Goal: Task Accomplishment & Management: Use online tool/utility

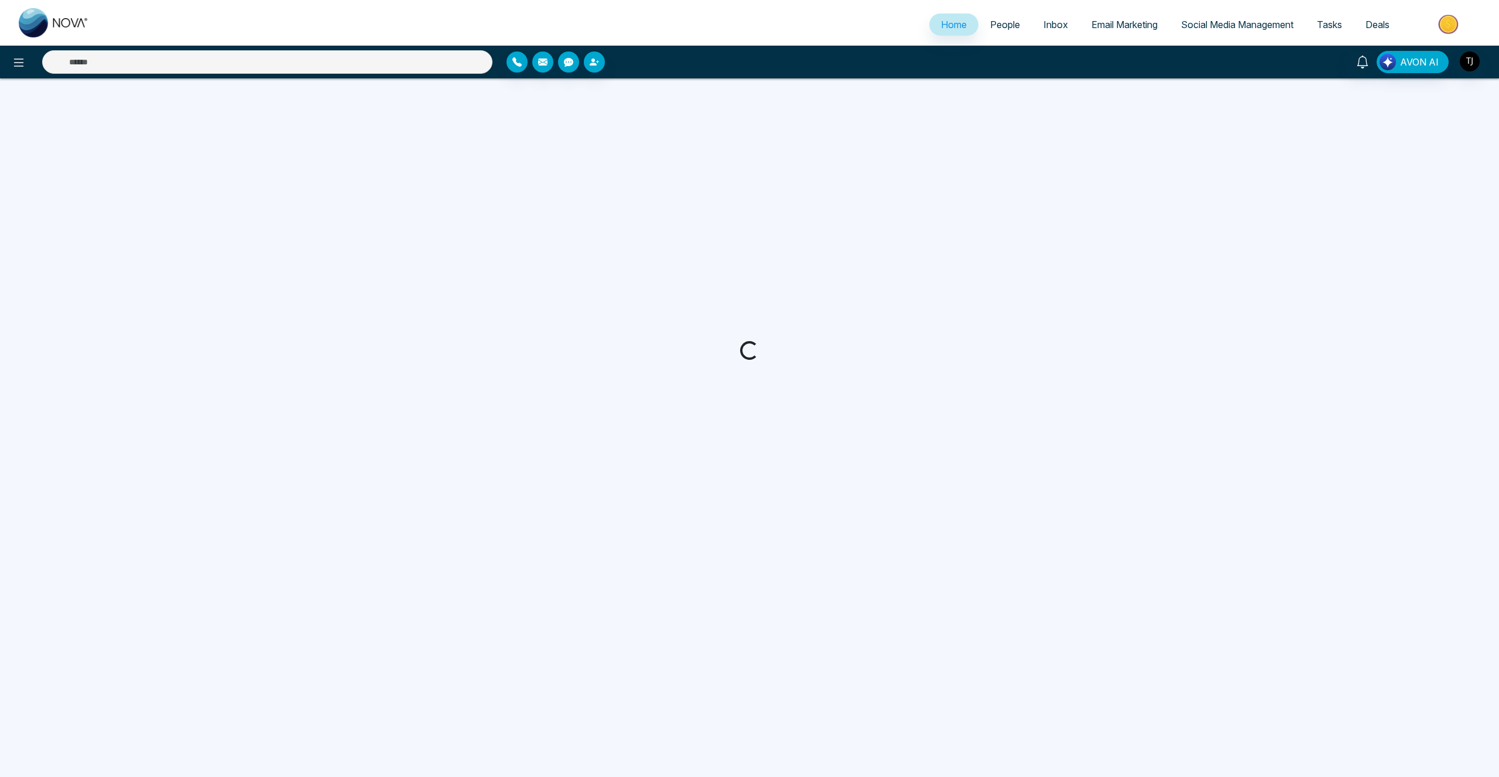
select select "*"
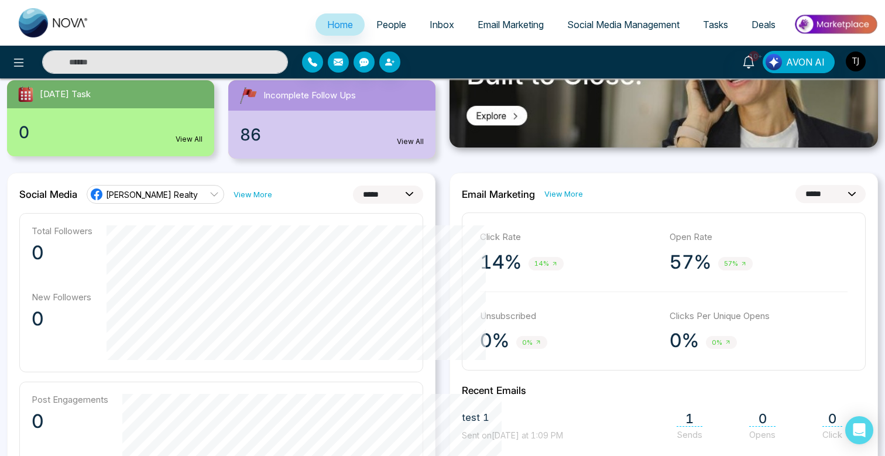
scroll to position [222, 0]
click at [389, 188] on select "**********" at bounding box center [388, 194] width 70 height 18
select select "**"
click at [353, 185] on select "**********" at bounding box center [388, 194] width 70 height 18
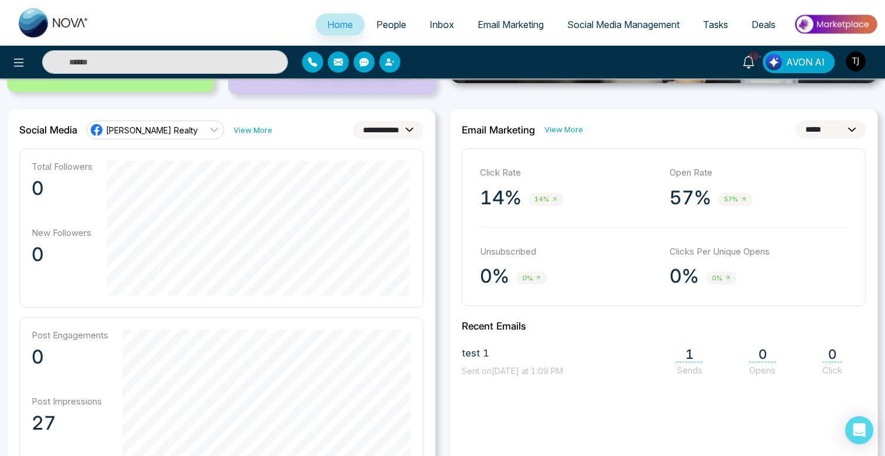
scroll to position [285, 0]
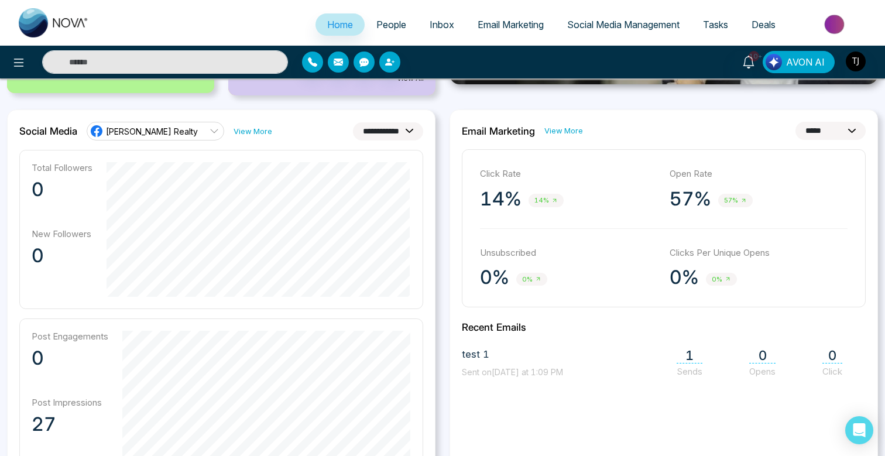
click at [170, 129] on span "[PERSON_NAME] Realty" at bounding box center [152, 131] width 92 height 11
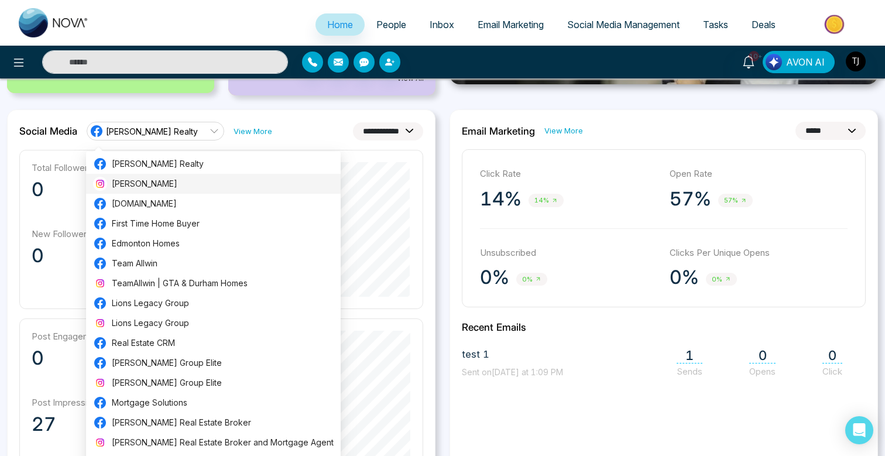
click at [161, 186] on span "Triston James" at bounding box center [223, 183] width 222 height 13
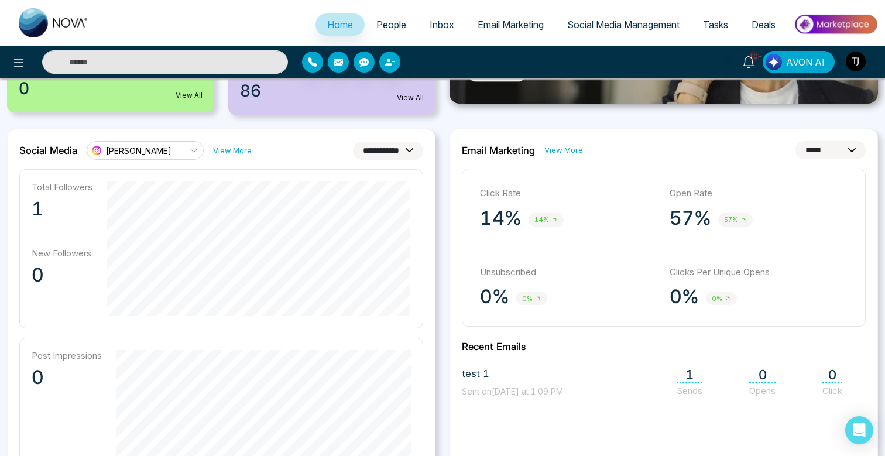
scroll to position [274, 0]
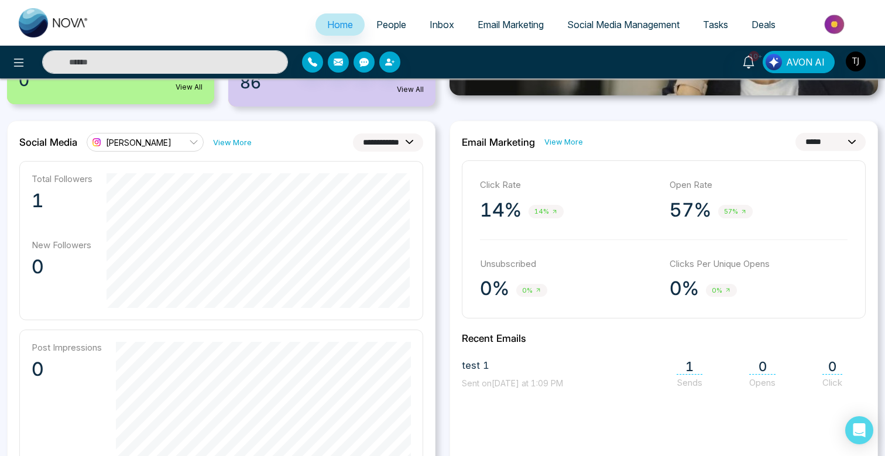
click at [816, 139] on select "**********" at bounding box center [831, 142] width 70 height 18
select select "**"
click at [796, 133] on select "**********" at bounding box center [831, 142] width 70 height 18
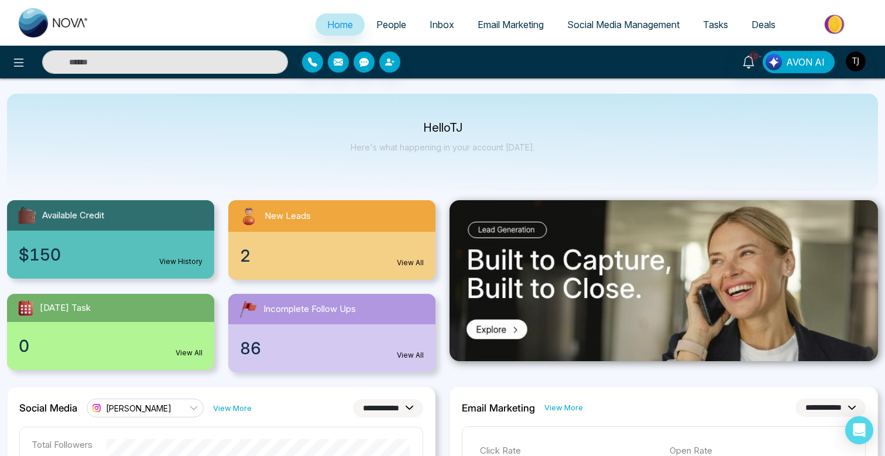
scroll to position [0, 0]
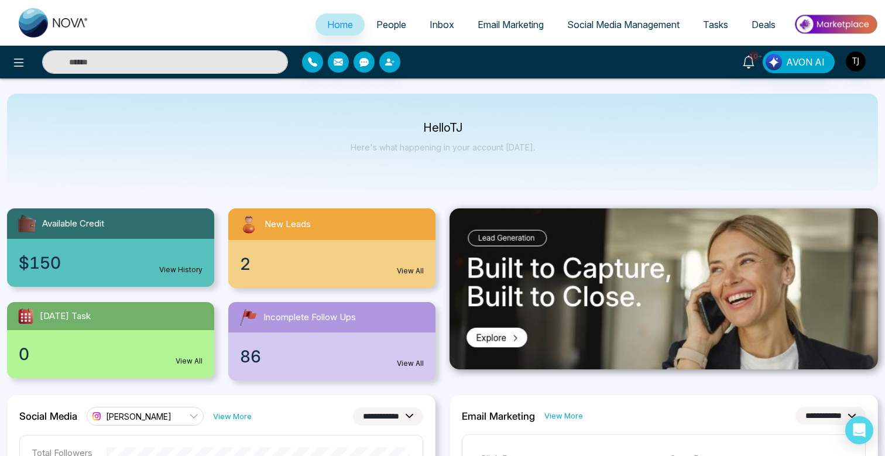
click at [391, 19] on span "People" at bounding box center [391, 25] width 30 height 12
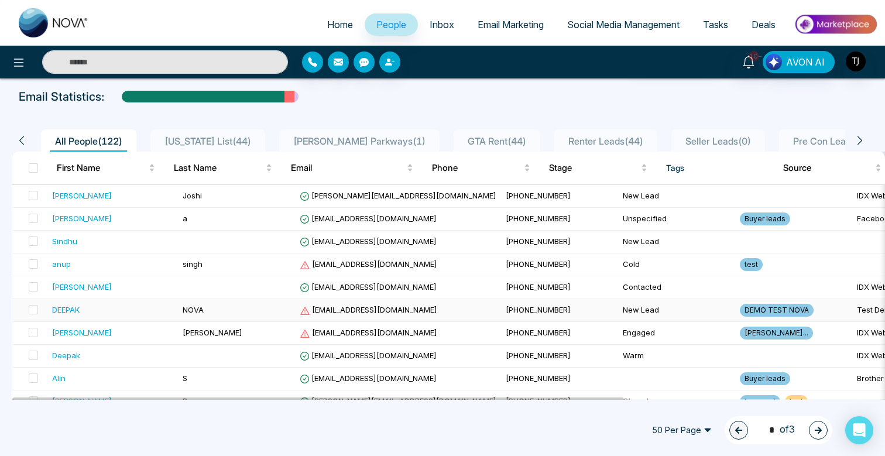
click at [183, 311] on span "NOVA" at bounding box center [193, 309] width 21 height 9
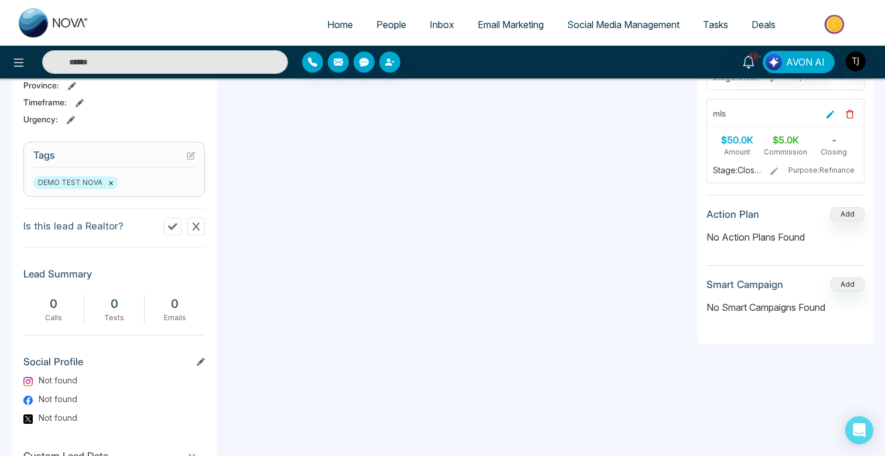
scroll to position [426, 0]
drag, startPoint x: 23, startPoint y: 222, endPoint x: 135, endPoint y: 228, distance: 112.0
click at [135, 228] on div "D N DEEPAK NOVA Added on August 6 2025 | 12:31 PM Last Connected: a few seconds…" at bounding box center [114, 114] width 205 height 813
click at [138, 211] on section "Is this lead a Realtor?" at bounding box center [113, 227] width 181 height 39
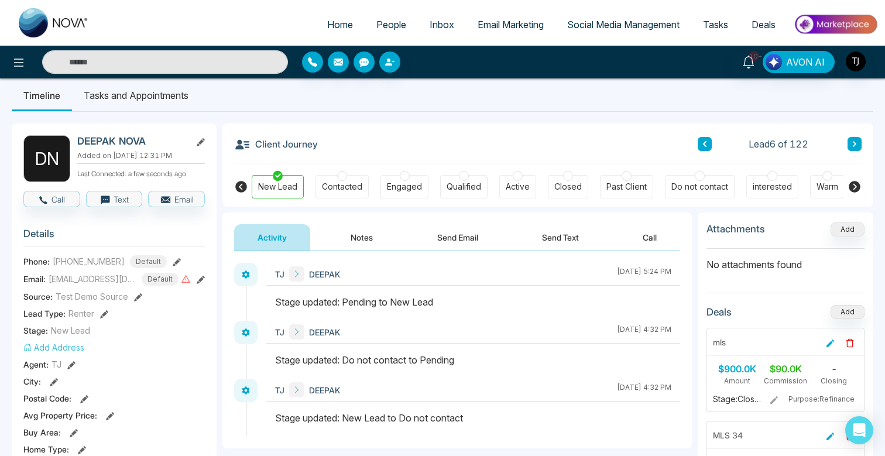
scroll to position [0, 0]
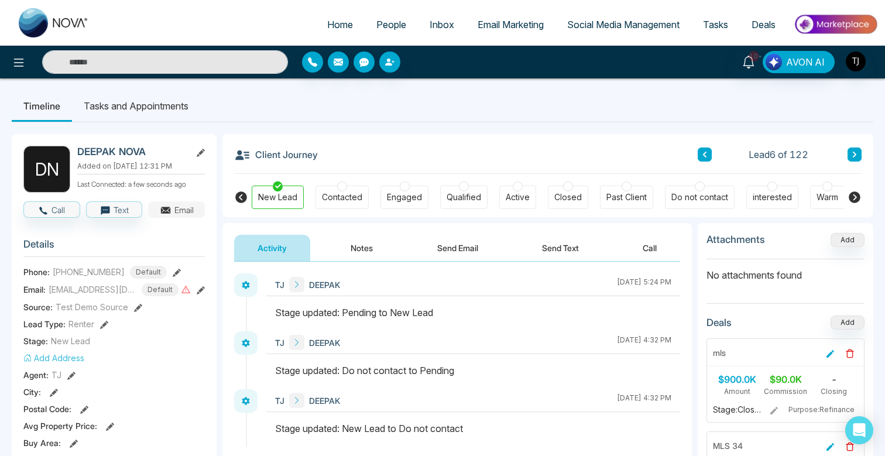
click at [164, 207] on icon "button" at bounding box center [165, 209] width 9 height 4
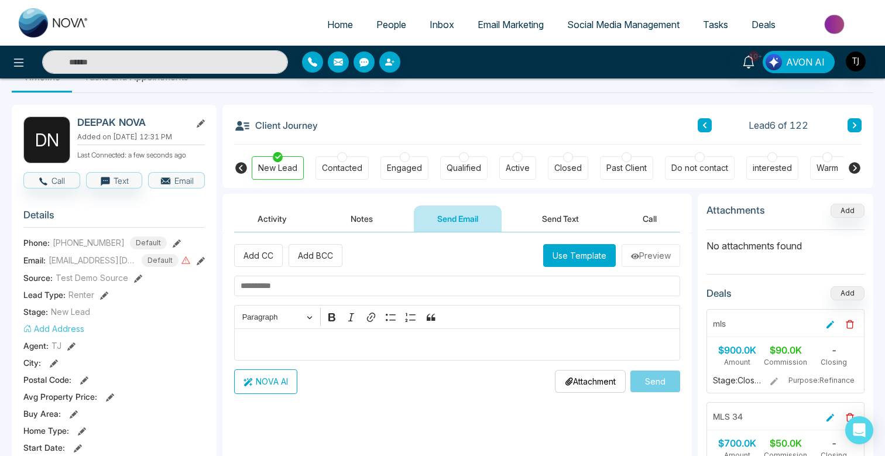
scroll to position [31, 0]
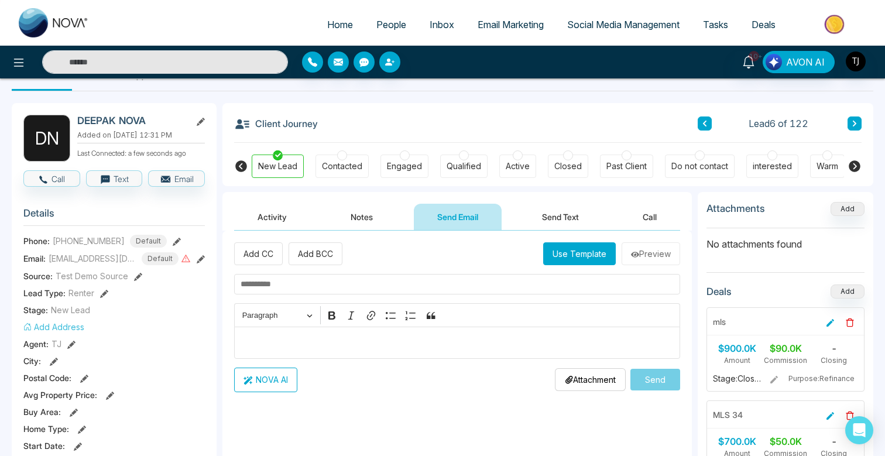
click at [585, 260] on button "Use Template" at bounding box center [579, 253] width 73 height 23
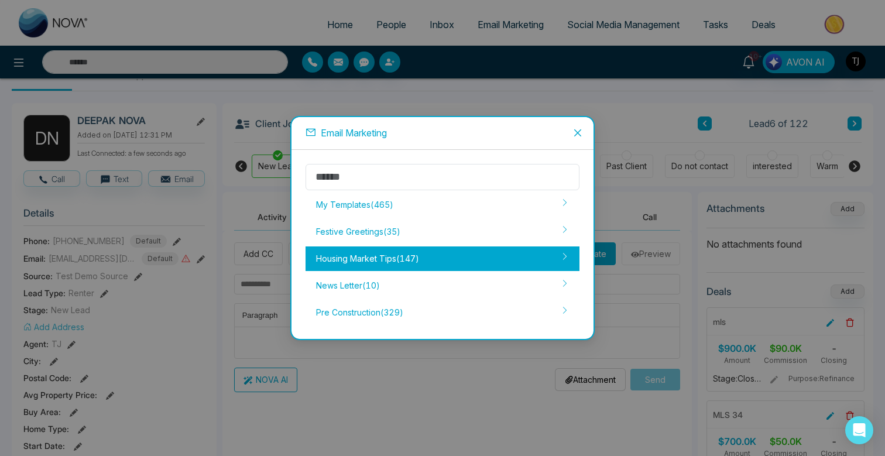
click at [451, 263] on div "Housing Market Tips ( 147 )" at bounding box center [443, 258] width 274 height 25
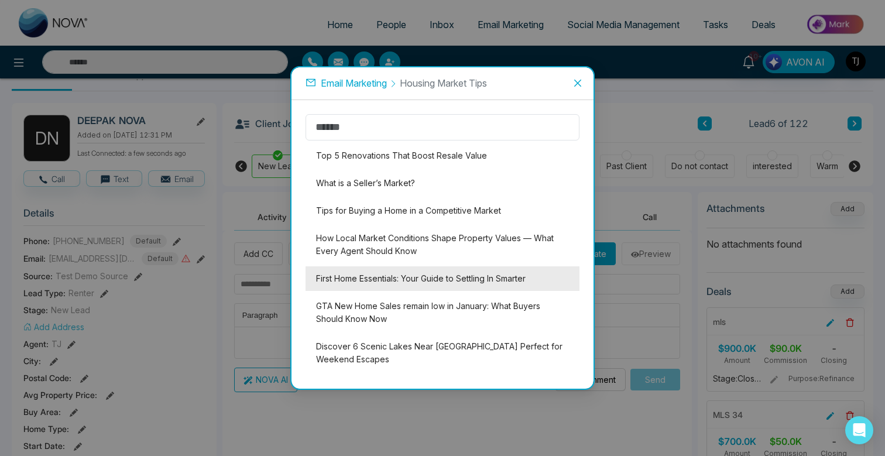
click at [445, 277] on li "First Home Essentials: Your Guide to Settling In Smarter" at bounding box center [443, 278] width 274 height 25
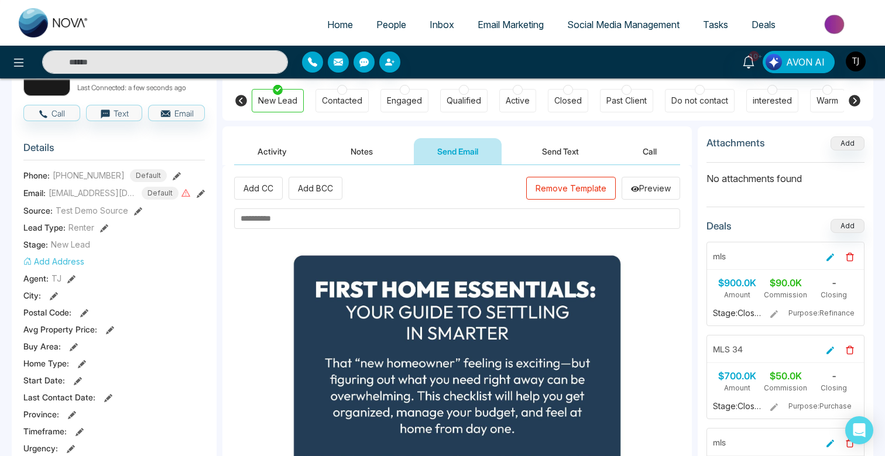
scroll to position [90, 0]
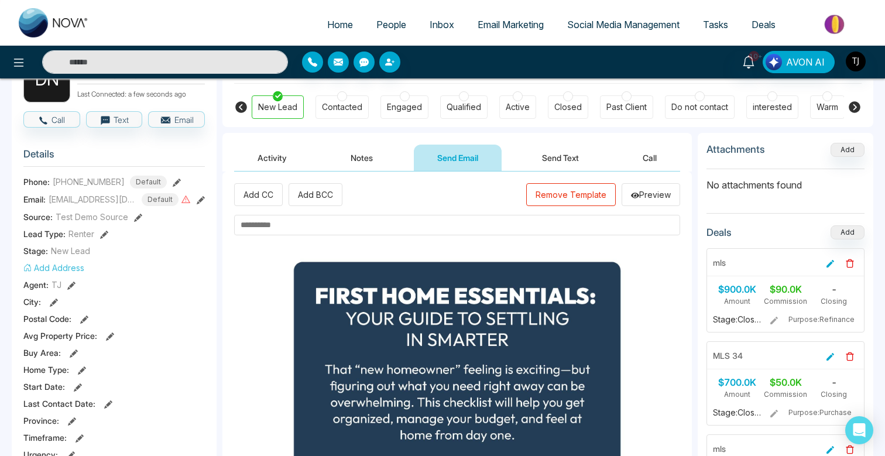
click at [572, 187] on button "Remove Template" at bounding box center [571, 194] width 90 height 23
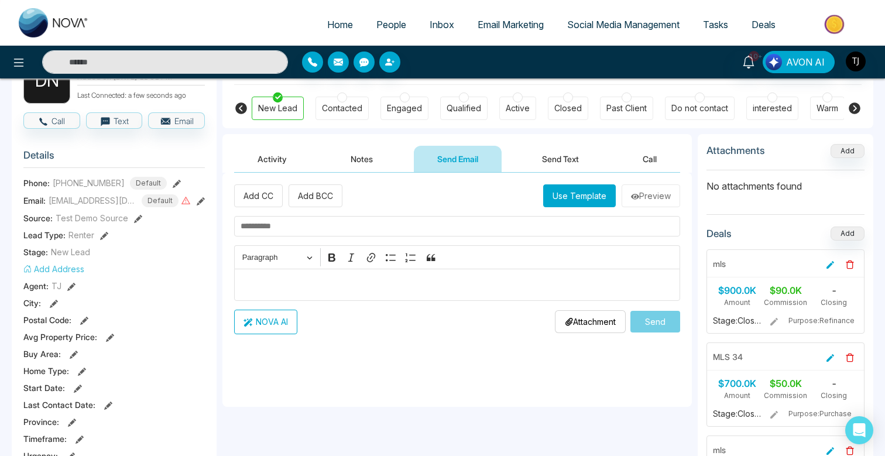
scroll to position [0, 0]
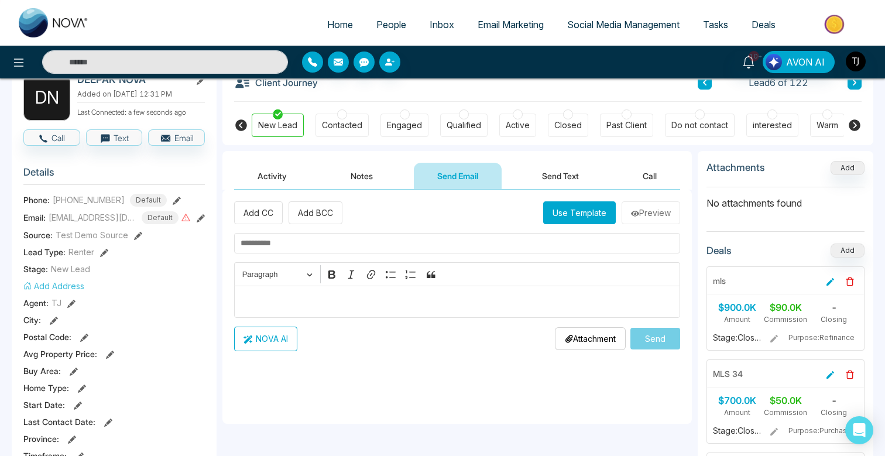
click at [510, 15] on link "Email Marketing" at bounding box center [511, 24] width 90 height 22
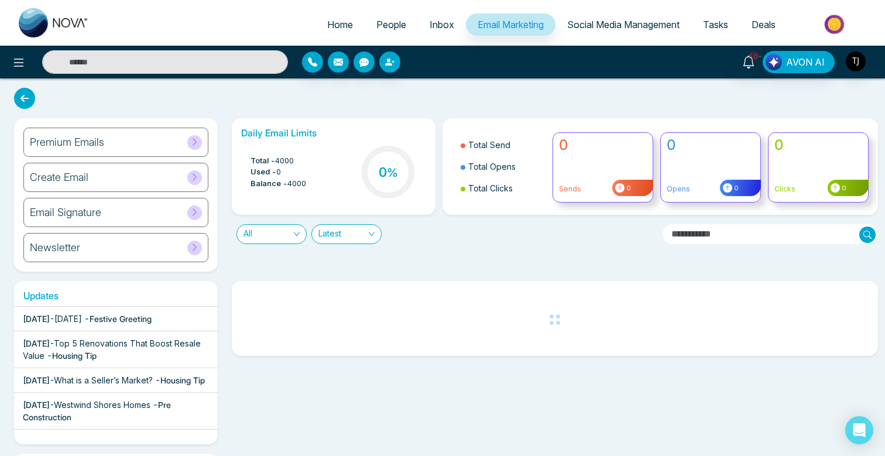
click at [105, 152] on div "Premium Emails" at bounding box center [115, 142] width 185 height 29
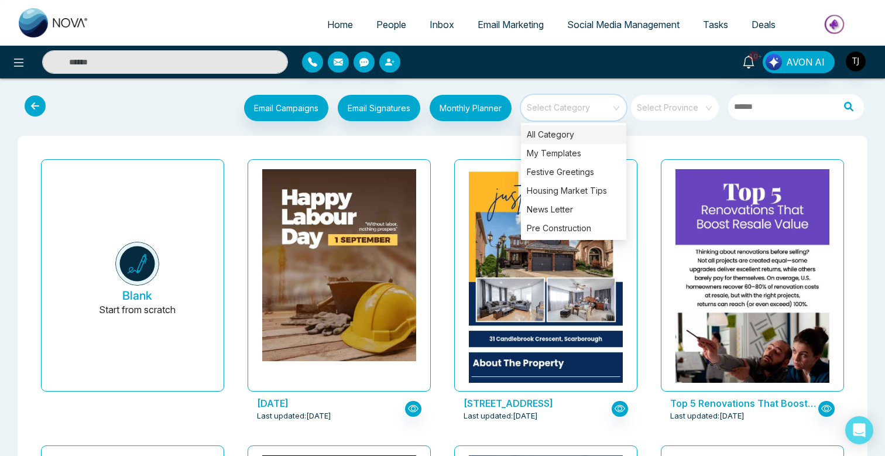
click at [579, 105] on input "search" at bounding box center [569, 104] width 84 height 18
click at [575, 195] on div "Housing Market Tips" at bounding box center [573, 190] width 105 height 19
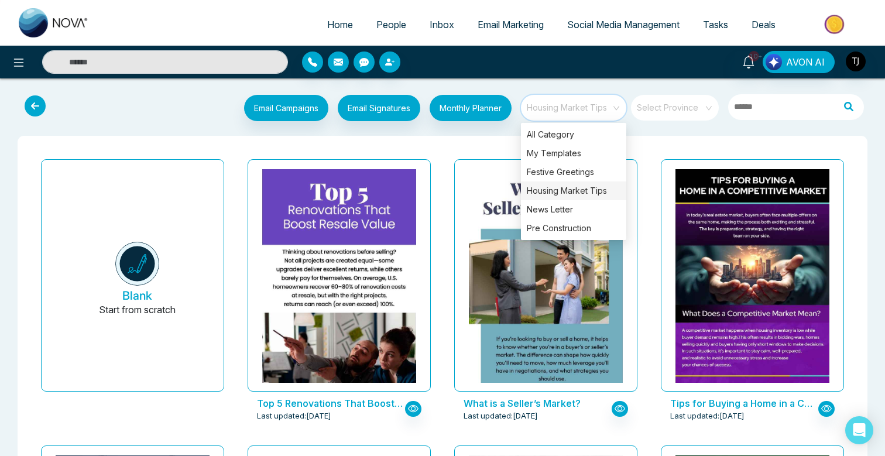
click at [443, 254] on div "What is a Seller’s Market? Last updated: Aug 21, 2025" at bounding box center [546, 298] width 207 height 286
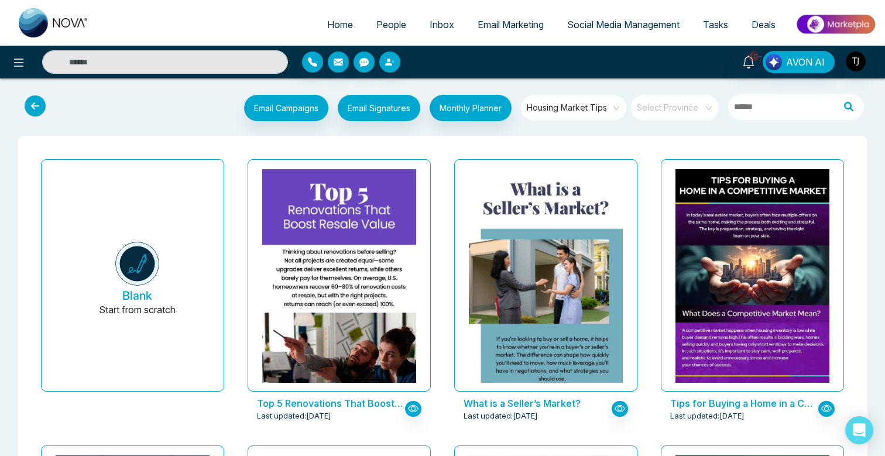
click at [592, 126] on div "Email Campaigns Start from scratch? View my campaigns Email Signatures Monthly …" at bounding box center [442, 109] width 866 height 39
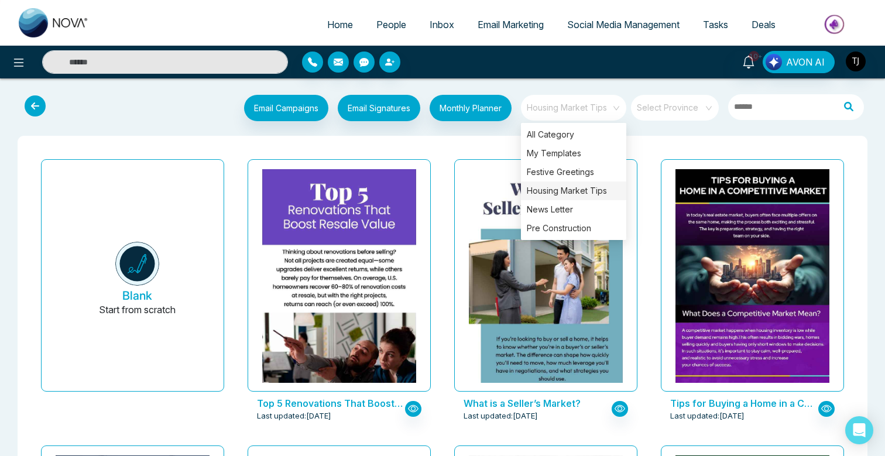
click at [591, 108] on span "Housing Market Tips" at bounding box center [574, 108] width 95 height 18
click at [568, 207] on div "News Letter" at bounding box center [573, 209] width 105 height 19
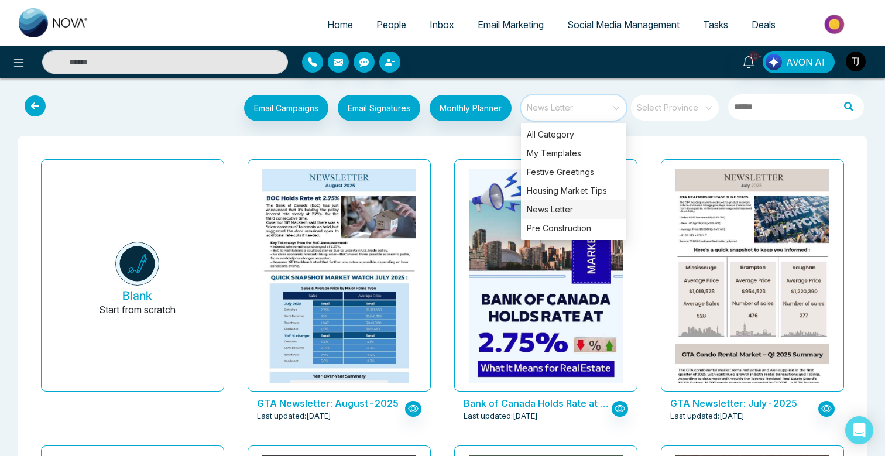
click at [439, 244] on div "GTA Newsletter: August-2025 Last updated: Aug 8, 2025" at bounding box center [339, 298] width 207 height 286
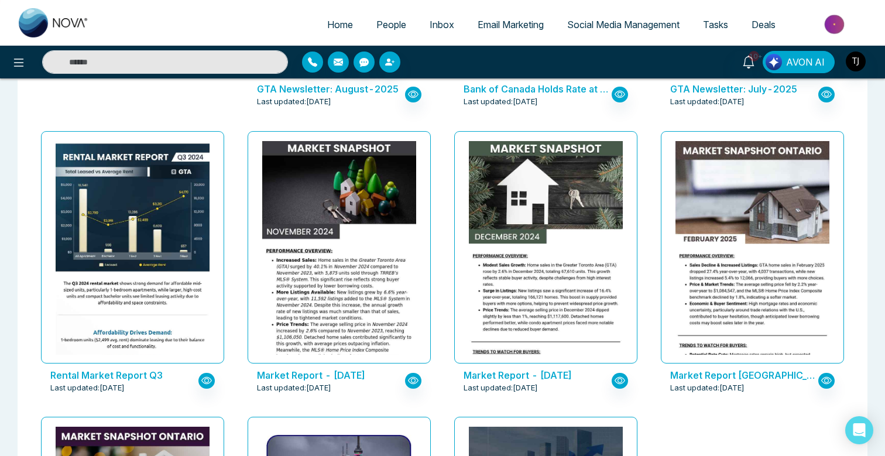
scroll to position [311, 0]
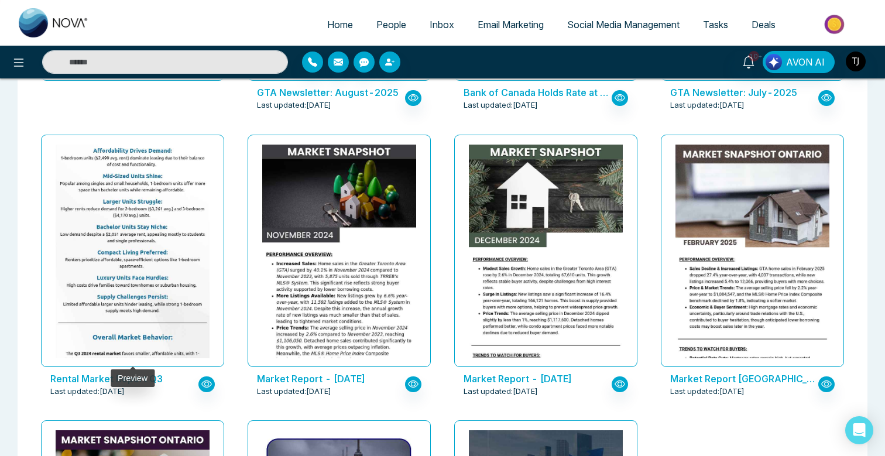
click at [163, 246] on img at bounding box center [133, 173] width 308 height 429
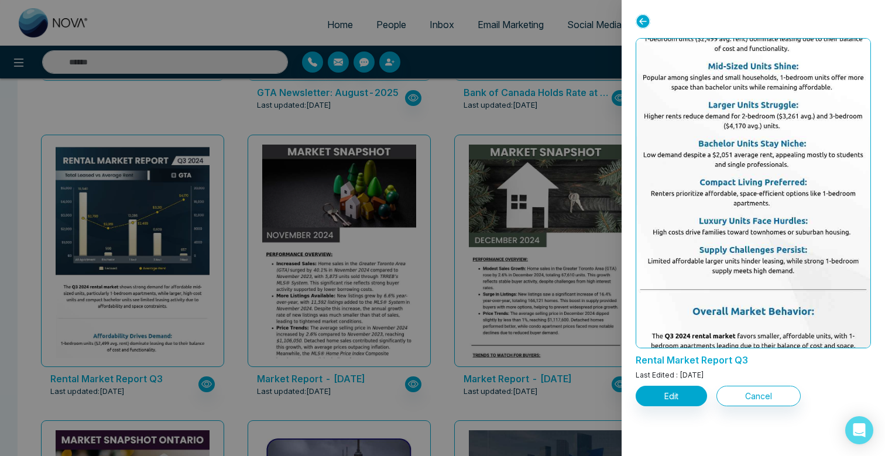
scroll to position [344, 0]
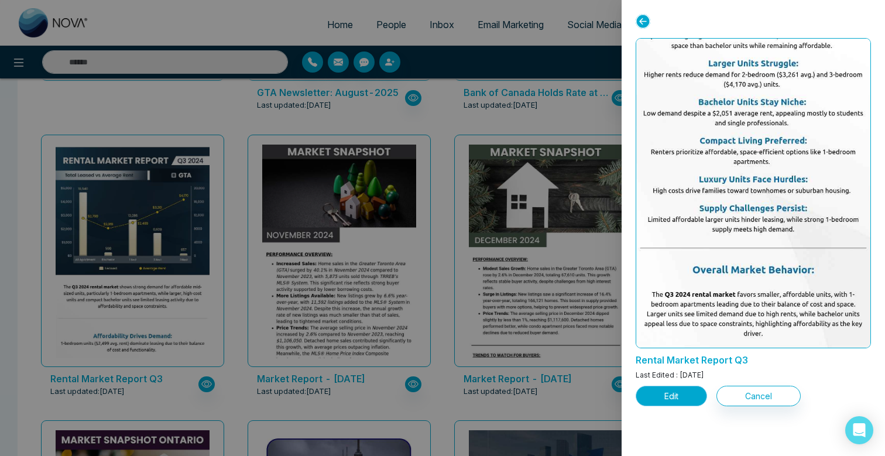
click at [681, 399] on button "Edit" at bounding box center [671, 396] width 71 height 20
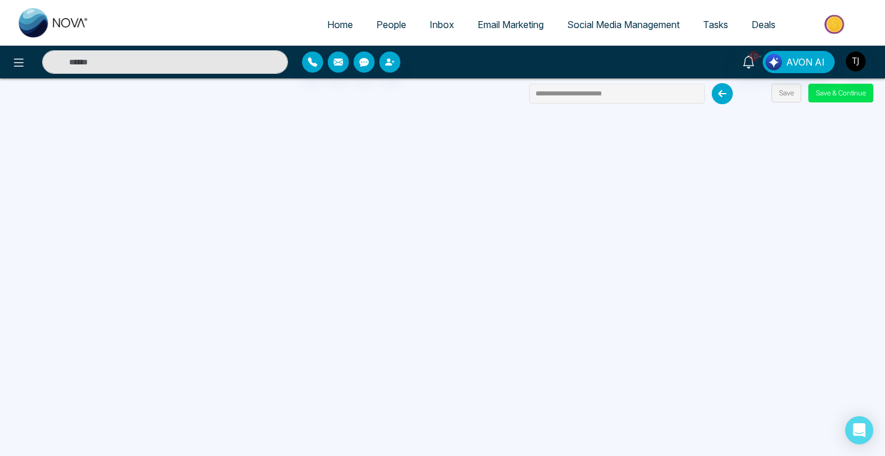
click at [537, 23] on span "Email Marketing" at bounding box center [511, 25] width 66 height 12
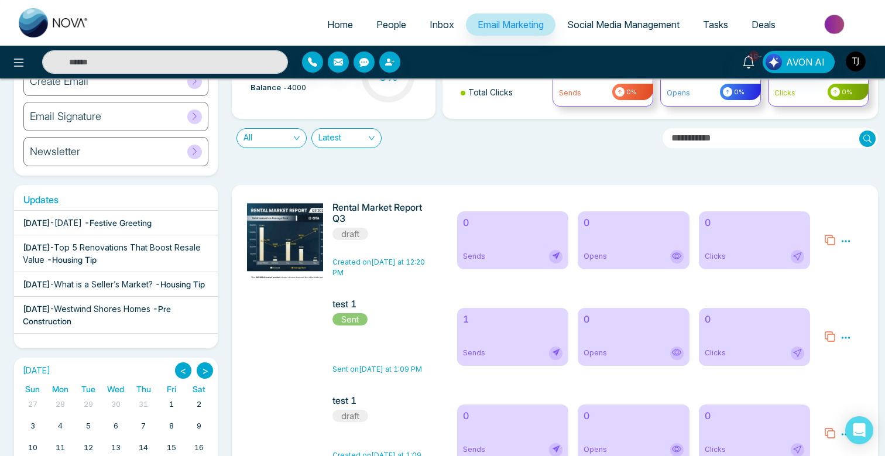
scroll to position [117, 0]
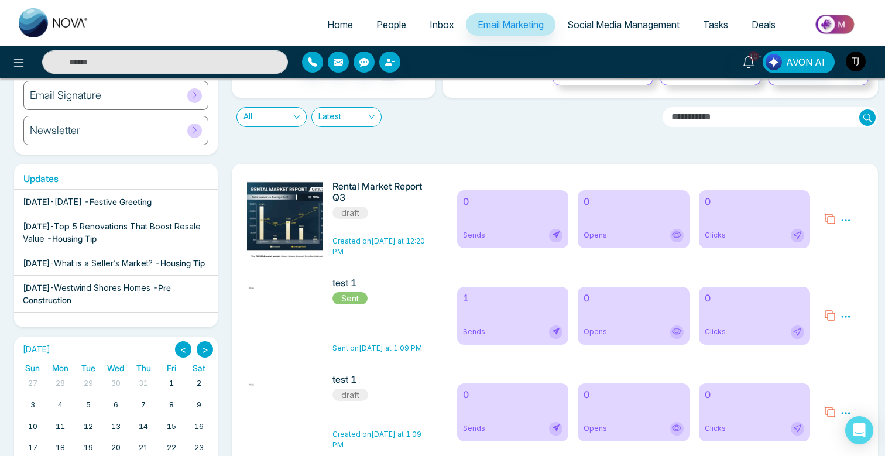
click at [844, 311] on div "Preview Analytics Delete" at bounding box center [846, 315] width 11 height 14
click at [845, 316] on icon at bounding box center [846, 316] width 11 height 11
click at [834, 349] on link "Analytics" at bounding box center [825, 350] width 34 height 10
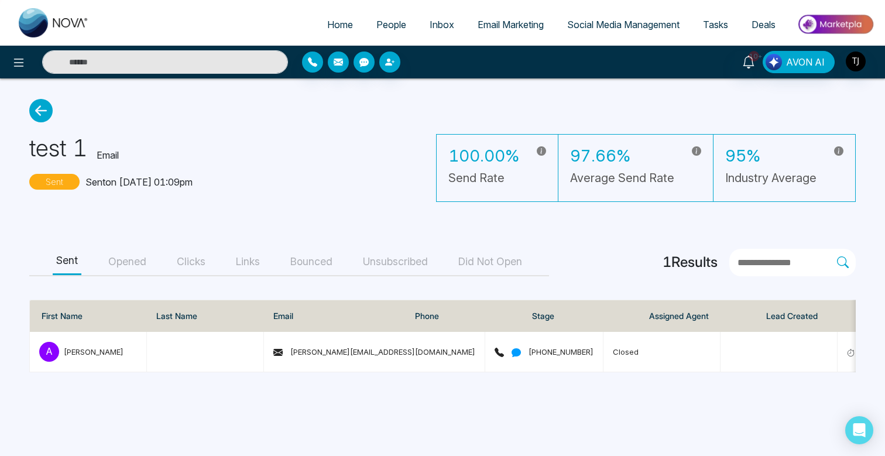
click at [488, 30] on link "Email Marketing" at bounding box center [511, 24] width 90 height 22
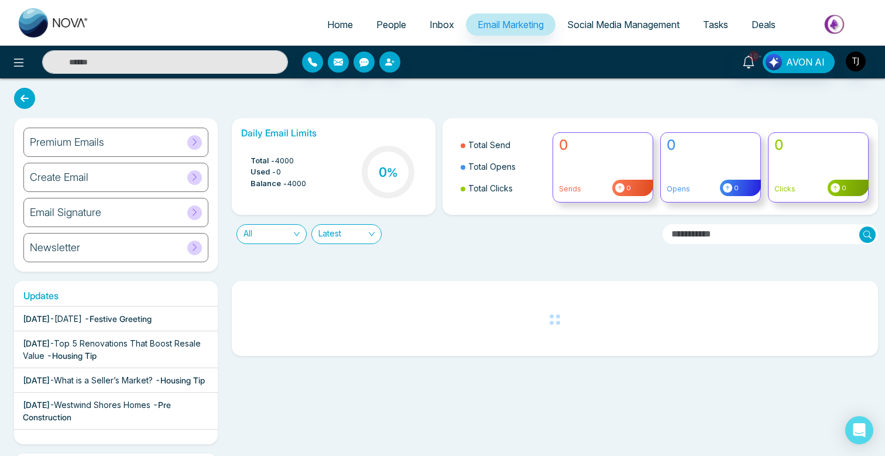
click at [204, 141] on div "Premium Emails" at bounding box center [115, 142] width 185 height 29
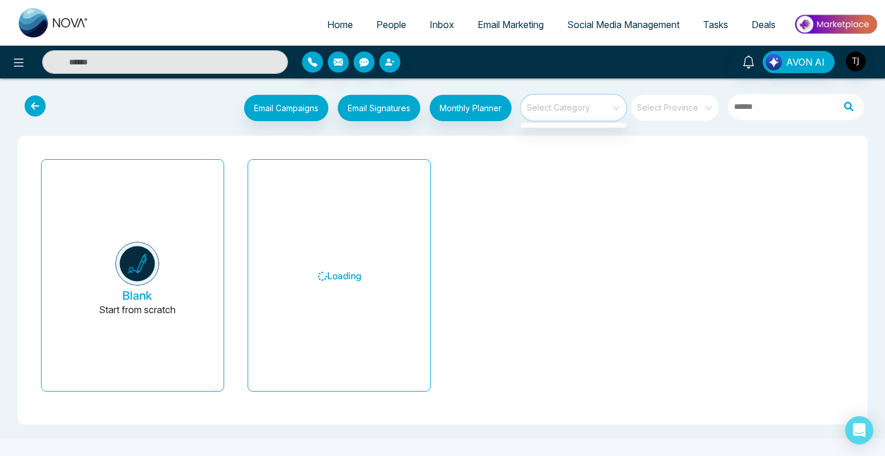
click at [599, 107] on input "search" at bounding box center [569, 104] width 84 height 18
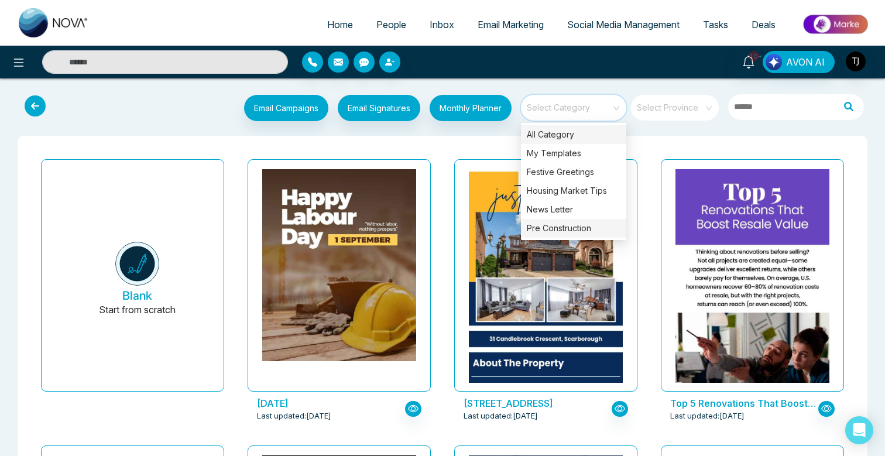
click at [551, 220] on div "Pre Construction" at bounding box center [573, 228] width 105 height 19
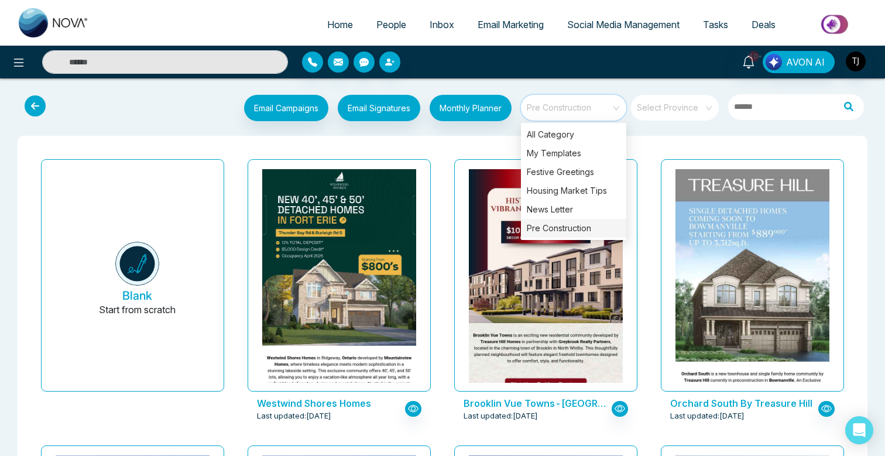
click at [444, 216] on div "Brooklin Vue Towns-Treasure Hills Last updated: Aug 15, 2025" at bounding box center [546, 298] width 207 height 286
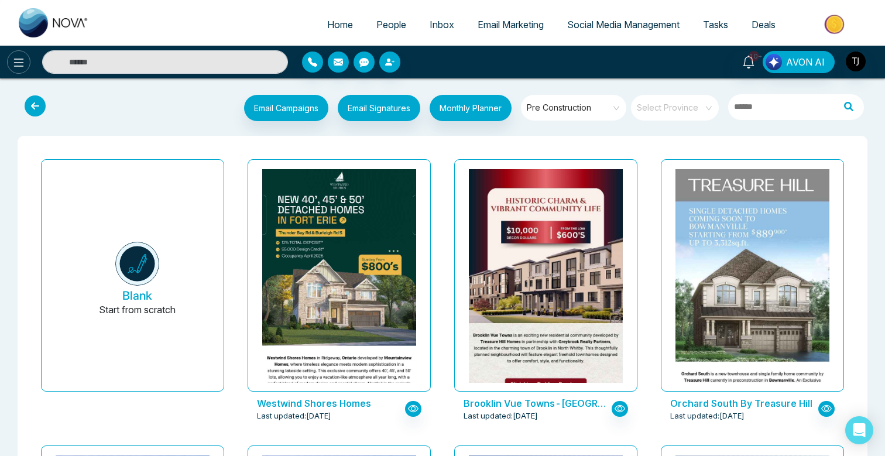
click at [18, 63] on icon at bounding box center [19, 63] width 14 height 14
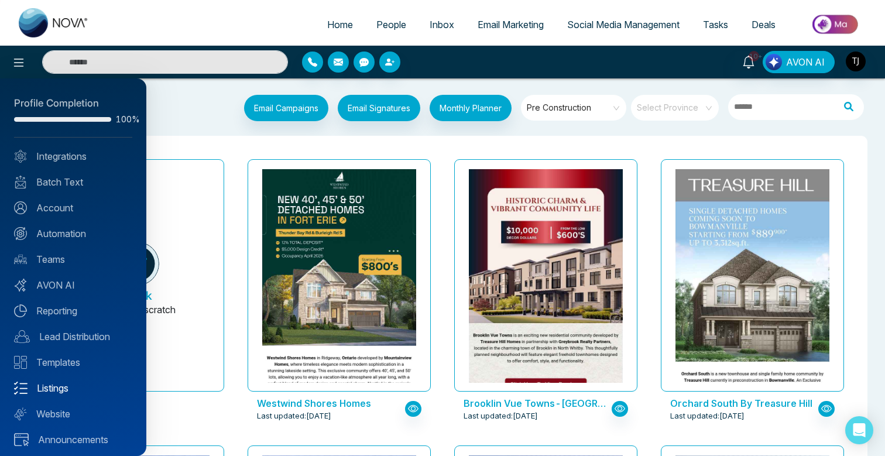
click at [53, 388] on link "Listings" at bounding box center [73, 388] width 118 height 14
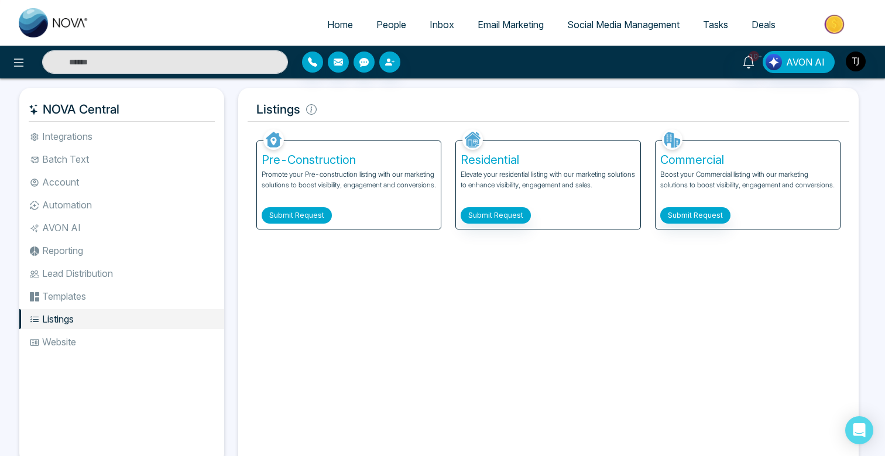
click at [272, 213] on button "Submit Request" at bounding box center [297, 215] width 70 height 16
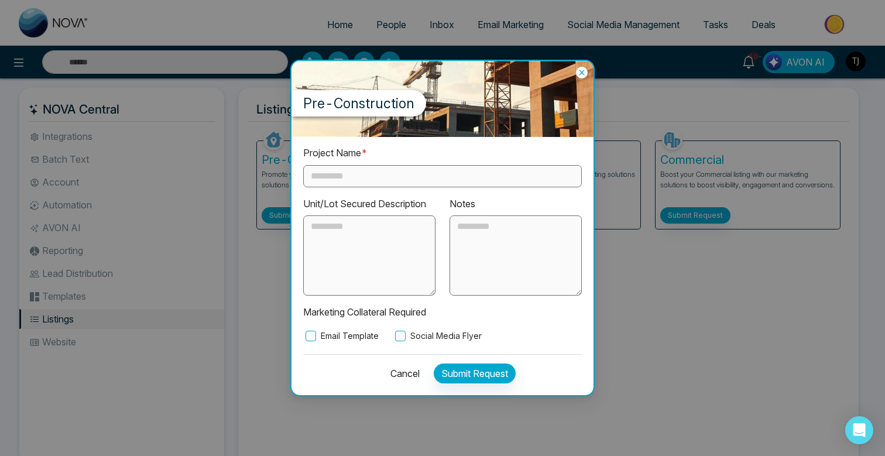
click at [580, 77] on icon at bounding box center [582, 73] width 12 height 12
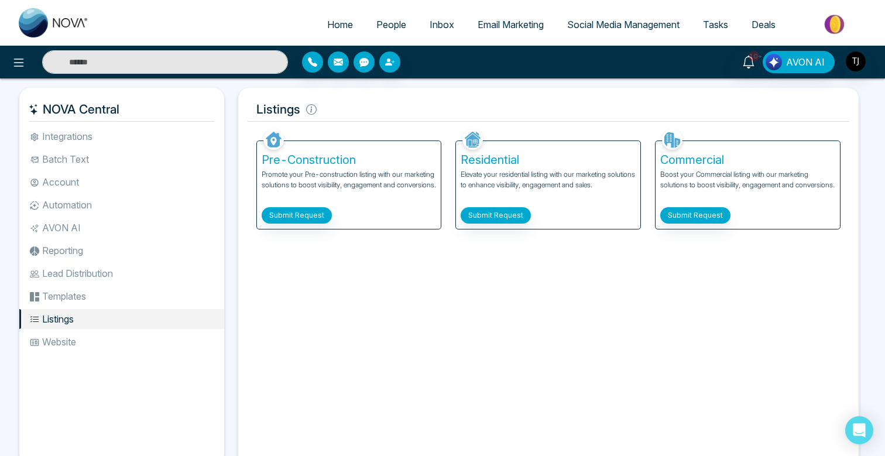
click at [639, 19] on span "Social Media Management" at bounding box center [623, 25] width 112 height 12
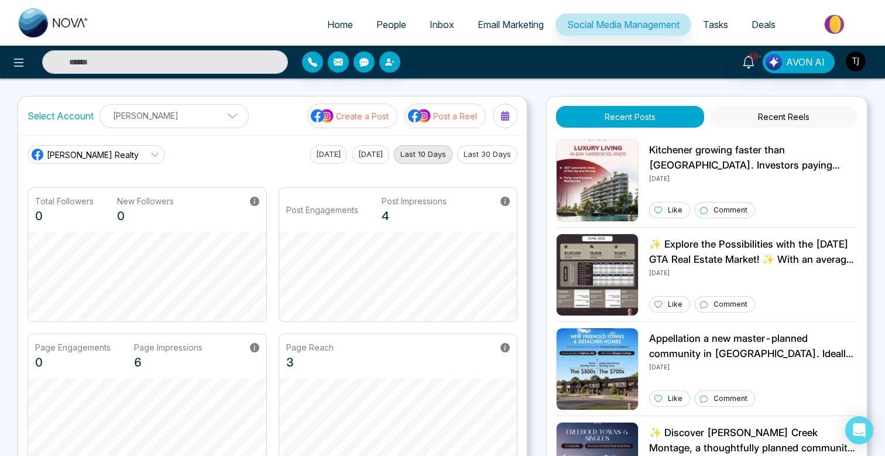
click at [458, 118] on p "Post a Reel" at bounding box center [455, 116] width 44 height 12
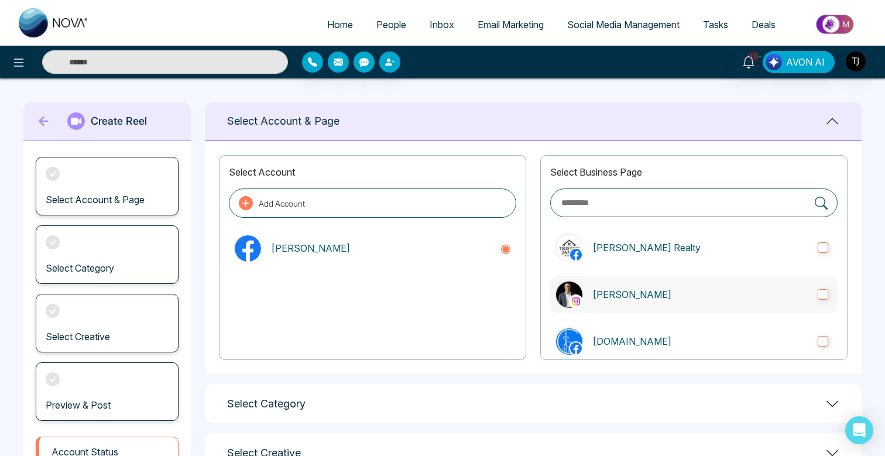
click at [808, 286] on label "Triston James" at bounding box center [693, 294] width 287 height 37
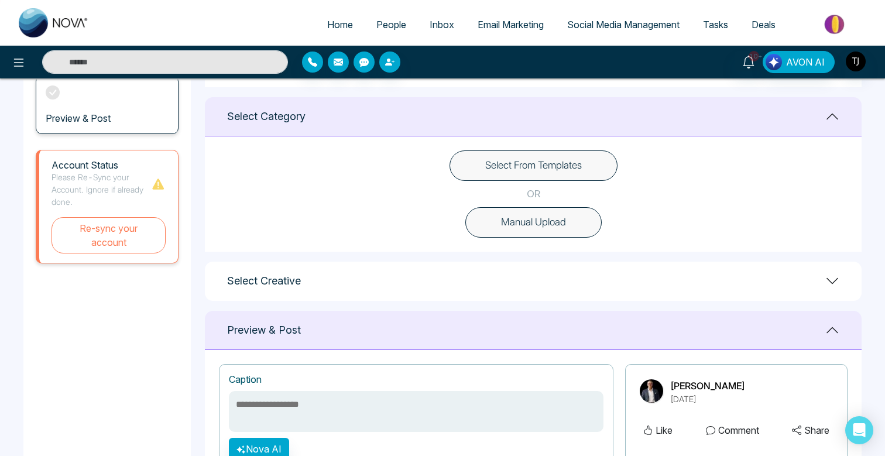
scroll to position [200, 0]
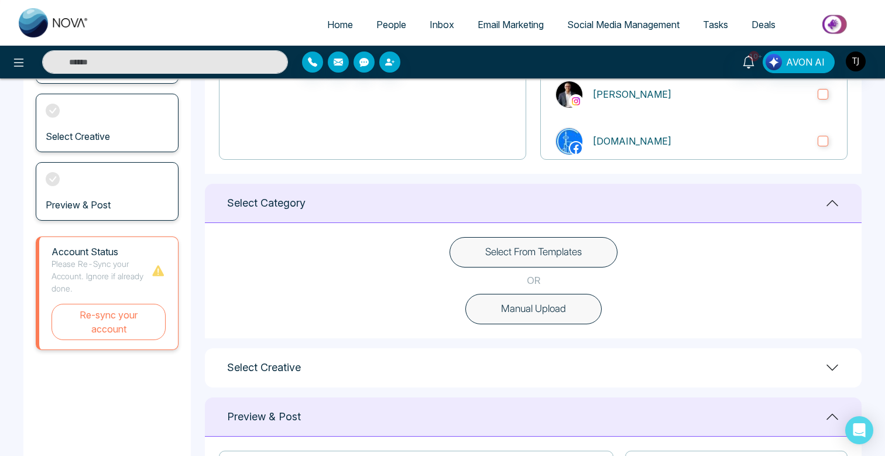
click at [590, 246] on button "Select From Templates" at bounding box center [534, 252] width 168 height 30
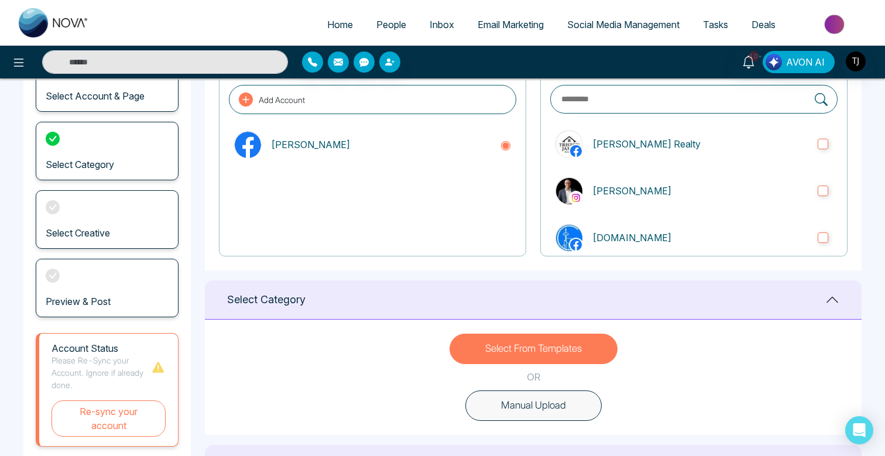
scroll to position [0, 0]
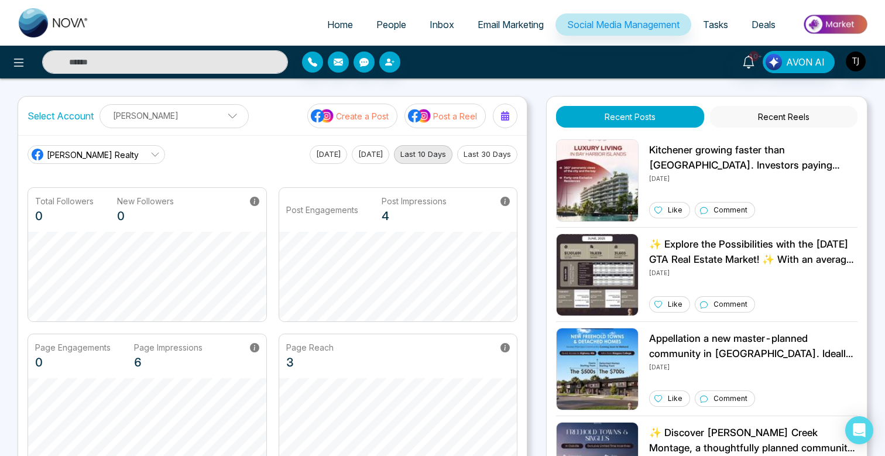
click at [356, 116] on p "Create a Post" at bounding box center [362, 116] width 53 height 12
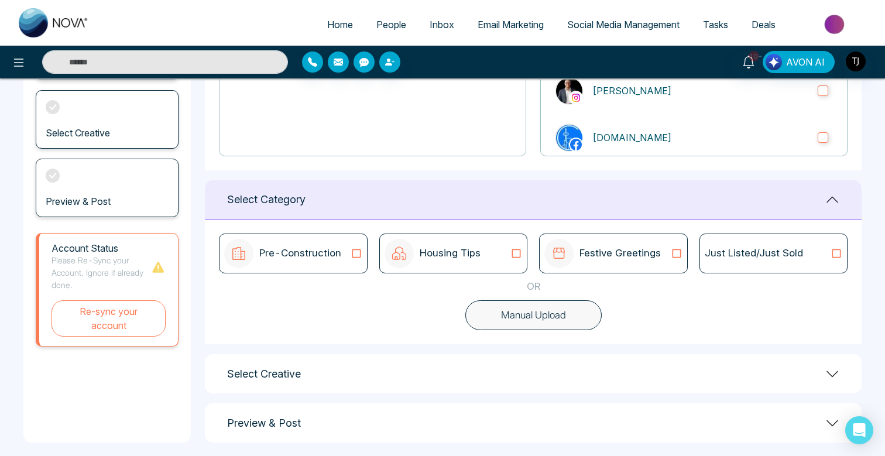
scroll to position [212, 0]
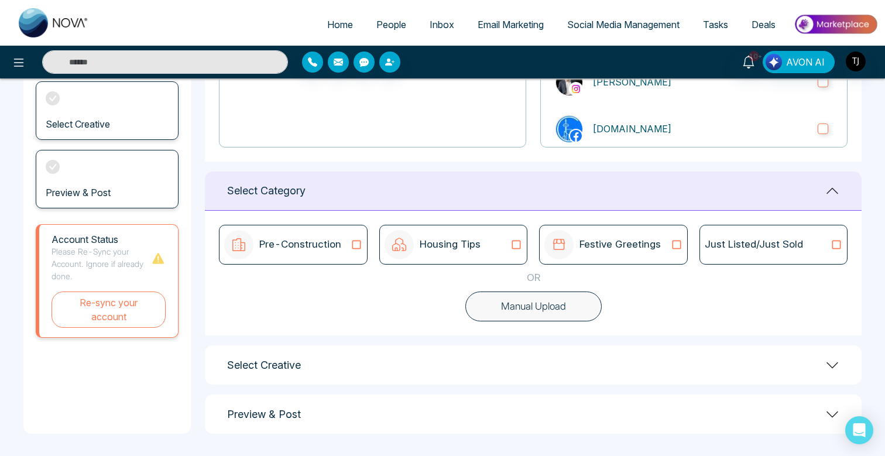
click at [598, 244] on p "Festive Greetings" at bounding box center [620, 244] width 81 height 15
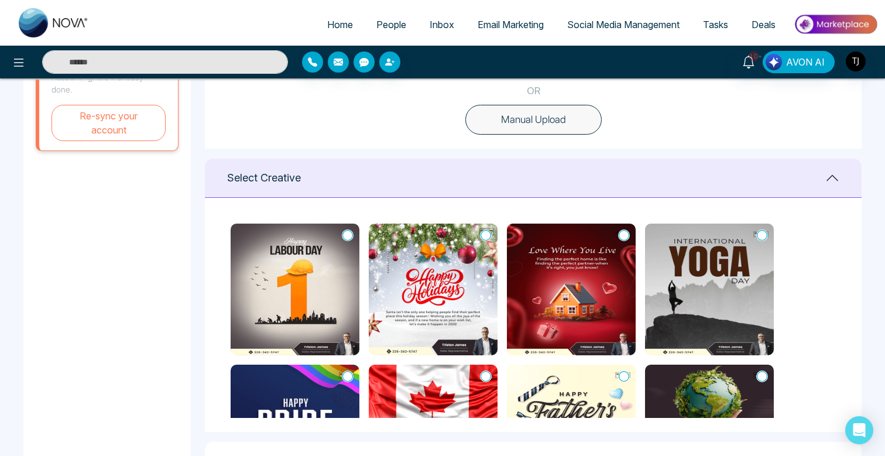
scroll to position [447, 0]
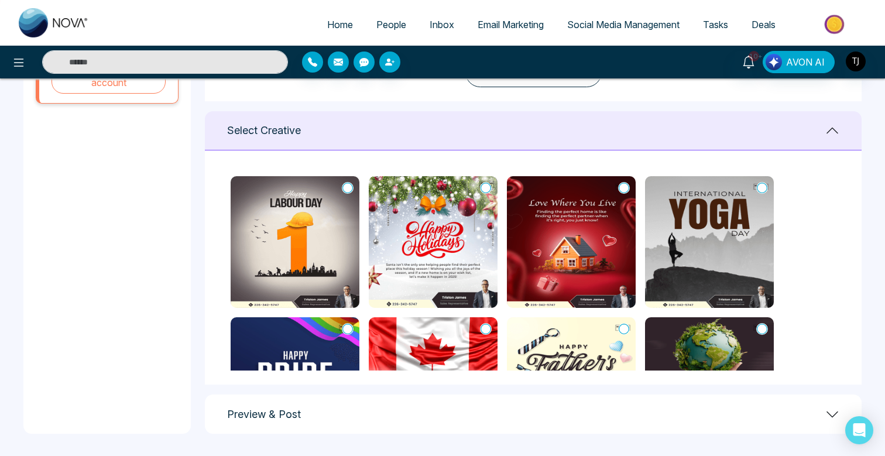
click at [297, 225] on img at bounding box center [295, 242] width 129 height 132
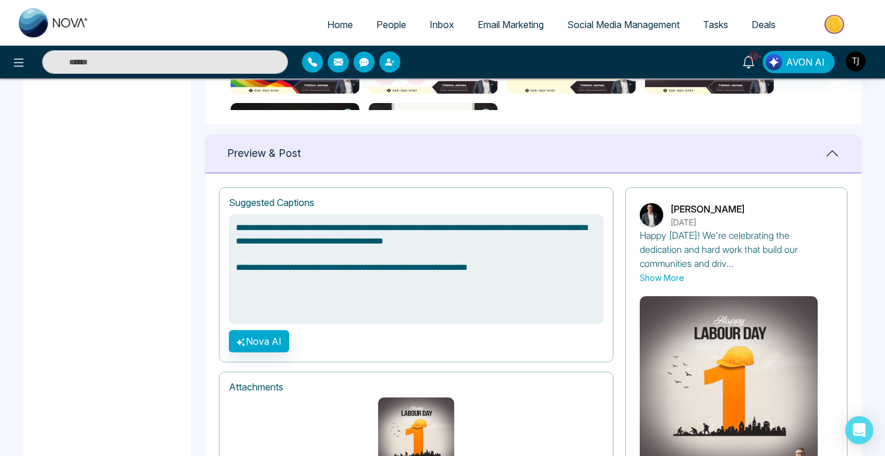
scroll to position [709, 0]
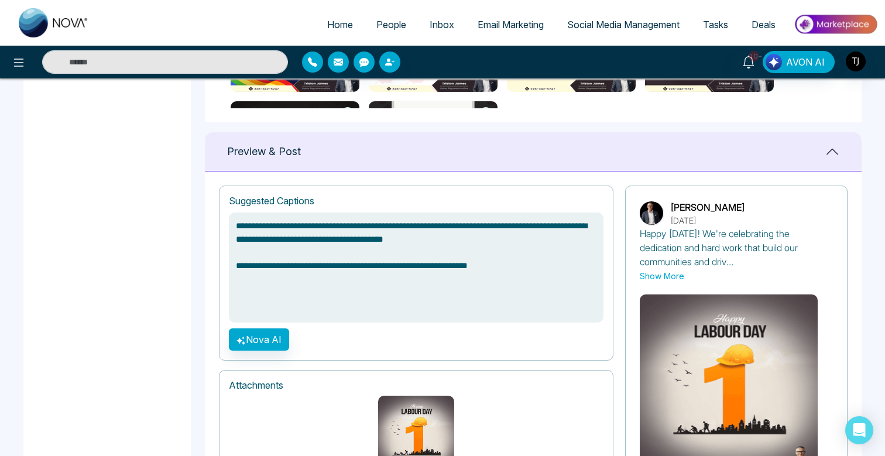
drag, startPoint x: 559, startPoint y: 276, endPoint x: 300, endPoint y: 234, distance: 262.0
click at [300, 234] on textarea "**********" at bounding box center [416, 267] width 375 height 110
click at [256, 345] on button "Nova AI" at bounding box center [259, 339] width 60 height 22
type textarea "**********"
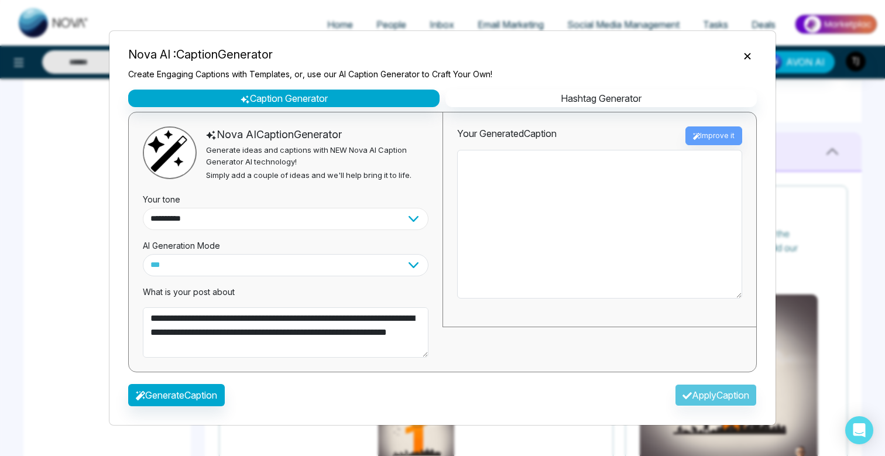
click at [239, 213] on select "**********" at bounding box center [286, 219] width 286 height 22
type textarea "**********"
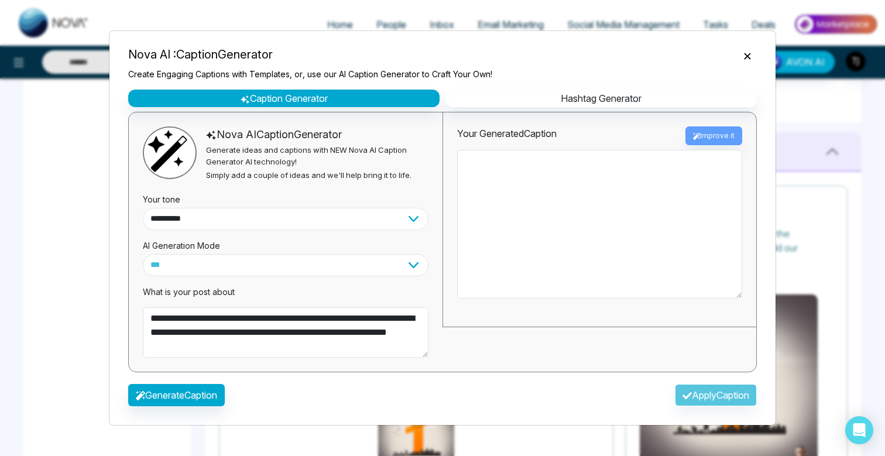
select select "*******"
click at [143, 208] on select "**********" at bounding box center [286, 219] width 286 height 22
click at [212, 393] on button "Generate Caption" at bounding box center [176, 395] width 97 height 22
type textarea "**********"
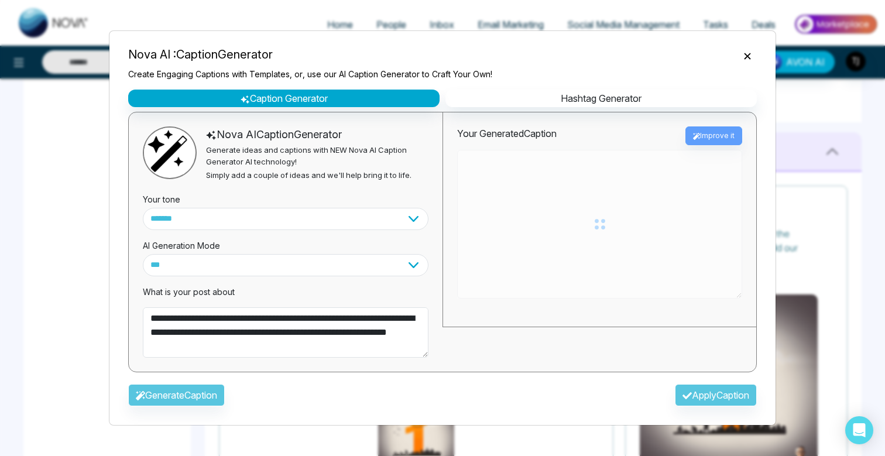
type textarea "**********"
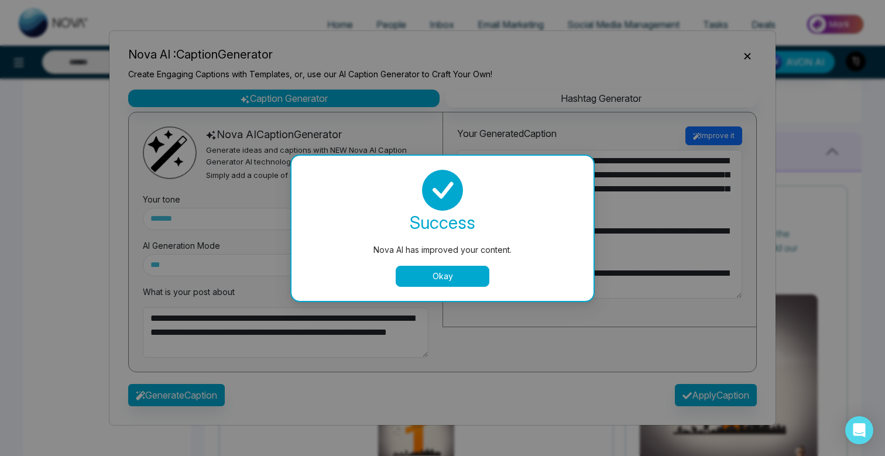
type textarea "**********"
click at [478, 278] on button "Okay" at bounding box center [443, 276] width 94 height 21
type textarea "**********"
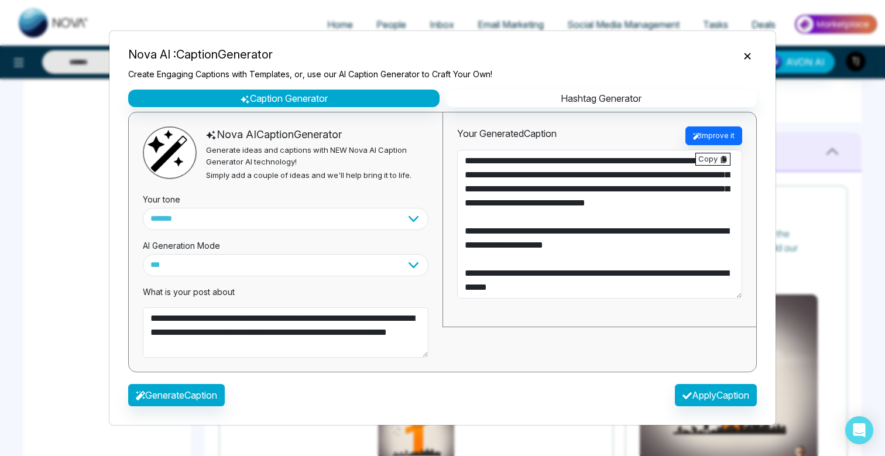
type textarea "**********"
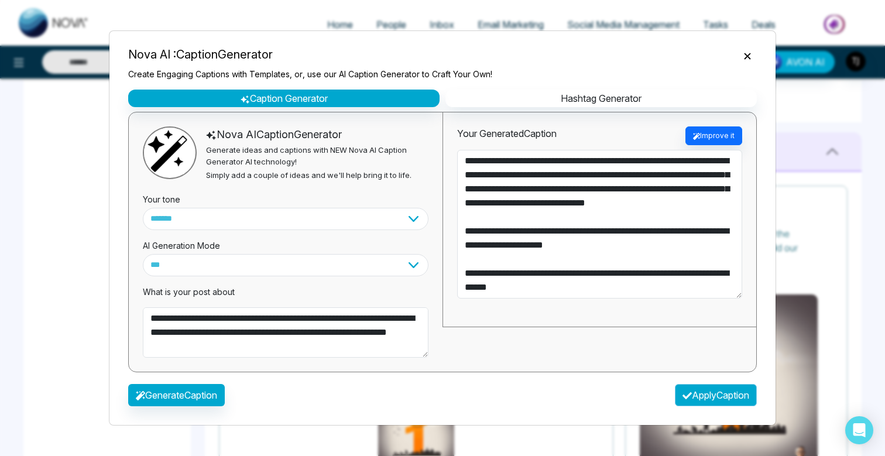
click at [713, 396] on button "Apply Caption" at bounding box center [716, 395] width 82 height 22
type textarea "**********"
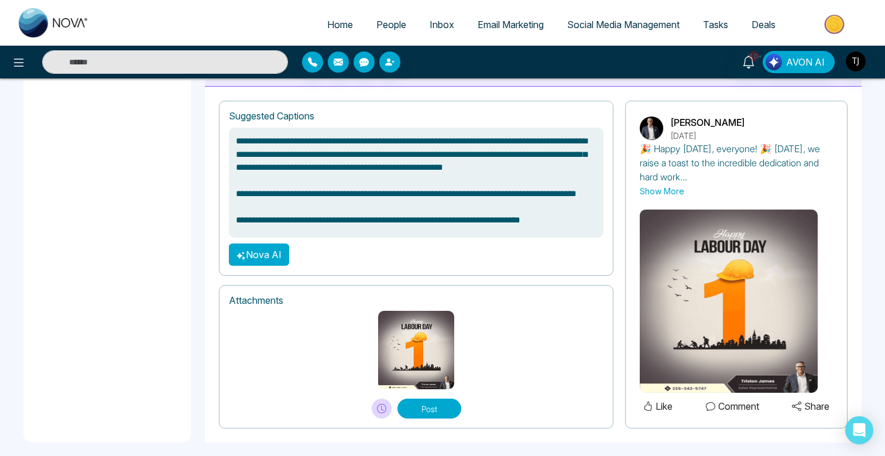
scroll to position [795, 0]
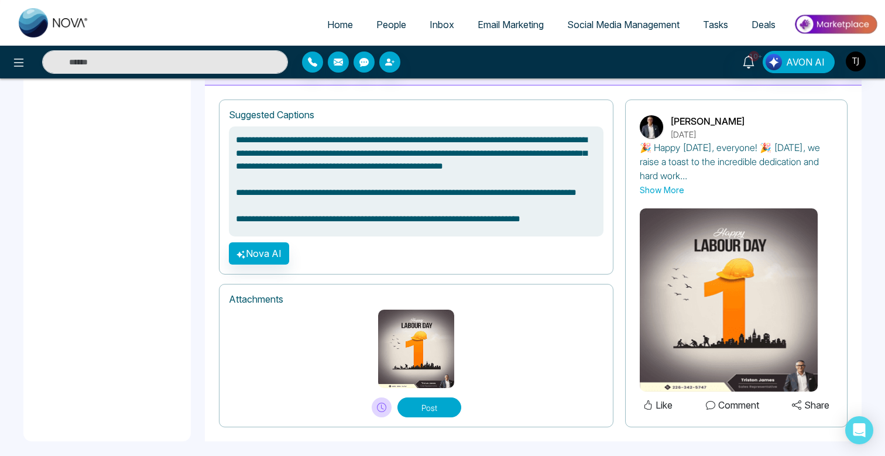
click at [377, 403] on icon at bounding box center [381, 407] width 9 height 9
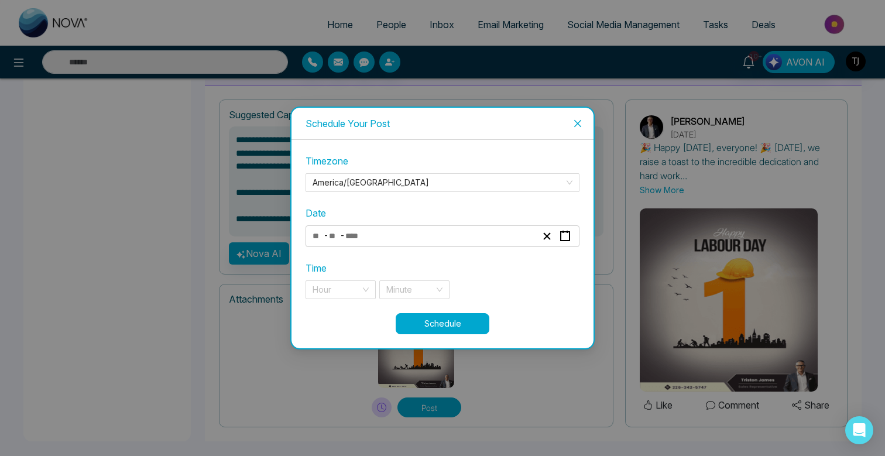
click at [579, 123] on icon "close" at bounding box center [577, 123] width 9 height 9
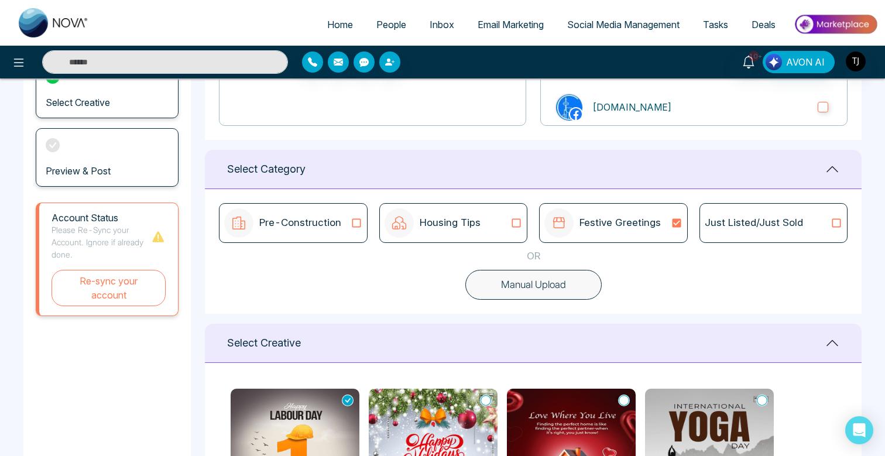
scroll to position [234, 0]
click at [438, 226] on p "Housing Tips" at bounding box center [450, 223] width 61 height 15
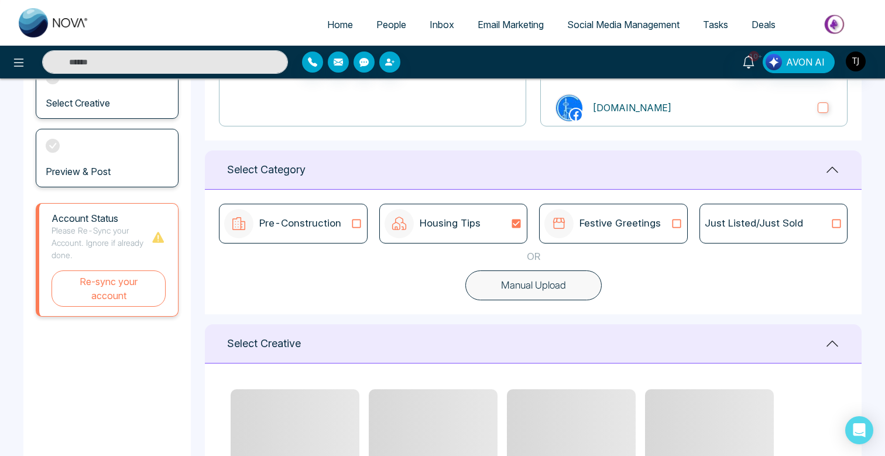
click at [295, 226] on p "Pre-Construction" at bounding box center [300, 223] width 82 height 15
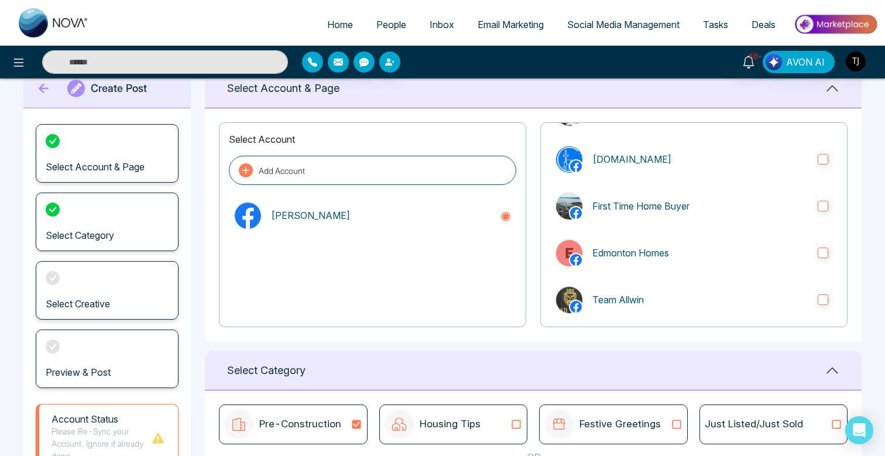
scroll to position [184, 0]
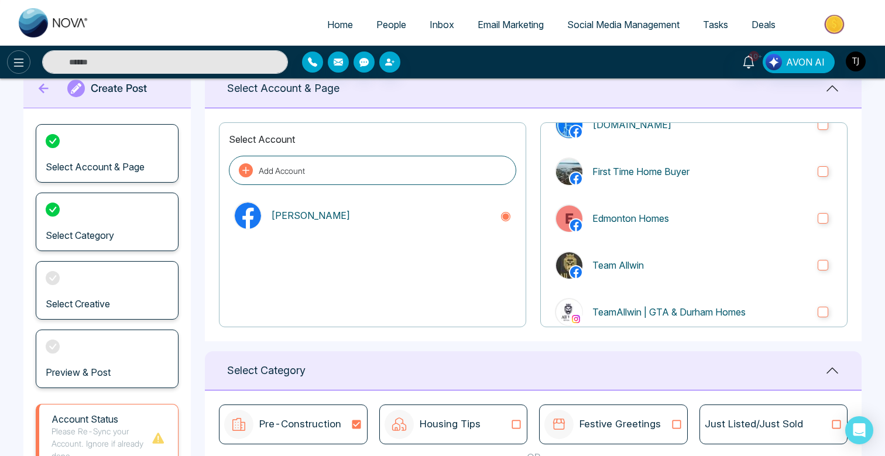
click at [17, 67] on icon at bounding box center [19, 63] width 14 height 14
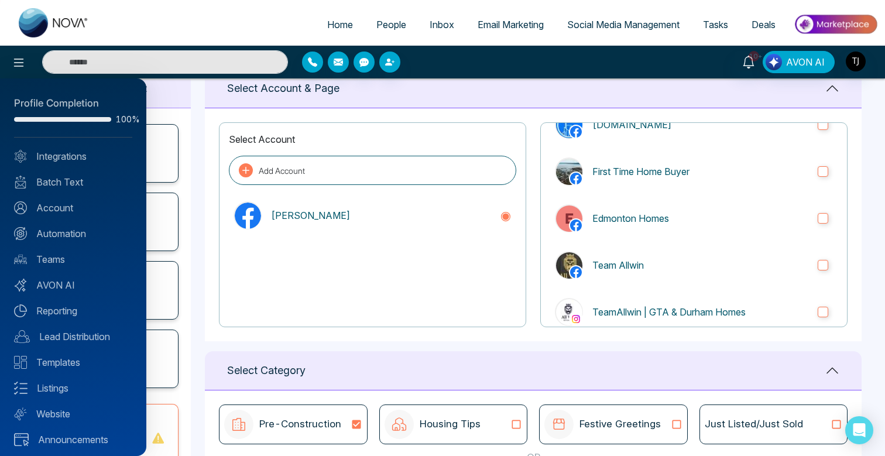
click at [876, 241] on div at bounding box center [442, 228] width 885 height 456
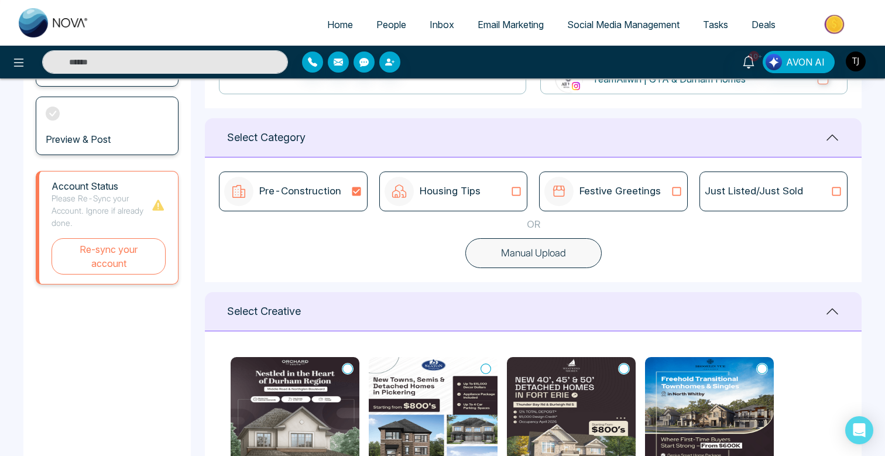
scroll to position [280, 0]
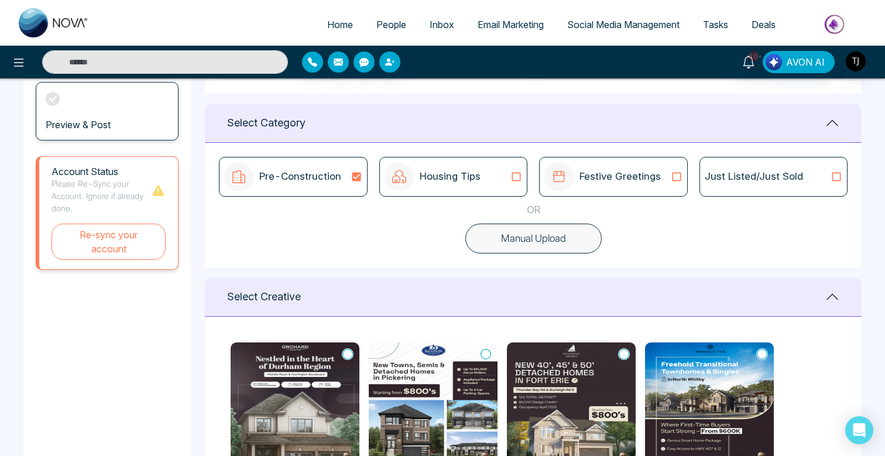
click at [766, 193] on div "Just Listed/Just Sold" at bounding box center [774, 177] width 148 height 40
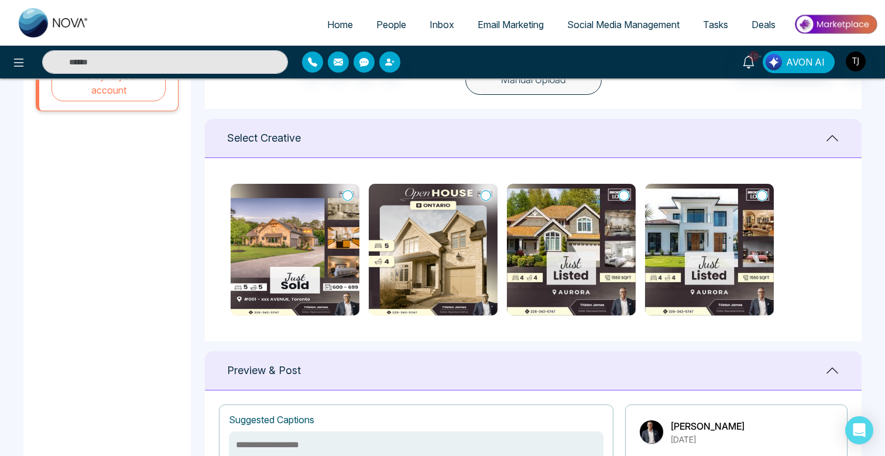
scroll to position [441, 0]
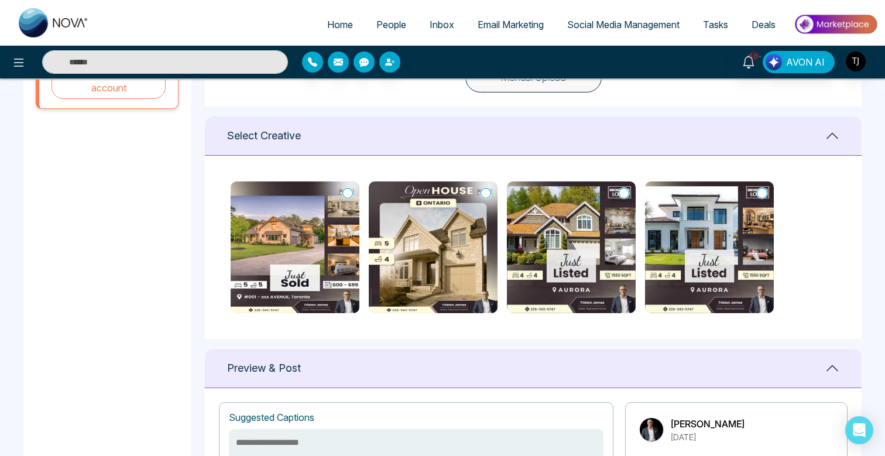
click at [681, 190] on img at bounding box center [709, 247] width 129 height 132
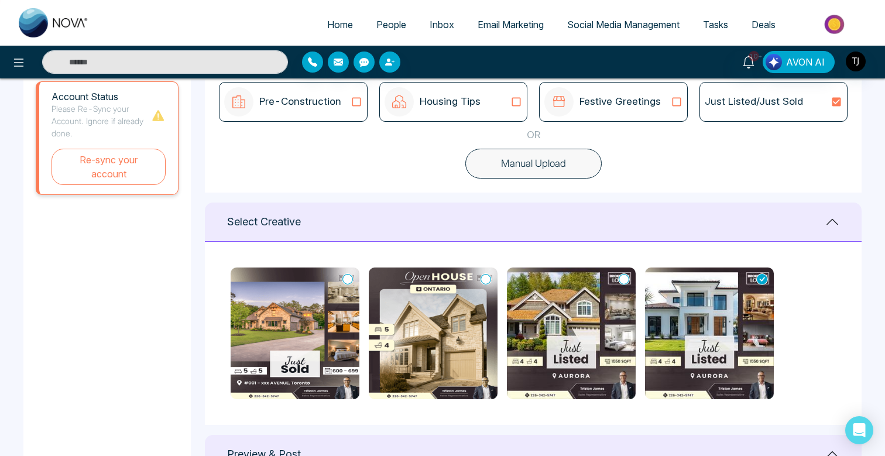
scroll to position [356, 0]
click at [289, 101] on p "Pre-Construction" at bounding box center [300, 101] width 82 height 15
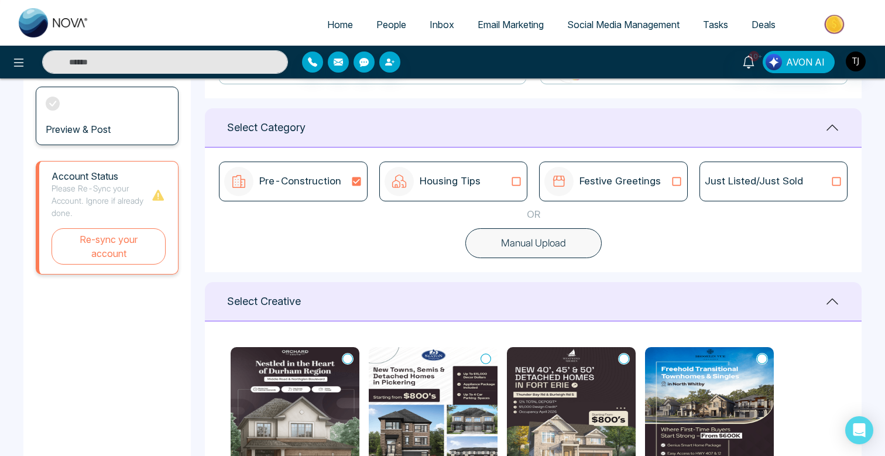
scroll to position [294, 0]
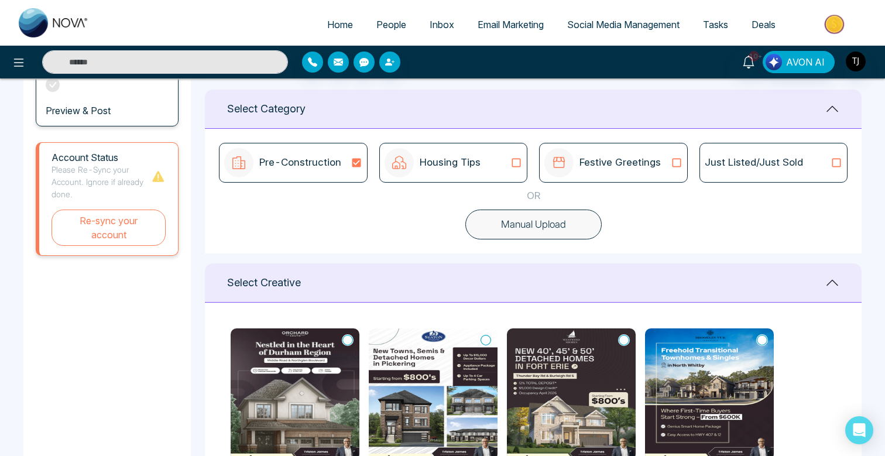
click at [544, 204] on div "Pre-Construction Housing Tips Festive Greetings Just Listed/Just Sold OR Manual…" at bounding box center [533, 191] width 657 height 125
click at [544, 226] on button "Manual Upload" at bounding box center [533, 225] width 136 height 30
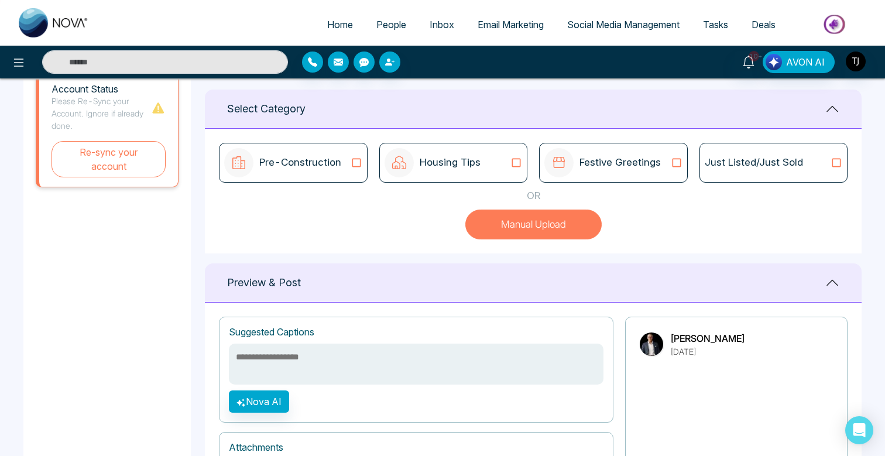
scroll to position [226, 0]
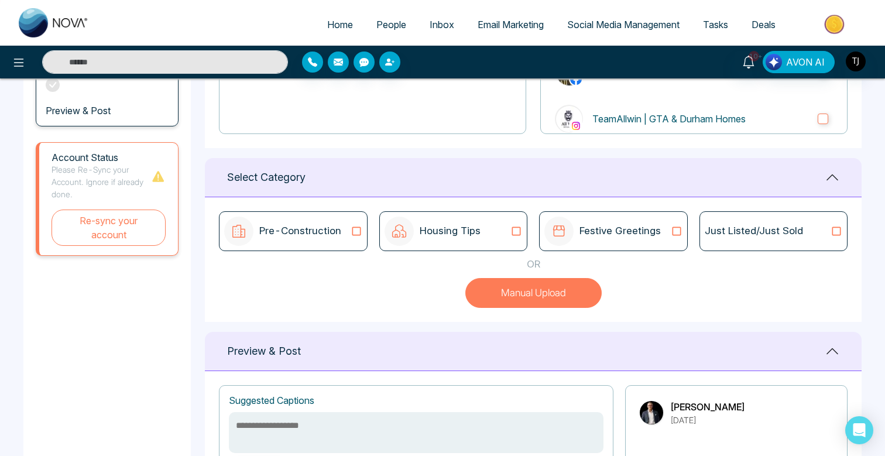
click at [534, 298] on button "Manual Upload" at bounding box center [533, 293] width 136 height 30
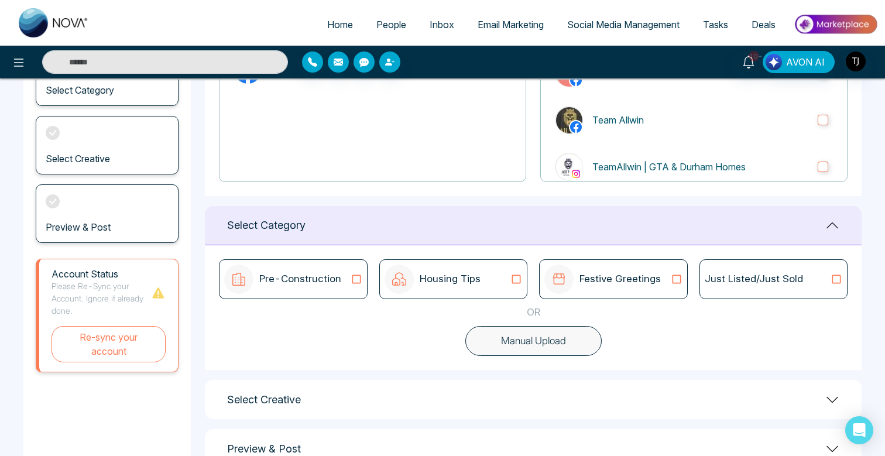
scroll to position [181, 0]
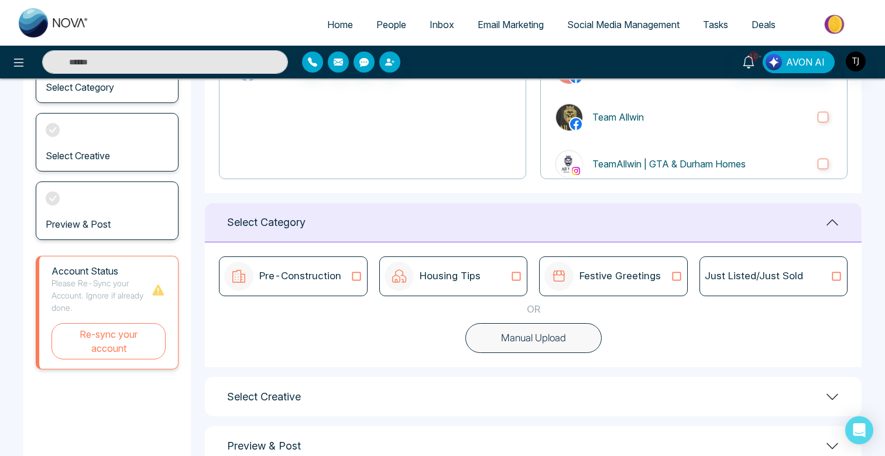
click at [532, 341] on button "Manual Upload" at bounding box center [533, 338] width 136 height 30
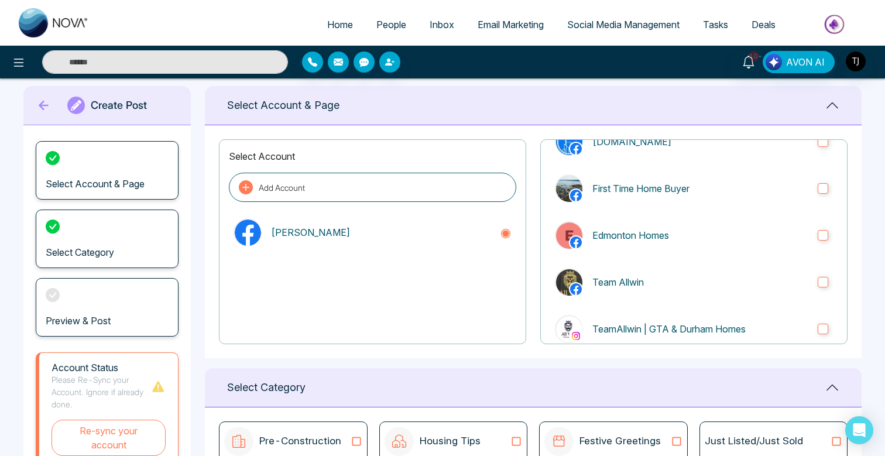
scroll to position [0, 0]
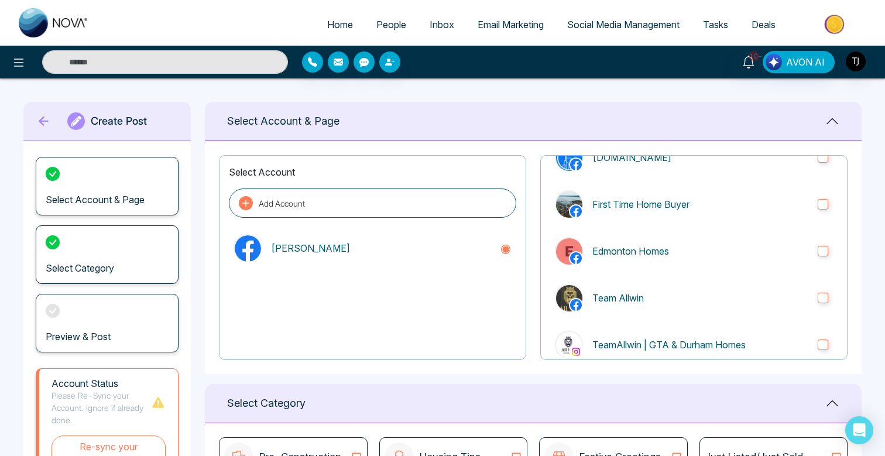
click at [840, 27] on img at bounding box center [835, 24] width 85 height 26
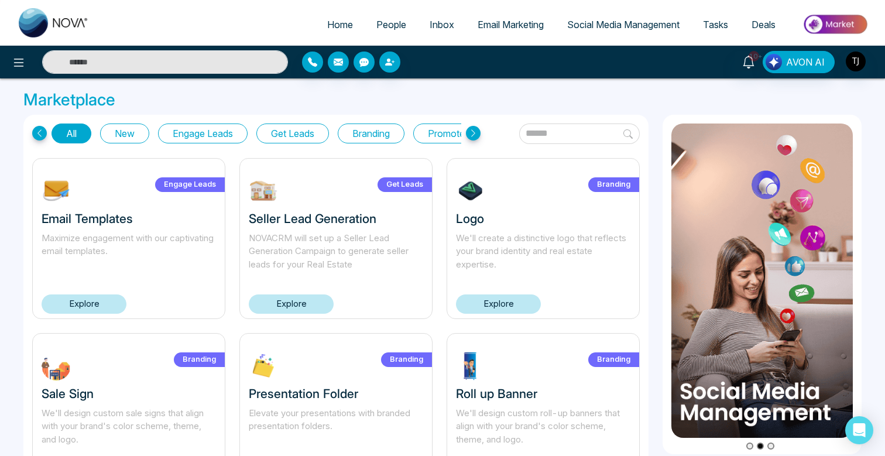
click at [646, 30] on link "Social Media Management" at bounding box center [624, 24] width 136 height 22
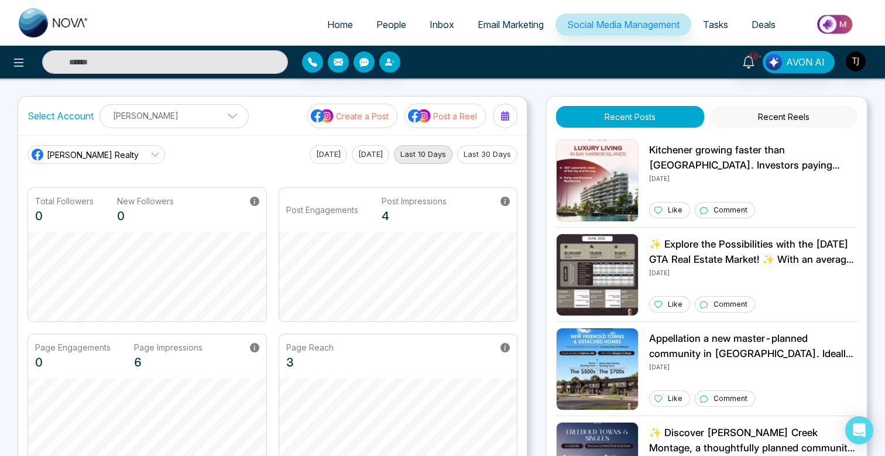
click at [491, 29] on span "Email Marketing" at bounding box center [511, 25] width 66 height 12
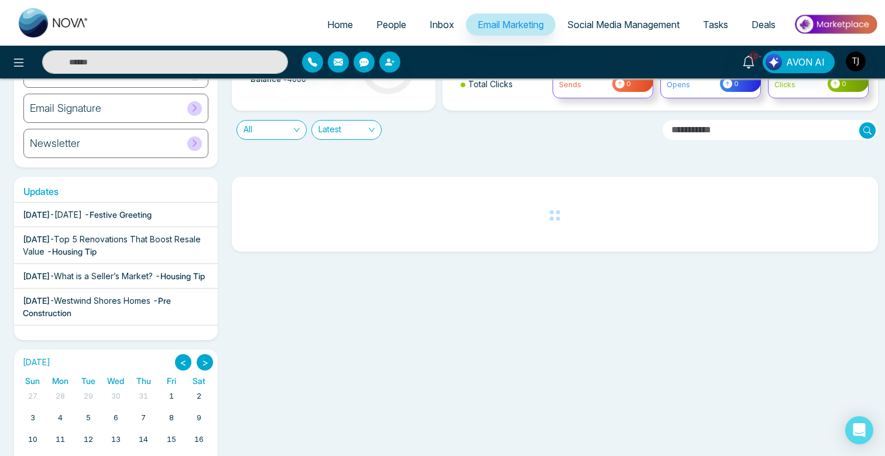
scroll to position [109, 0]
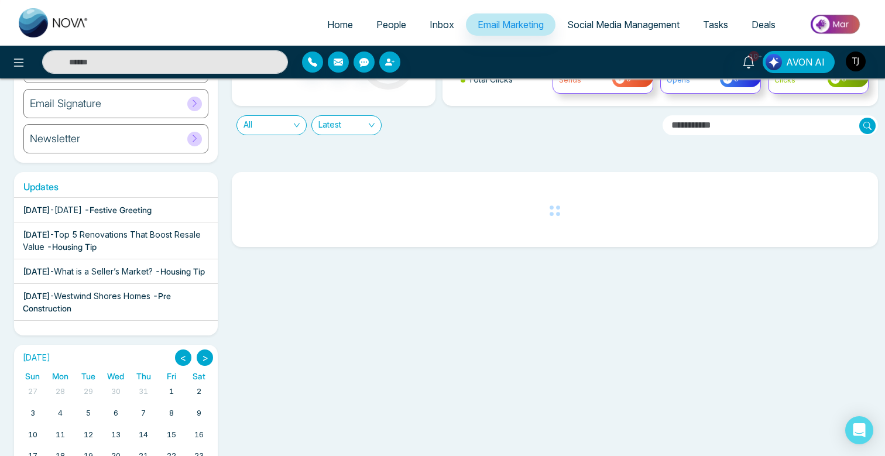
click at [814, 68] on span "AVON AI" at bounding box center [805, 62] width 39 height 14
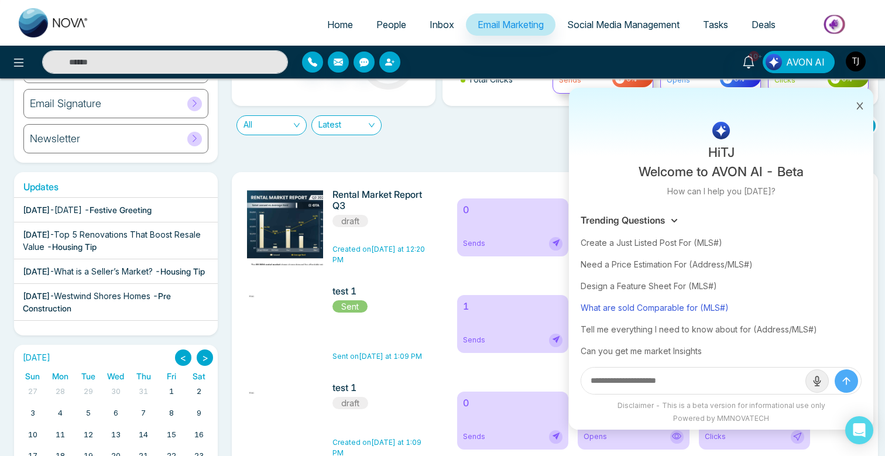
click at [642, 307] on div "What are sold Comparable for (MLS#)" at bounding box center [721, 308] width 281 height 22
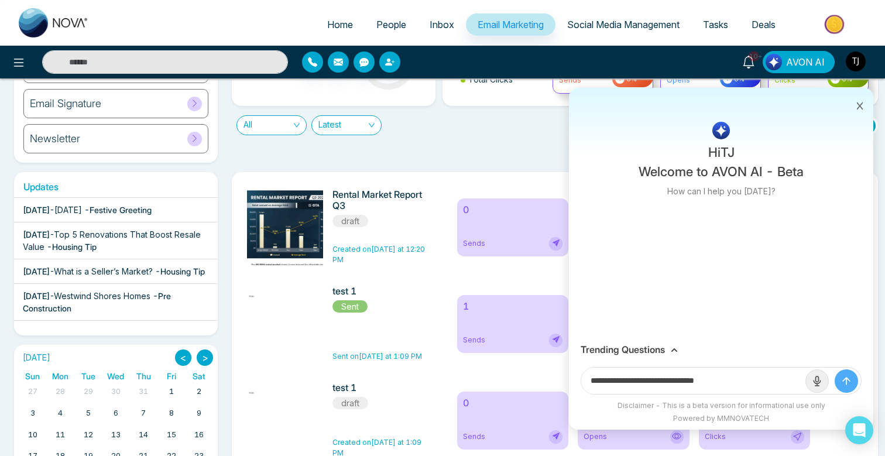
drag, startPoint x: 709, startPoint y: 381, endPoint x: 767, endPoint y: 382, distance: 58.0
click at [767, 382] on input "**********" at bounding box center [693, 381] width 224 height 26
paste input "**********"
type input "**********"
click at [835, 369] on button "submit" at bounding box center [846, 380] width 23 height 23
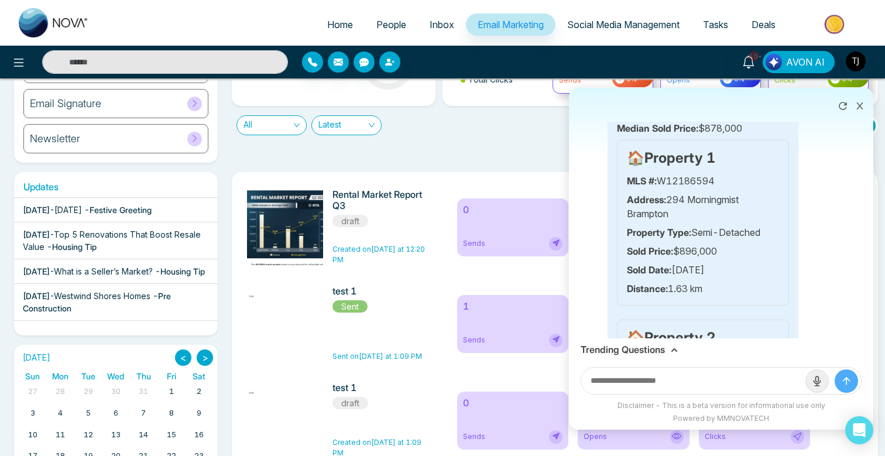
scroll to position [159, 0]
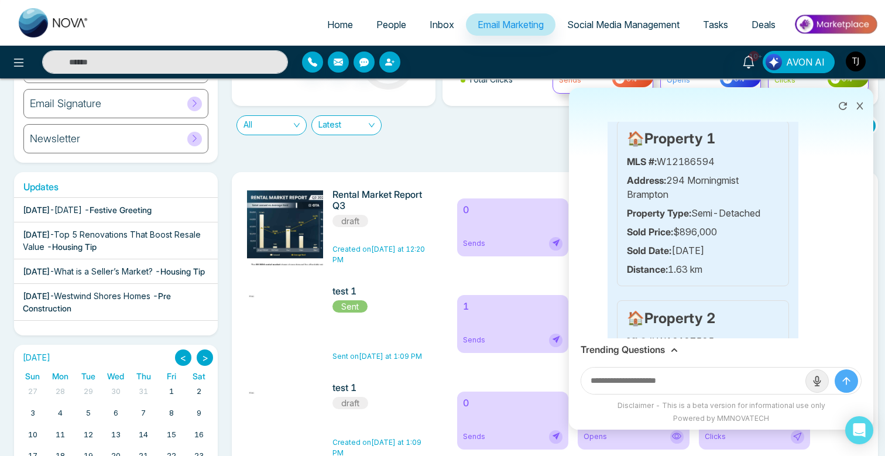
drag, startPoint x: 667, startPoint y: 272, endPoint x: 701, endPoint y: 261, distance: 35.5
click at [722, 272] on p "Distance: 1.63 km" at bounding box center [703, 269] width 152 height 14
drag, startPoint x: 660, startPoint y: 251, endPoint x: 734, endPoint y: 247, distance: 74.5
click at [773, 258] on div "🏠 Property 1 MLS #: W12186594 Address: 294 Morningmist Brampton Property Type: …" at bounding box center [703, 204] width 172 height 166
drag, startPoint x: 669, startPoint y: 228, endPoint x: 699, endPoint y: 213, distance: 33.5
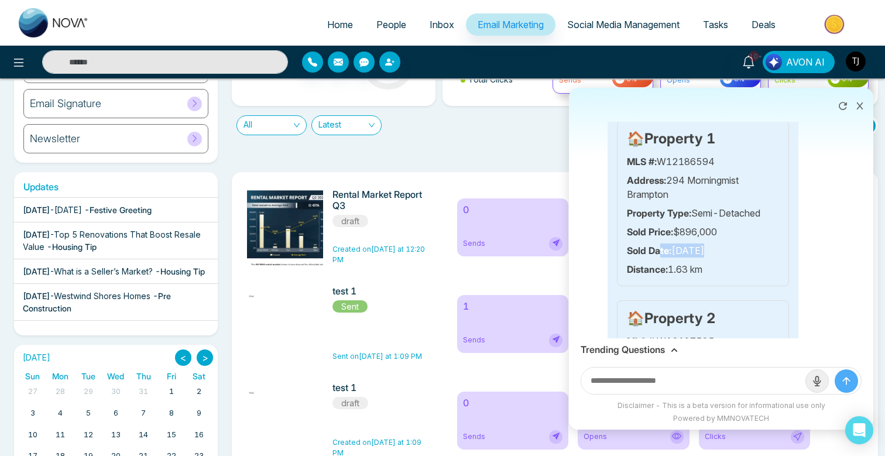
click at [746, 230] on p "Sold Price: $896,000" at bounding box center [703, 232] width 152 height 14
drag, startPoint x: 672, startPoint y: 203, endPoint x: 759, endPoint y: 217, distance: 87.8
click at [759, 217] on div "🏠 Property 1 MLS #: W12186594 Address: 294 Morningmist Brampton Property Type: …" at bounding box center [703, 204] width 172 height 166
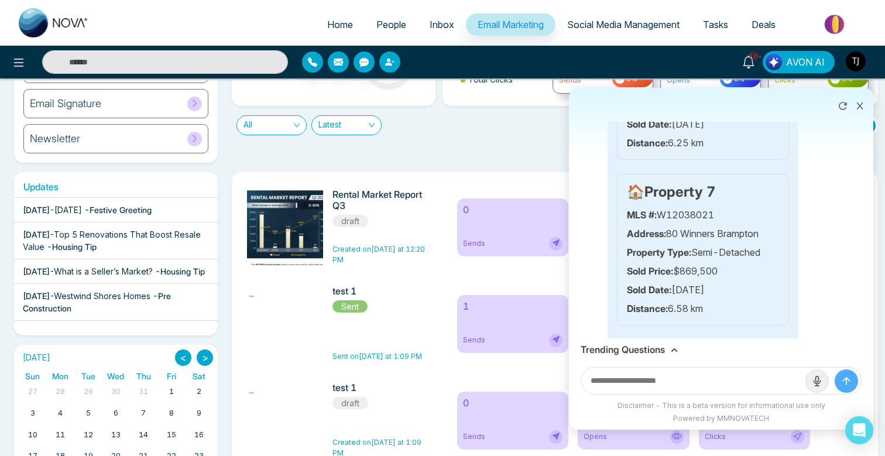
scroll to position [1164, 0]
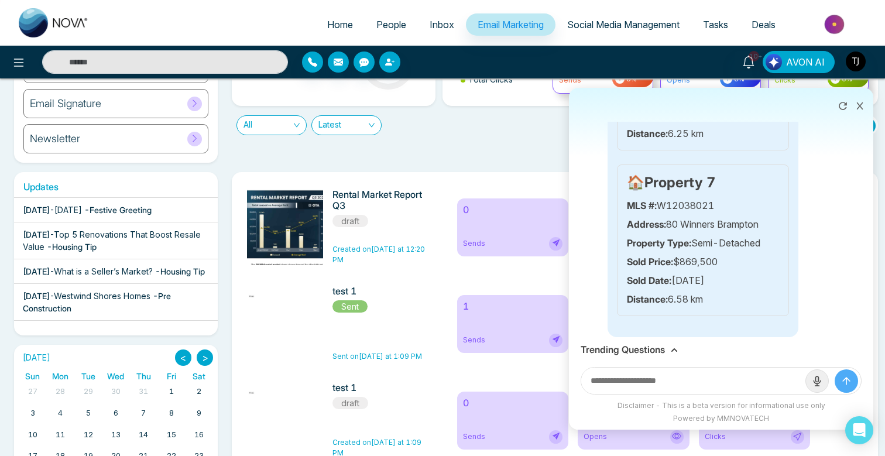
click at [660, 350] on h3 "Trending Questions" at bounding box center [623, 349] width 84 height 11
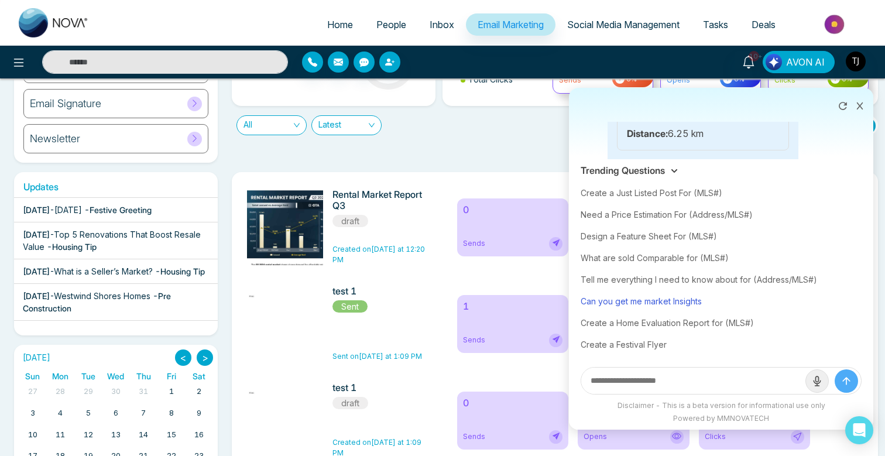
click at [643, 297] on div "Can you get me market Insights" at bounding box center [721, 301] width 281 height 22
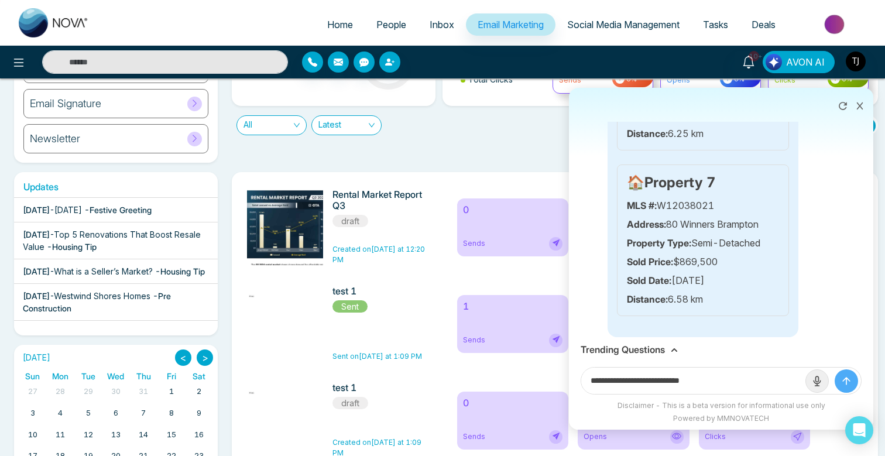
drag, startPoint x: 715, startPoint y: 378, endPoint x: 722, endPoint y: 380, distance: 8.0
click at [716, 379] on input "**********" at bounding box center [693, 381] width 224 height 26
type input "**********"
click at [835, 369] on button "submit" at bounding box center [846, 380] width 23 height 23
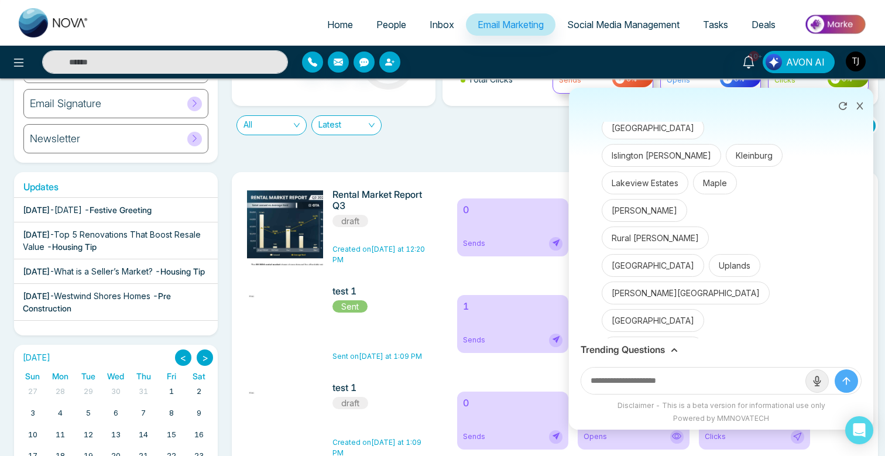
scroll to position [1518, 0]
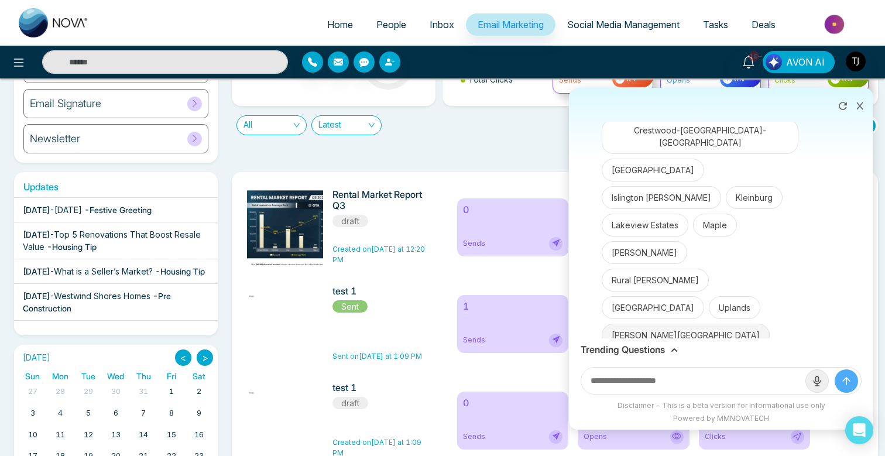
click at [666, 324] on button "Vaughan Corporate Centre" at bounding box center [686, 335] width 168 height 23
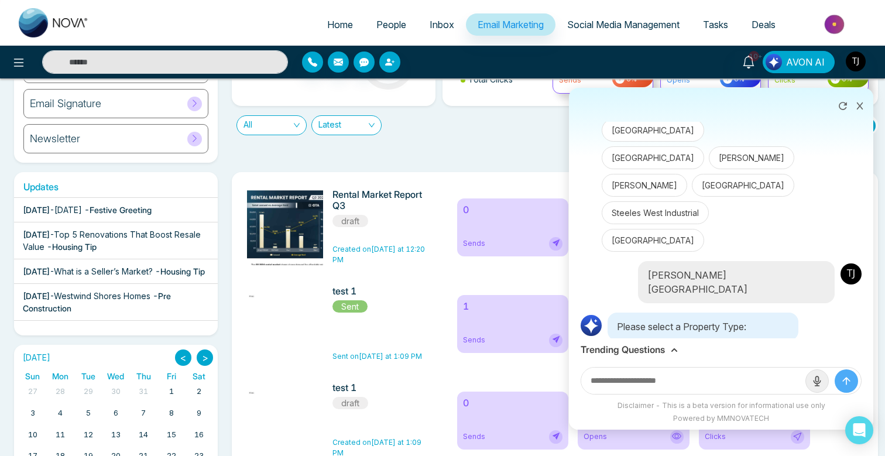
scroll to position [1792, 0]
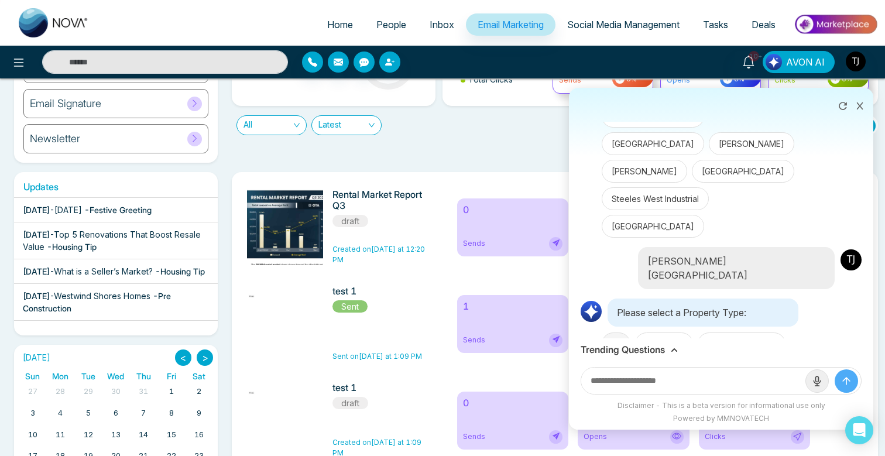
click at [619, 332] on button "All" at bounding box center [616, 343] width 29 height 23
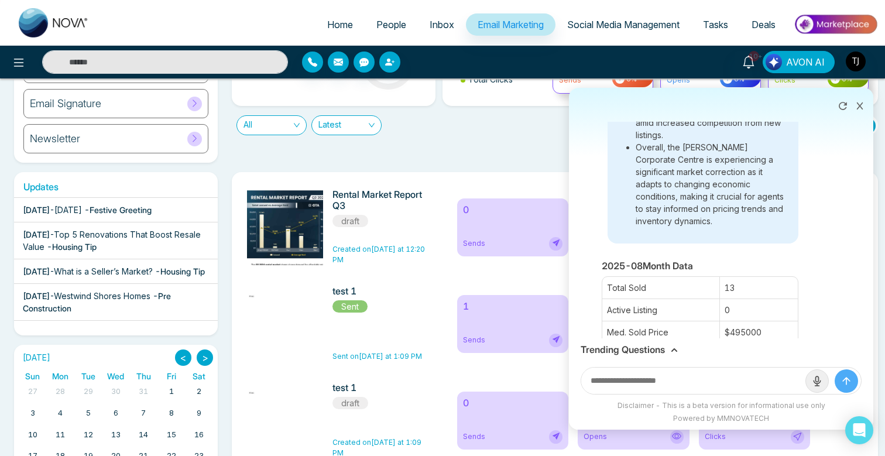
scroll to position [2701, 0]
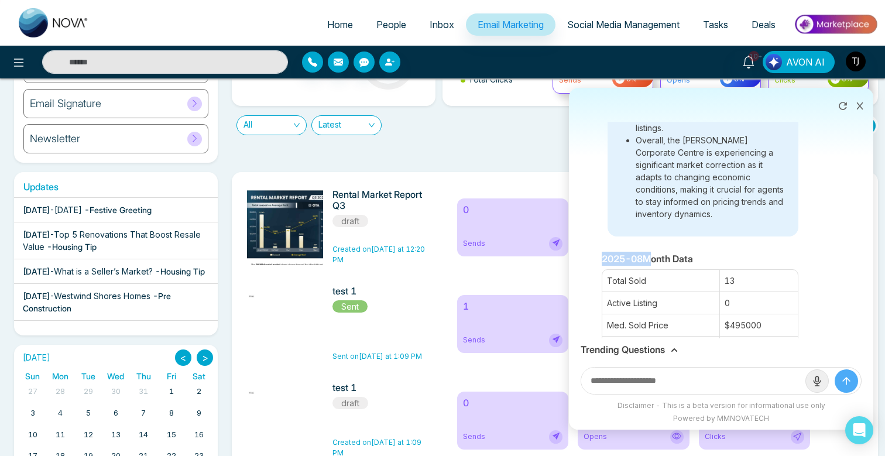
drag, startPoint x: 646, startPoint y: 148, endPoint x: 591, endPoint y: 149, distance: 55.6
click at [591, 149] on div "Summary In 2025, the average selling price in Vaughan Corporate Centre has seen…" at bounding box center [721, 307] width 281 height 1463
drag, startPoint x: 749, startPoint y: 167, endPoint x: 721, endPoint y: 169, distance: 28.1
click at [721, 270] on div "13" at bounding box center [758, 281] width 78 height 22
drag, startPoint x: 784, startPoint y: 213, endPoint x: 744, endPoint y: 214, distance: 39.8
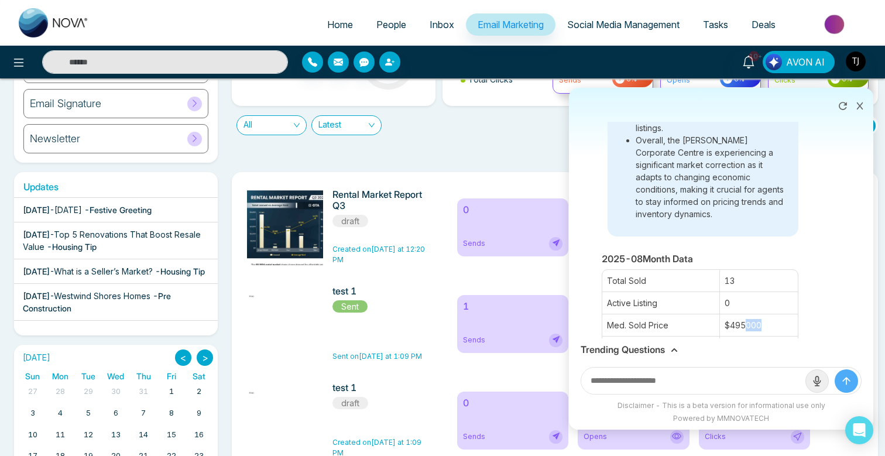
click at [744, 314] on div "$ 495000" at bounding box center [758, 325] width 78 height 22
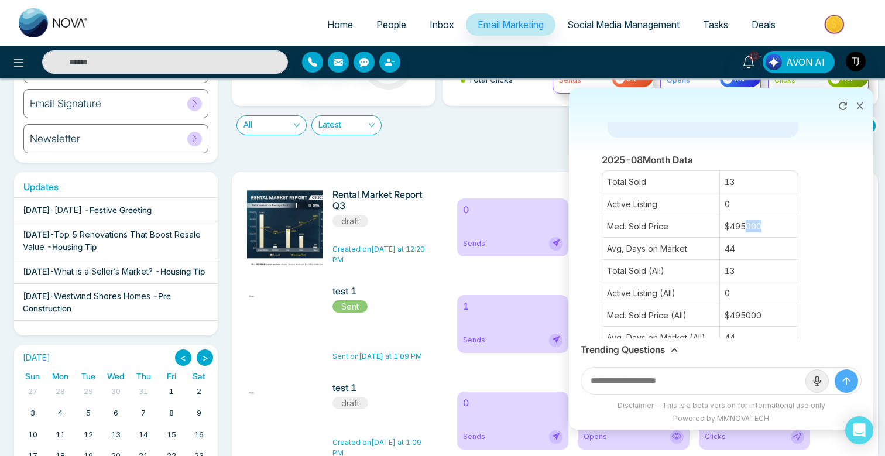
scroll to position [2799, 0]
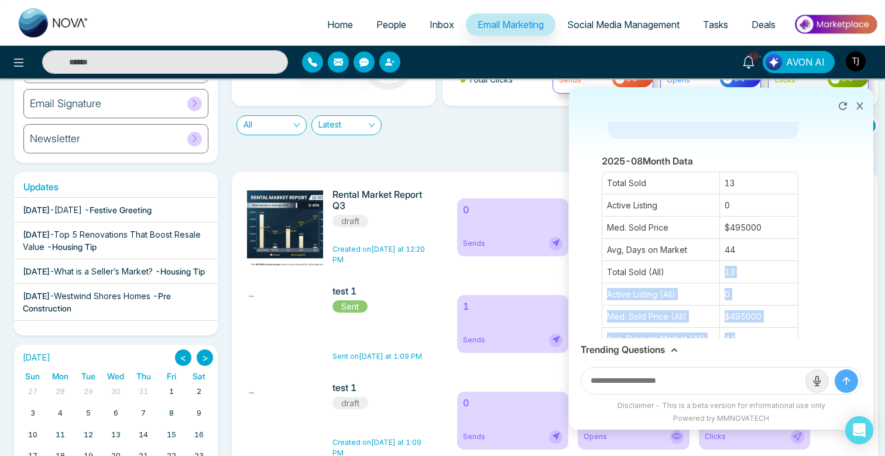
drag, startPoint x: 759, startPoint y: 227, endPoint x: 678, endPoint y: 162, distance: 103.3
click at [678, 172] on div "Total Sold 13 Active Listing 0 Med. Sold Price $ 495000 Avg, Days on Market 44 …" at bounding box center [700, 261] width 197 height 179
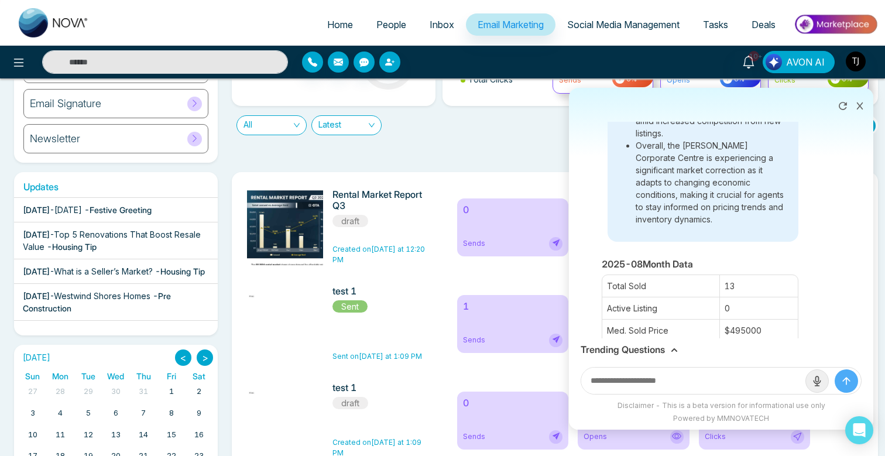
scroll to position [2689, 0]
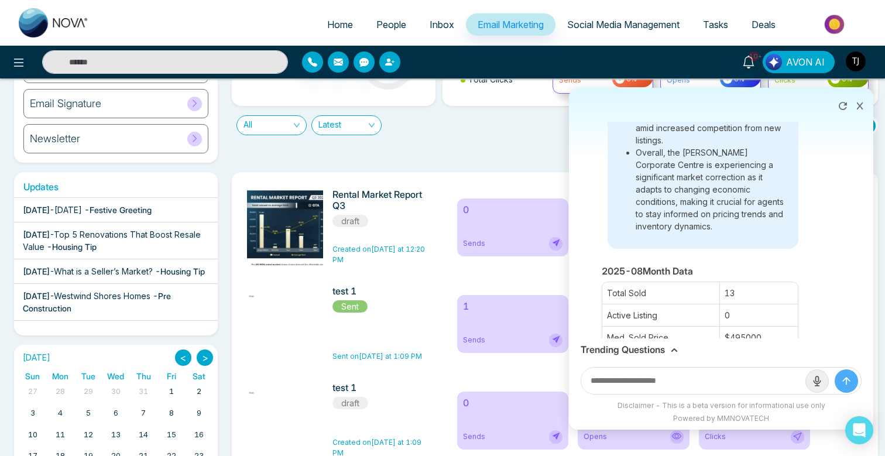
click at [649, 264] on div "2025-08 Month Data" at bounding box center [700, 271] width 197 height 14
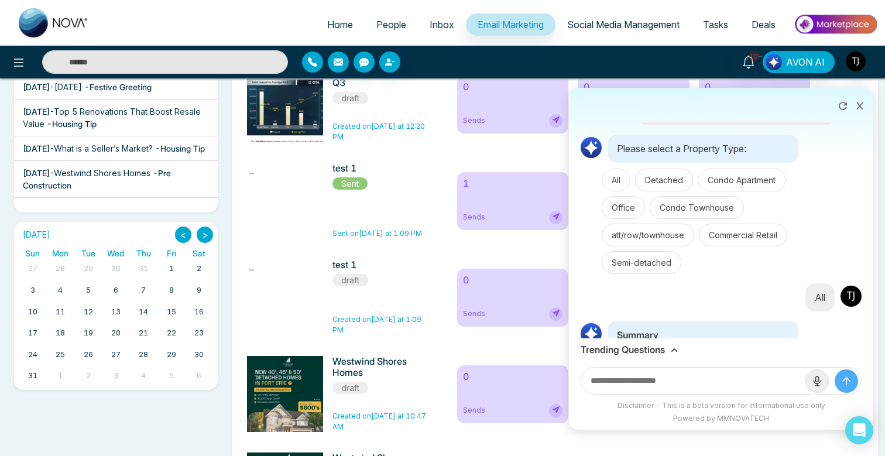
scroll to position [1958, 0]
drag, startPoint x: 635, startPoint y: 243, endPoint x: 717, endPoint y: 324, distance: 115.5
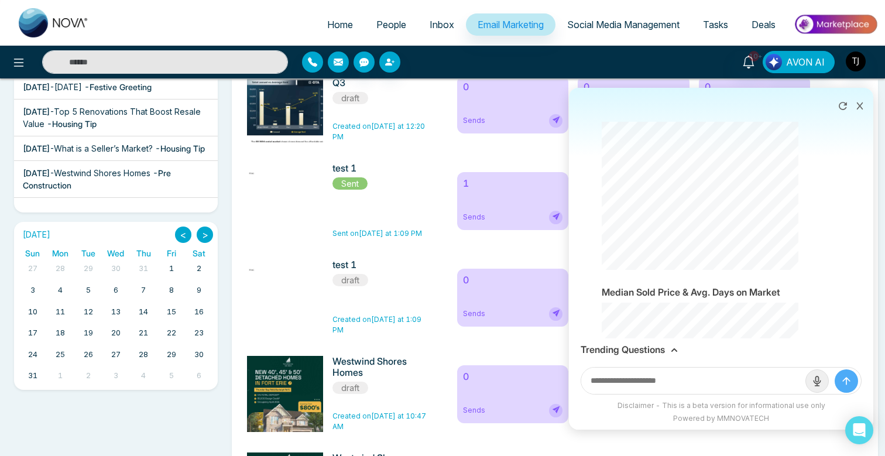
scroll to position [3308, 0]
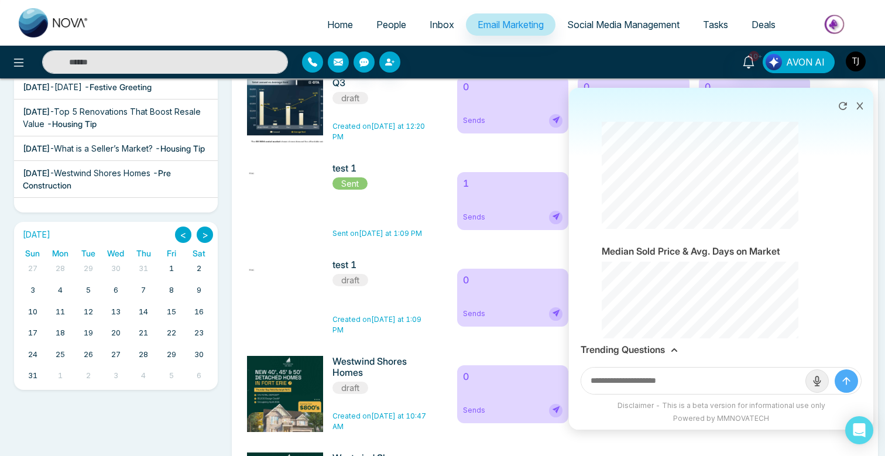
click at [640, 353] on h3 "Trending Questions" at bounding box center [623, 349] width 84 height 11
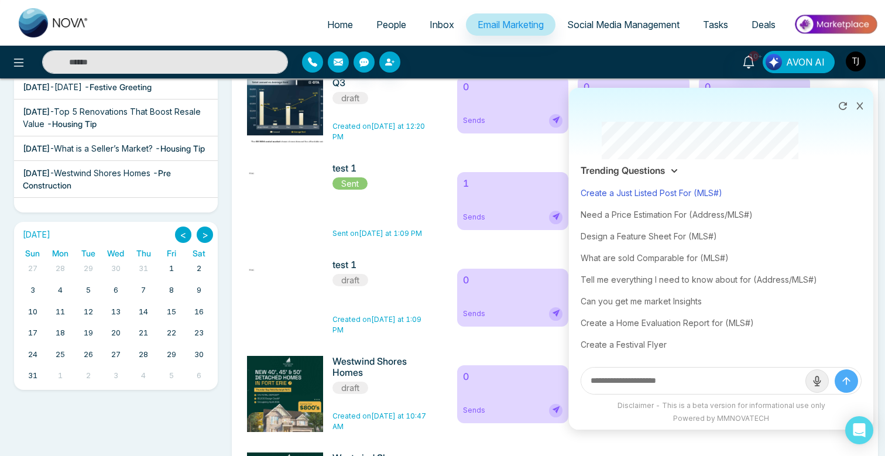
click at [632, 190] on div "Create a Just Listed Post For (MLS#)" at bounding box center [721, 193] width 281 height 22
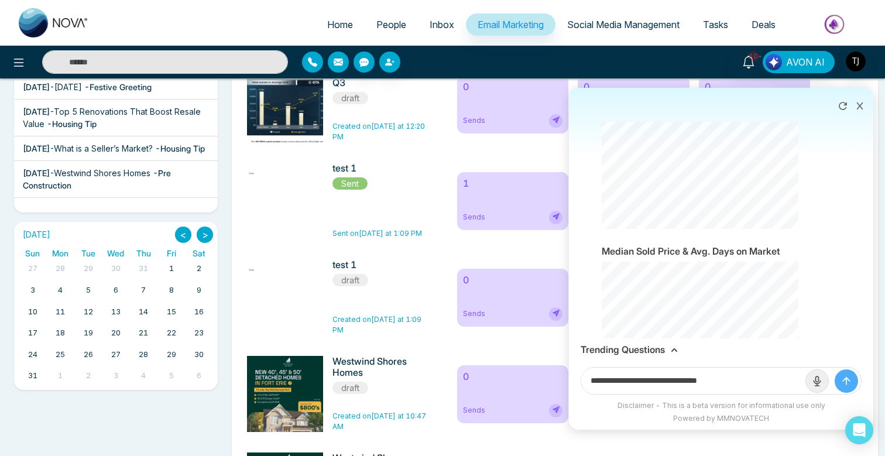
drag, startPoint x: 705, startPoint y: 377, endPoint x: 767, endPoint y: 386, distance: 63.2
click at [767, 386] on input "**********" at bounding box center [693, 381] width 224 height 26
paste input "**********"
type input "**********"
click at [835, 369] on button "submit" at bounding box center [846, 380] width 23 height 23
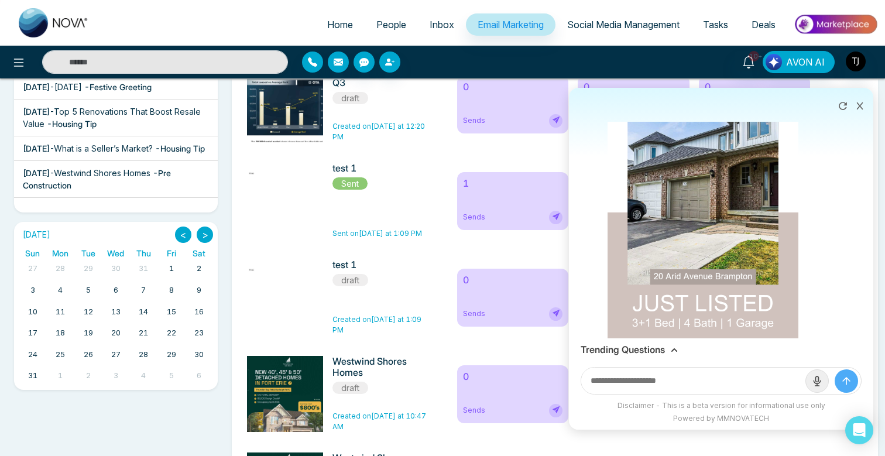
scroll to position [3827, 0]
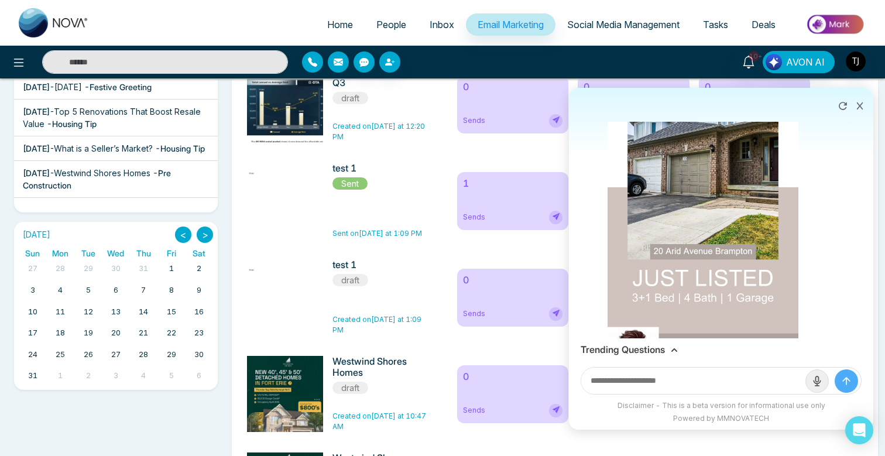
click at [640, 339] on div "Trending Questions" at bounding box center [721, 349] width 304 height 23
click at [640, 347] on h3 "Trending Questions" at bounding box center [623, 349] width 84 height 11
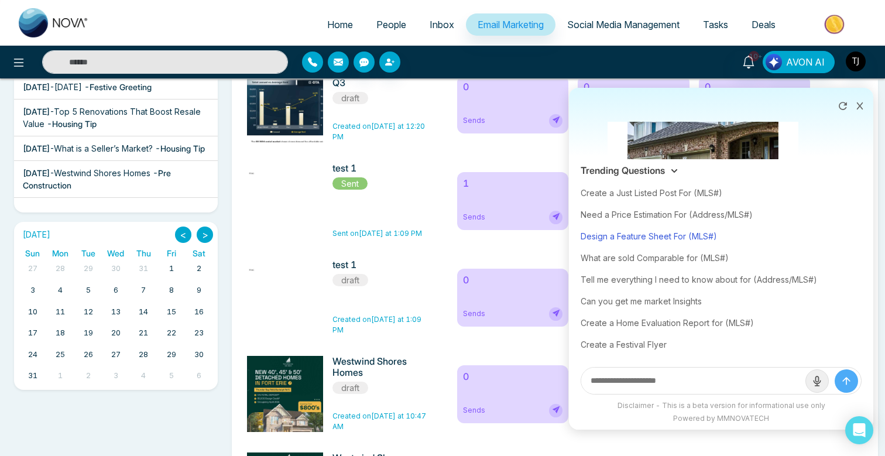
click at [630, 237] on div "Design a Feature Sheet For (MLS#)" at bounding box center [721, 236] width 281 height 22
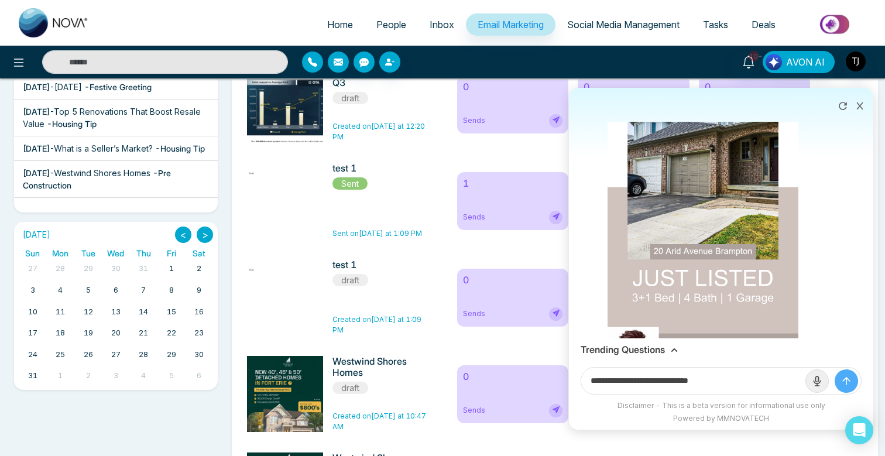
drag, startPoint x: 698, startPoint y: 382, endPoint x: 741, endPoint y: 383, distance: 43.3
click at [741, 383] on input "**********" at bounding box center [693, 381] width 224 height 26
paste input "**********"
type input "**********"
click at [835, 369] on button "submit" at bounding box center [846, 380] width 23 height 23
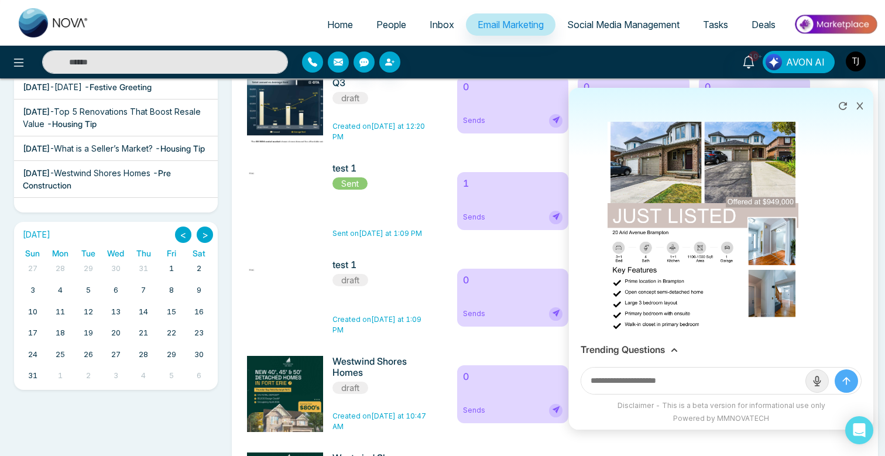
scroll to position [4256, 0]
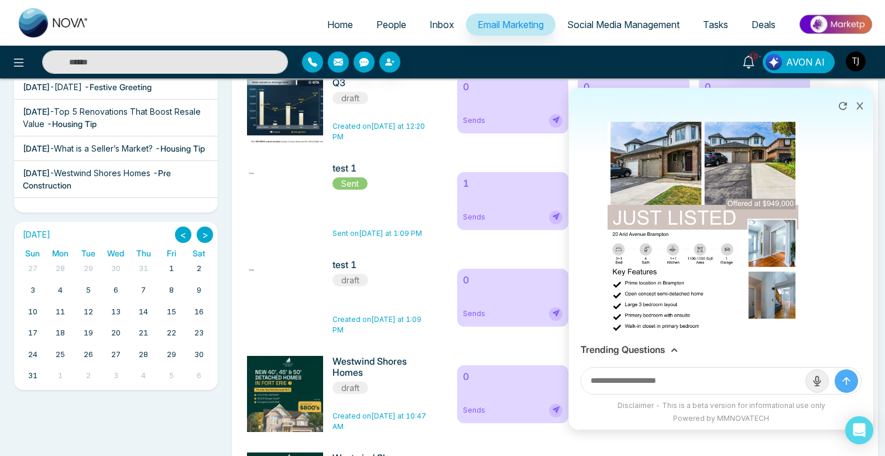
click at [860, 107] on icon at bounding box center [860, 105] width 6 height 7
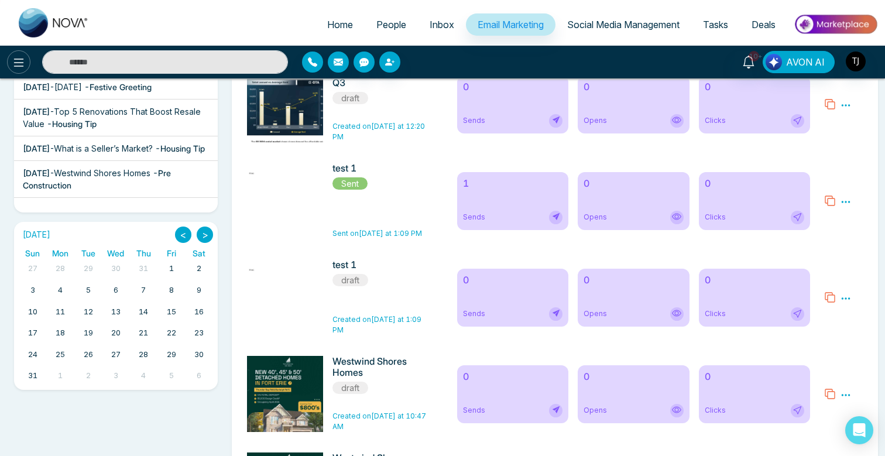
click at [17, 64] on icon at bounding box center [19, 63] width 14 height 14
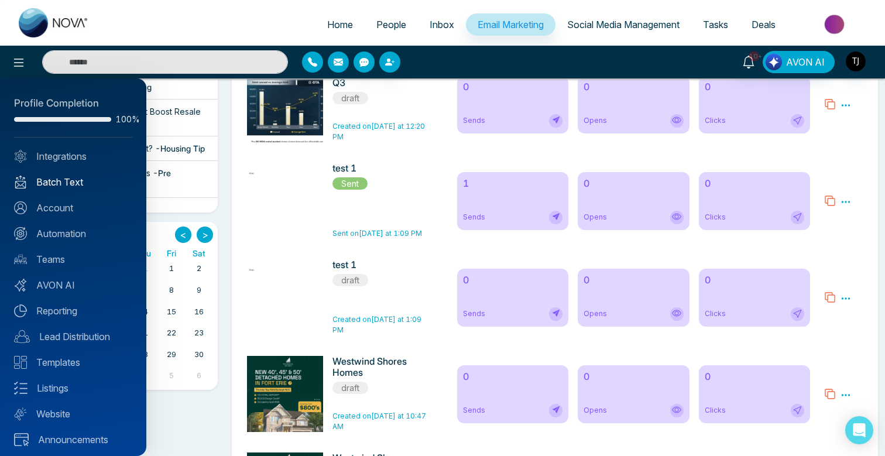
click at [66, 178] on link "Batch Text" at bounding box center [73, 182] width 118 height 14
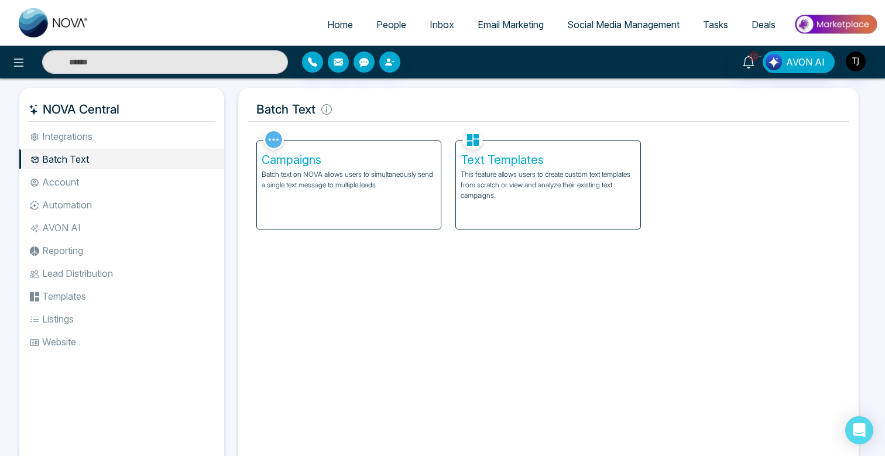
click at [291, 189] on p "Batch text on NOVA allows users to simultaneously send a single text message to…" at bounding box center [349, 179] width 175 height 21
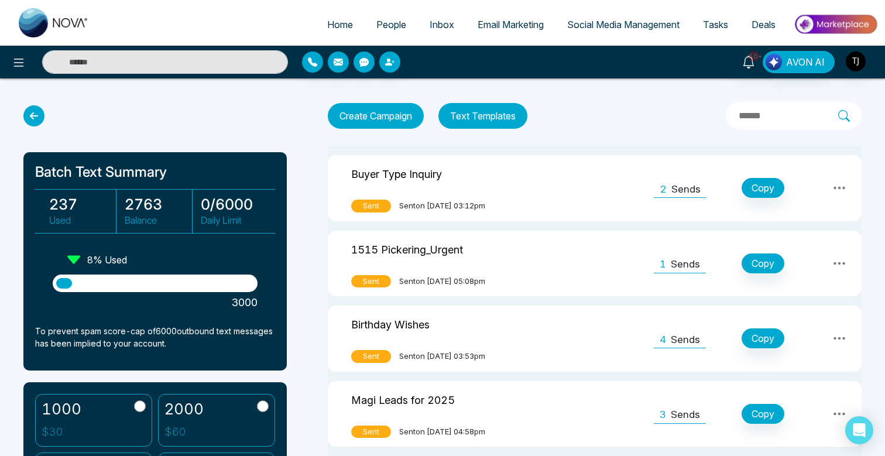
click at [361, 115] on button "Create Campaign" at bounding box center [376, 116] width 96 height 26
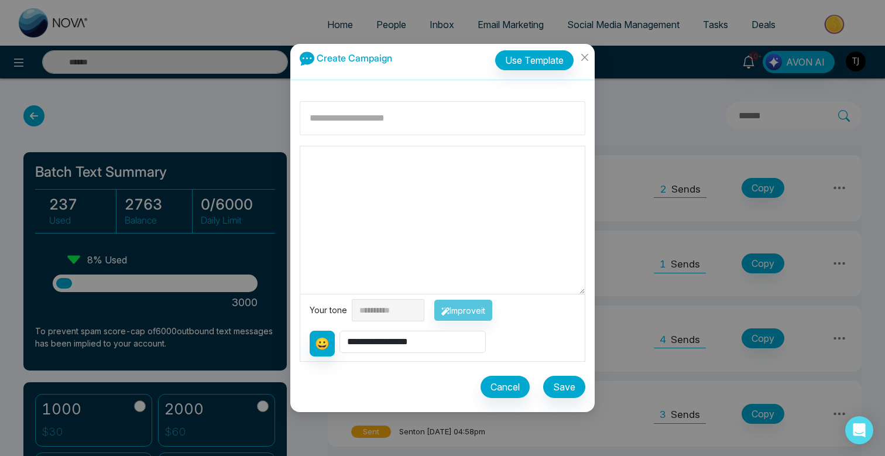
click at [395, 119] on input at bounding box center [443, 118] width 286 height 34
type input "*********"
click at [414, 232] on textarea at bounding box center [442, 220] width 284 height 148
click at [550, 64] on button "Use Template" at bounding box center [534, 60] width 78 height 20
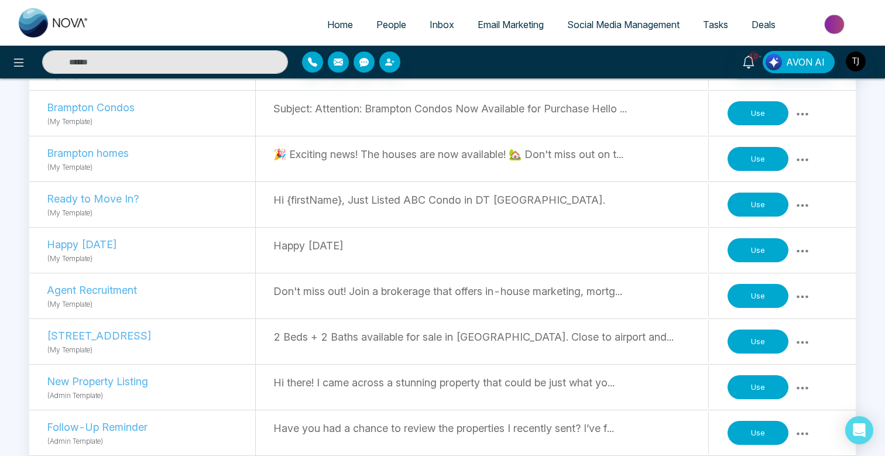
scroll to position [2392, 0]
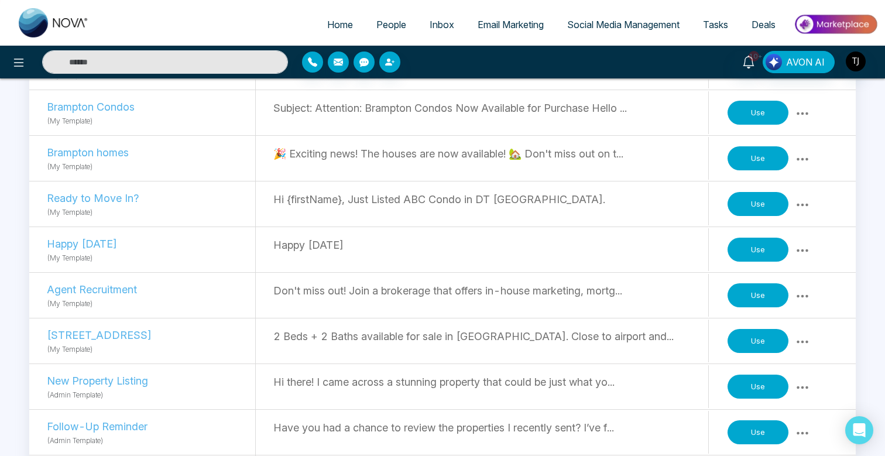
click at [757, 200] on button "Use" at bounding box center [758, 204] width 61 height 25
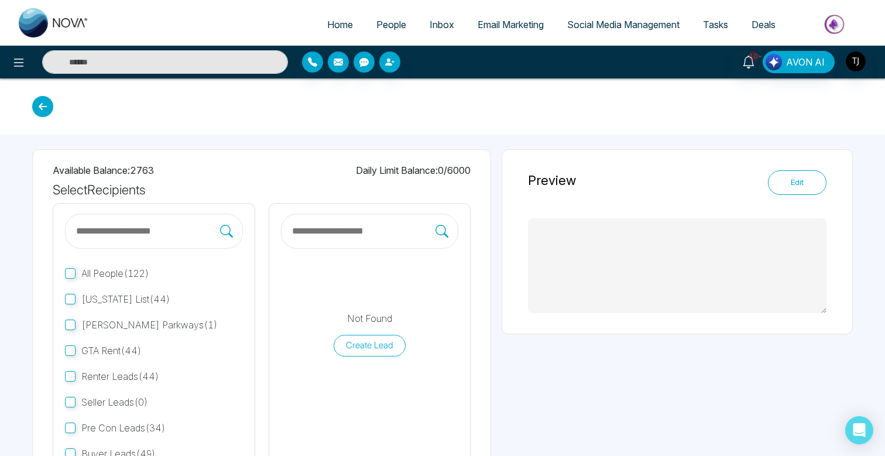
type textarea "**********"
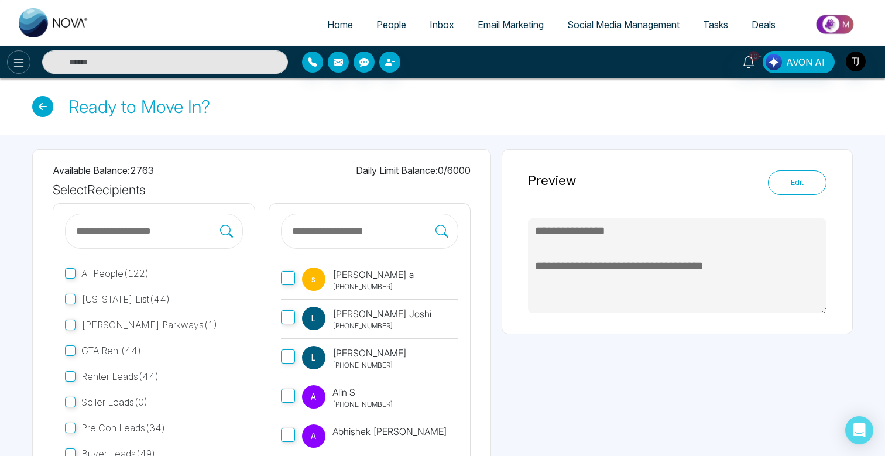
click at [19, 65] on icon at bounding box center [19, 63] width 14 height 14
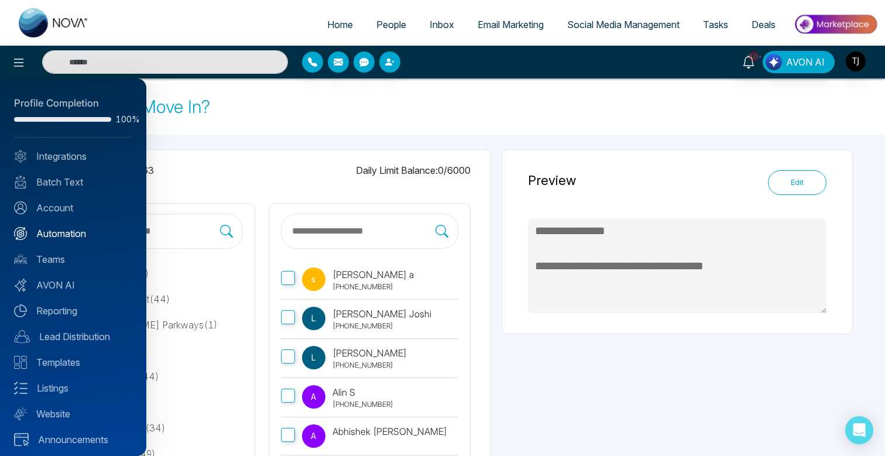
click at [65, 229] on link "Automation" at bounding box center [73, 234] width 118 height 14
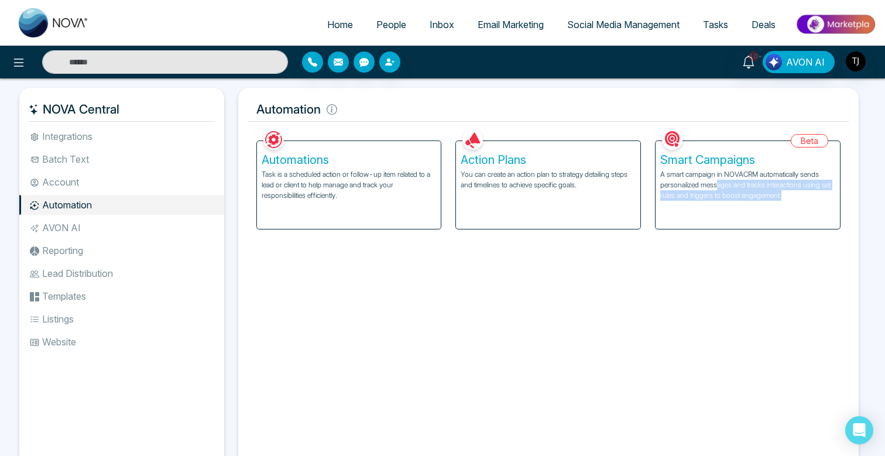
drag, startPoint x: 717, startPoint y: 186, endPoint x: 716, endPoint y: 215, distance: 29.3
click at [716, 215] on div "Smart Campaigns A smart campaign in NOVACRM automatically sends personalized me…" at bounding box center [748, 185] width 184 height 88
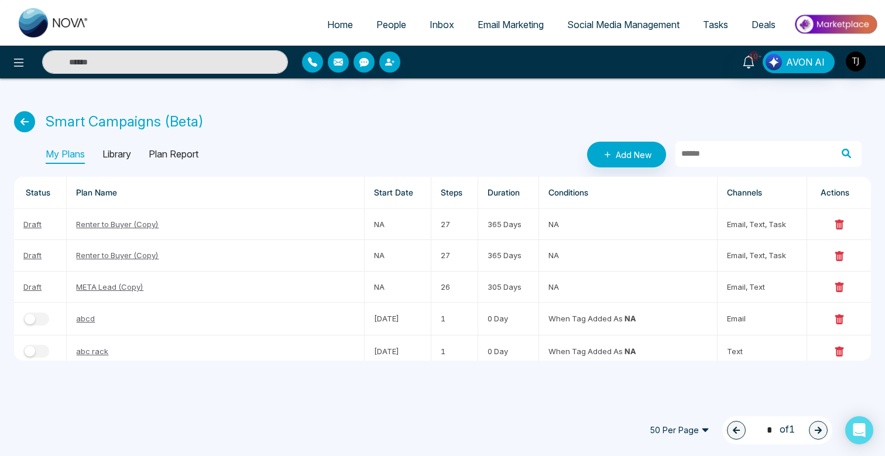
click at [27, 121] on icon at bounding box center [24, 121] width 21 height 21
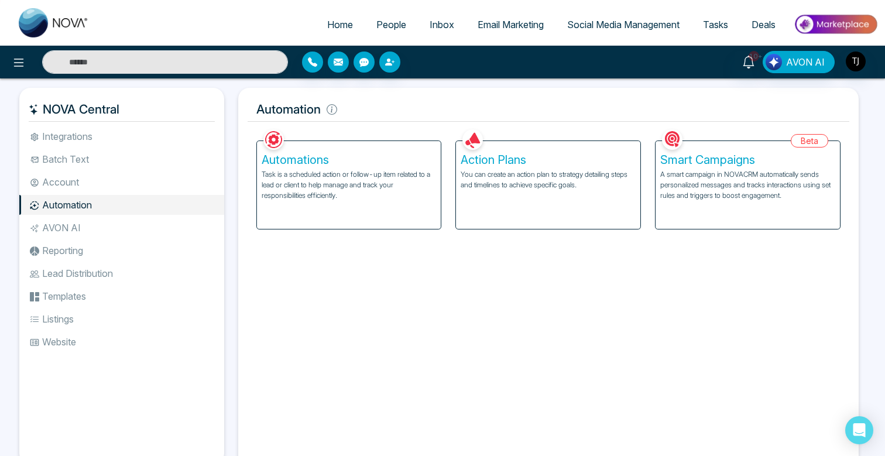
click at [537, 181] on p "You can create an action plan to strategy detailing steps and timelines to achi…" at bounding box center [548, 179] width 175 height 21
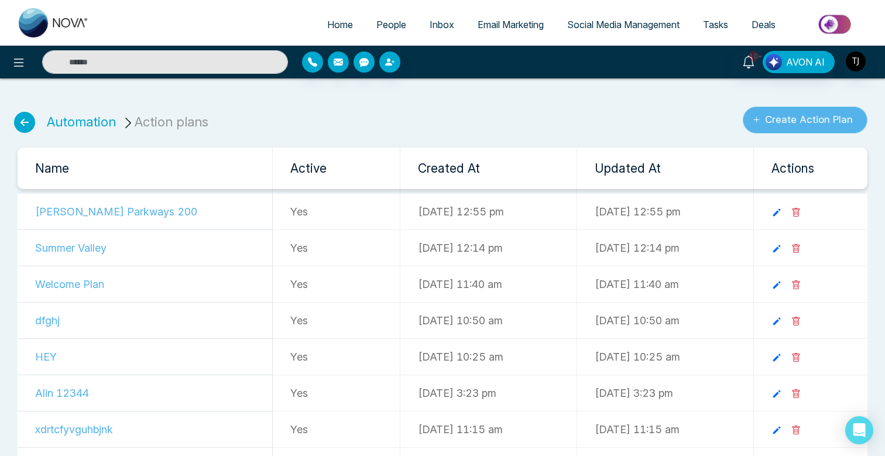
click at [781, 125] on button "Create Action Plan" at bounding box center [805, 120] width 125 height 27
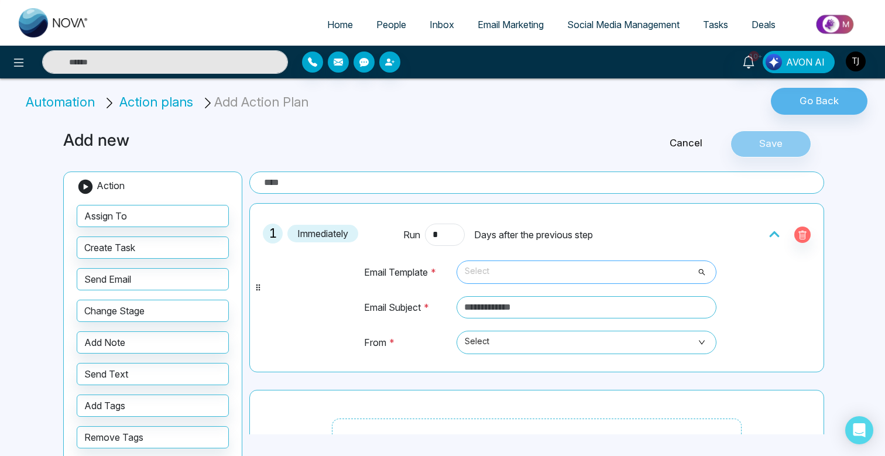
click at [535, 268] on span "Select" at bounding box center [587, 272] width 244 height 20
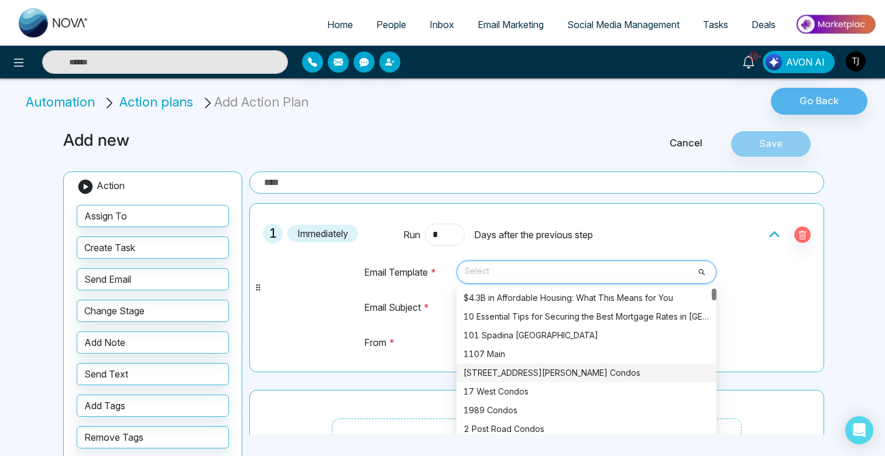
click at [526, 366] on div "1515 Pickering Parkway Condos" at bounding box center [587, 372] width 246 height 13
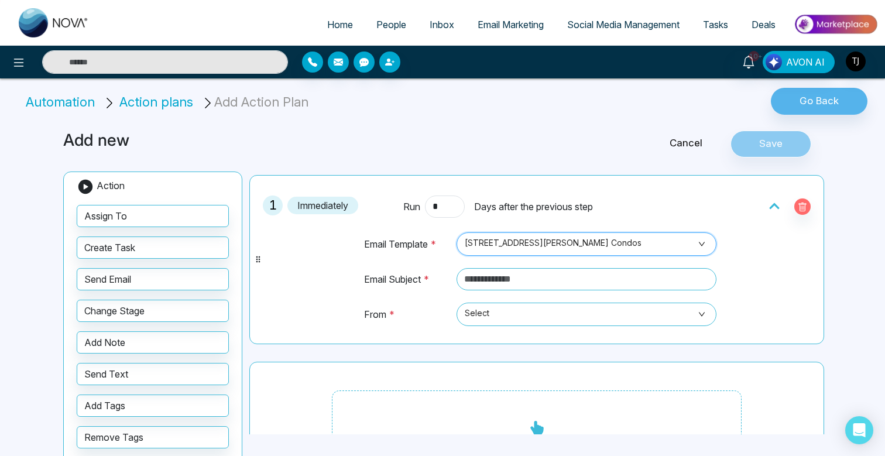
scroll to position [42, 0]
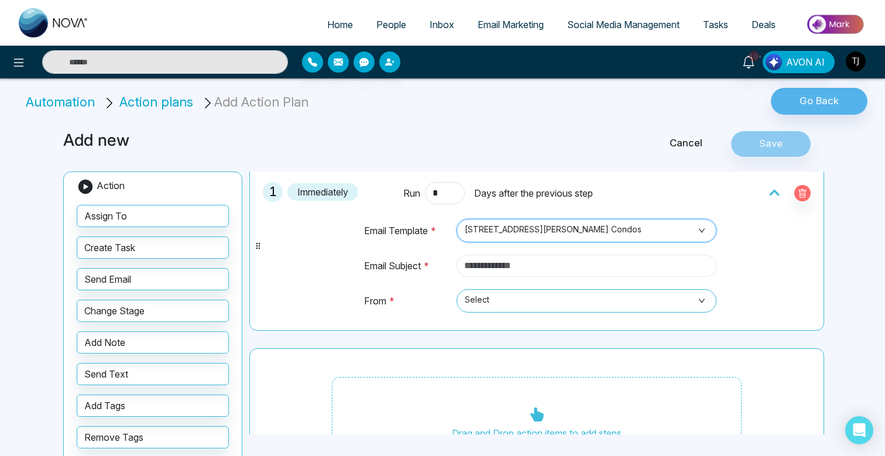
click at [543, 263] on input "text" at bounding box center [587, 266] width 260 height 22
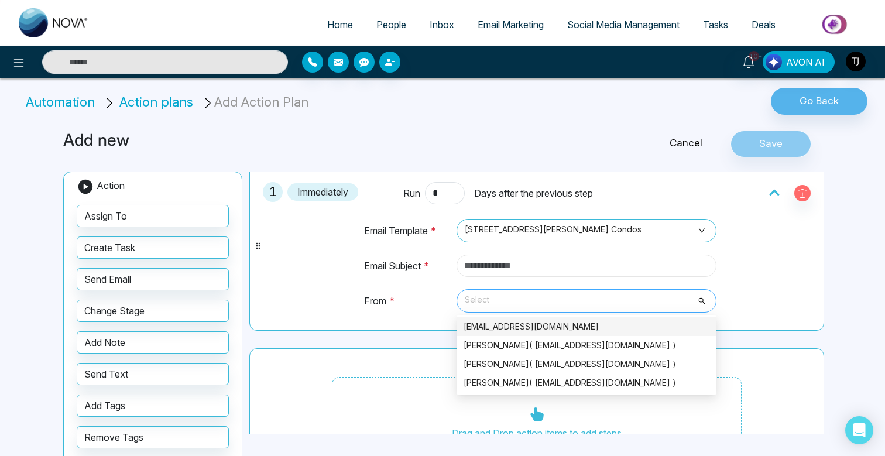
click at [484, 297] on span "Select" at bounding box center [587, 301] width 244 height 20
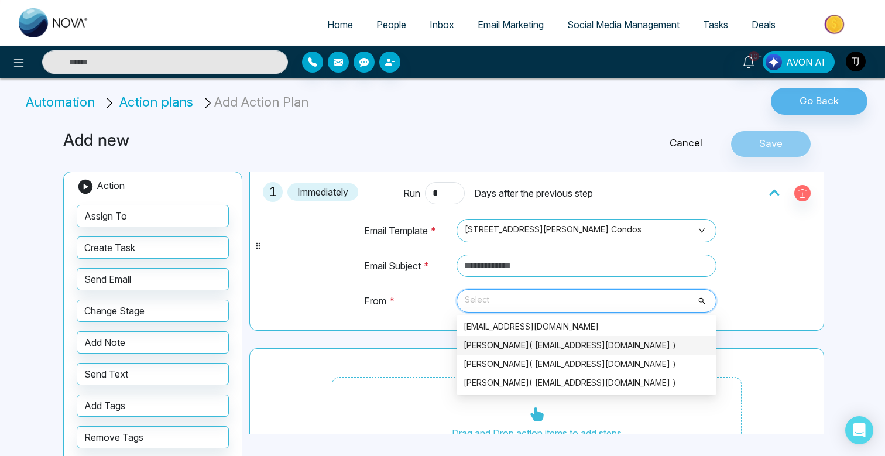
click at [495, 344] on div "Triston James( alinshah40@gmail.com )" at bounding box center [587, 345] width 246 height 13
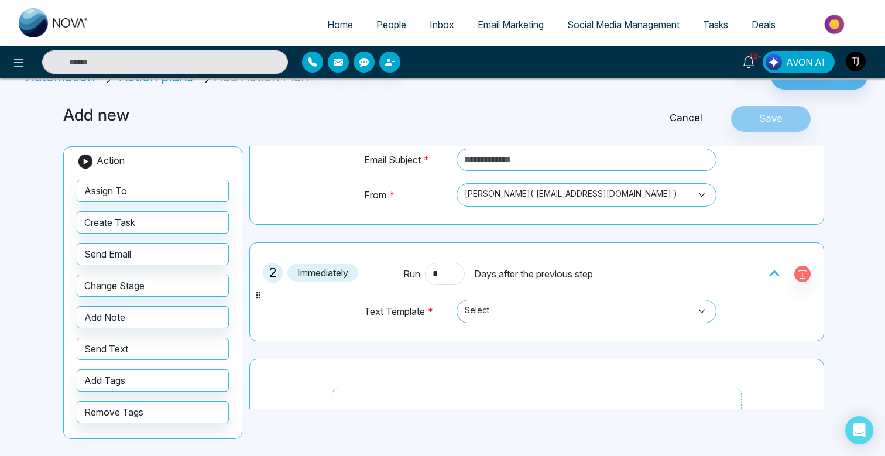
scroll to position [150, 0]
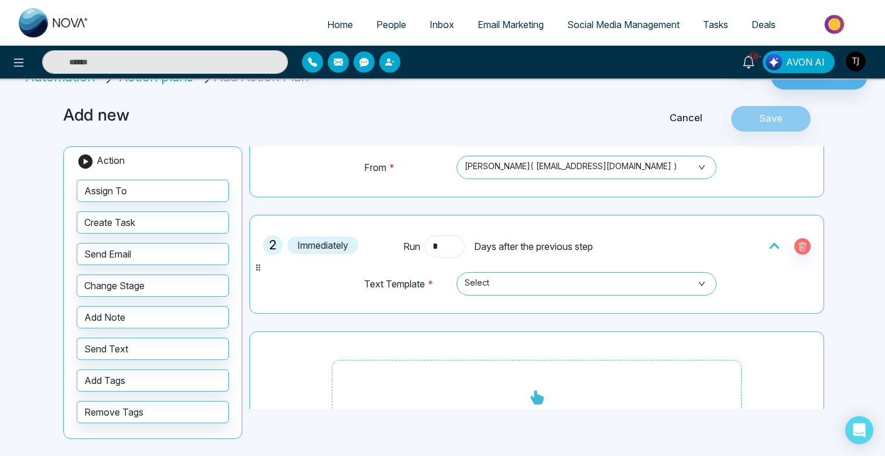
click at [441, 243] on input "*" at bounding box center [445, 246] width 40 height 22
type input "*"
drag, startPoint x: 383, startPoint y: 217, endPoint x: 461, endPoint y: 268, distance: 93.0
click at [383, 218] on div "2 2 nd Run * Days after the previous step Text Template * Select" at bounding box center [536, 264] width 575 height 99
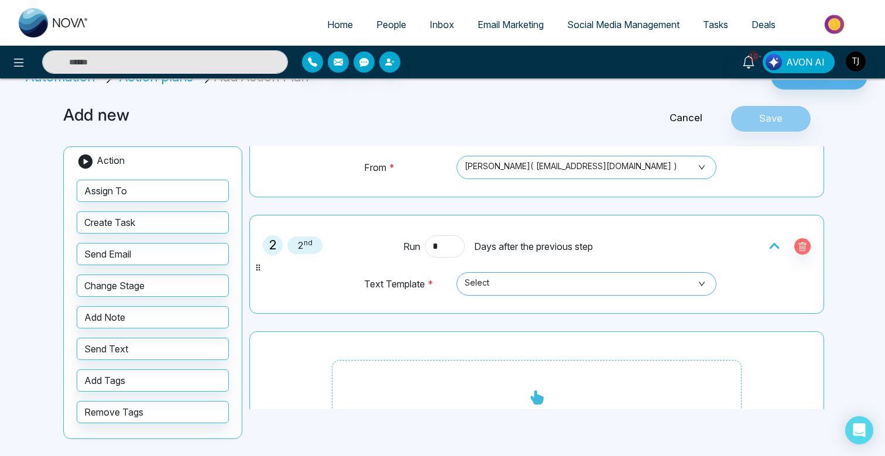
click at [533, 290] on span "Select" at bounding box center [587, 284] width 244 height 20
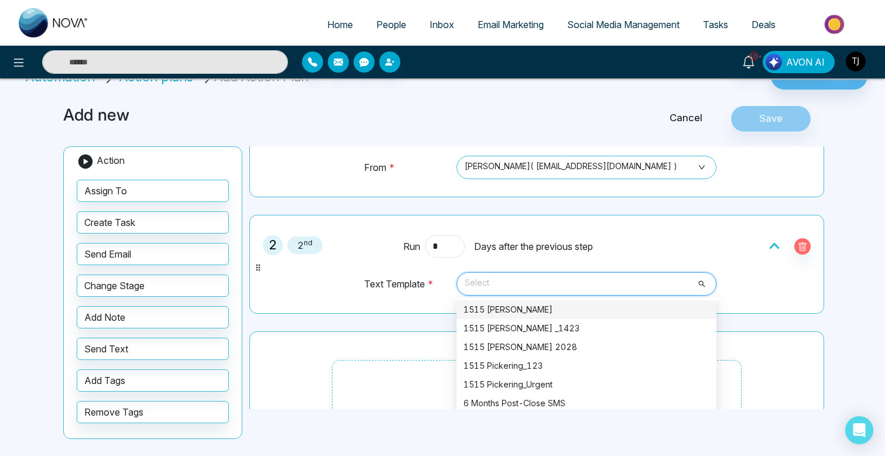
click at [341, 303] on div "2 2 nd Run * Days after the previous step Text Template * Select 730 747 1515 P…" at bounding box center [537, 264] width 562 height 86
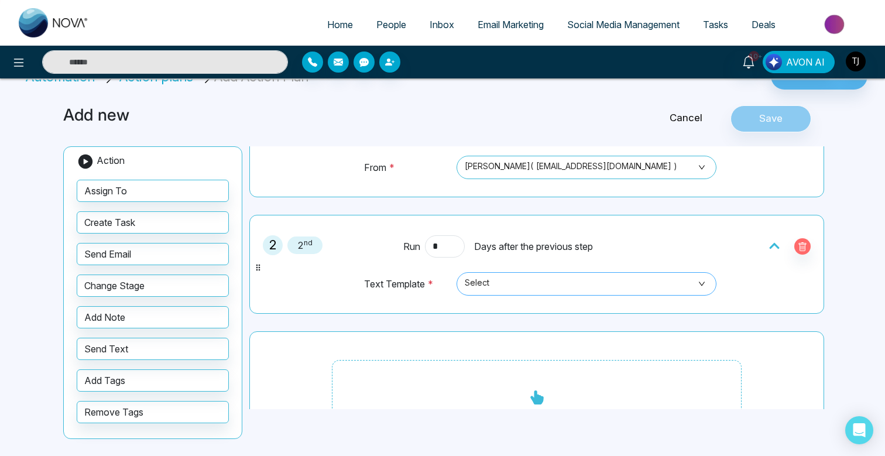
click at [557, 290] on span "Select" at bounding box center [587, 284] width 244 height 20
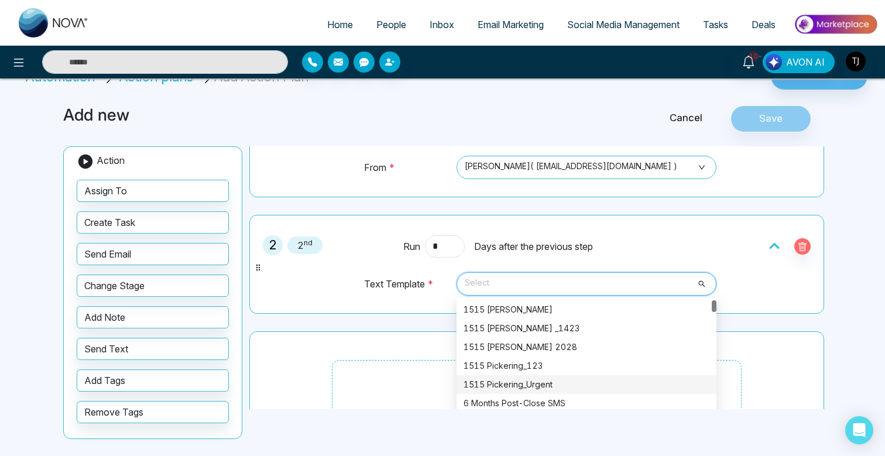
click at [558, 393] on div "1515 Pickering_Urgent" at bounding box center [587, 384] width 260 height 19
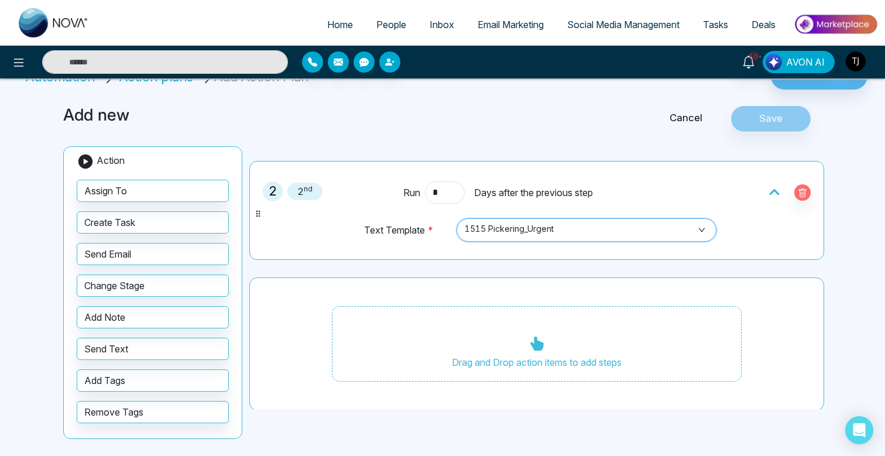
scroll to position [205, 0]
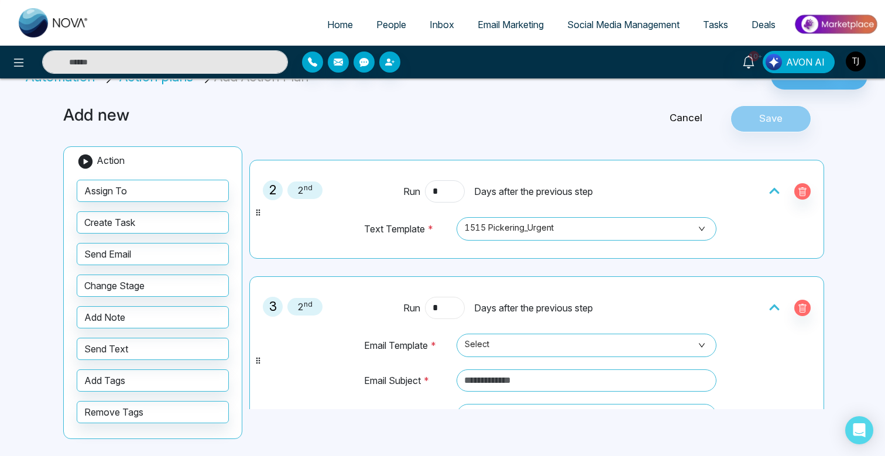
click at [458, 301] on input "*" at bounding box center [445, 308] width 40 height 22
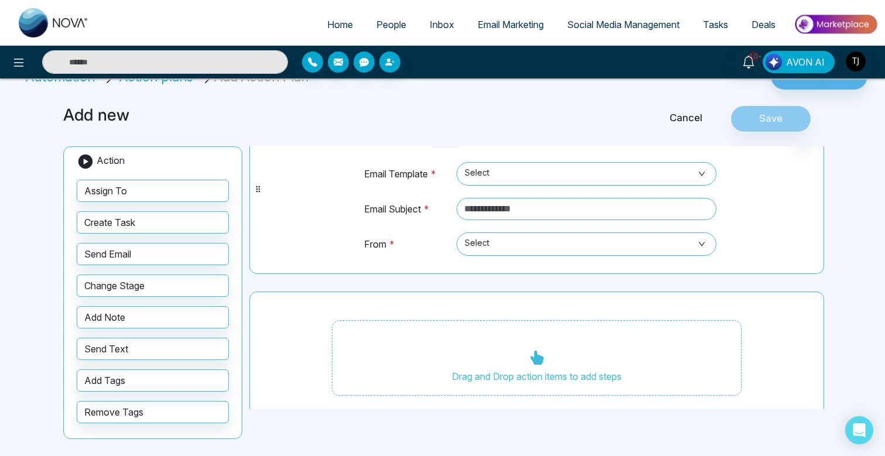
scroll to position [392, 0]
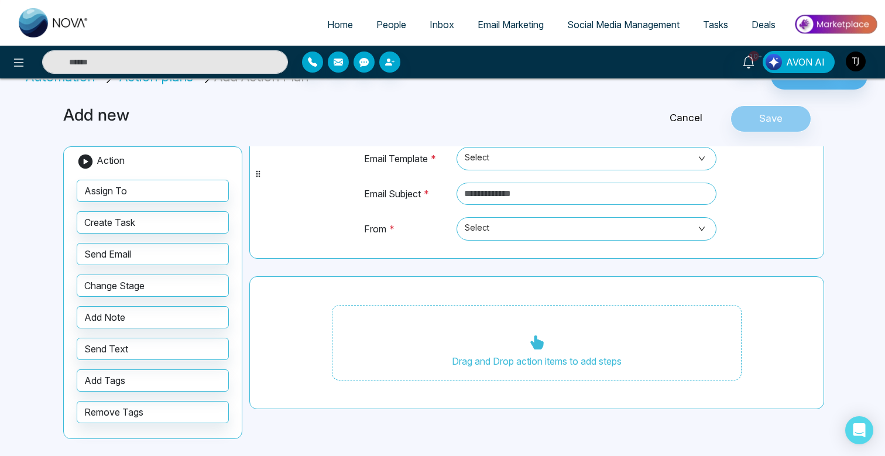
type input "*"
click at [313, 246] on div "3 6 th Run * Days after the previous step Email Template * Select Email Subject…" at bounding box center [537, 174] width 562 height 156
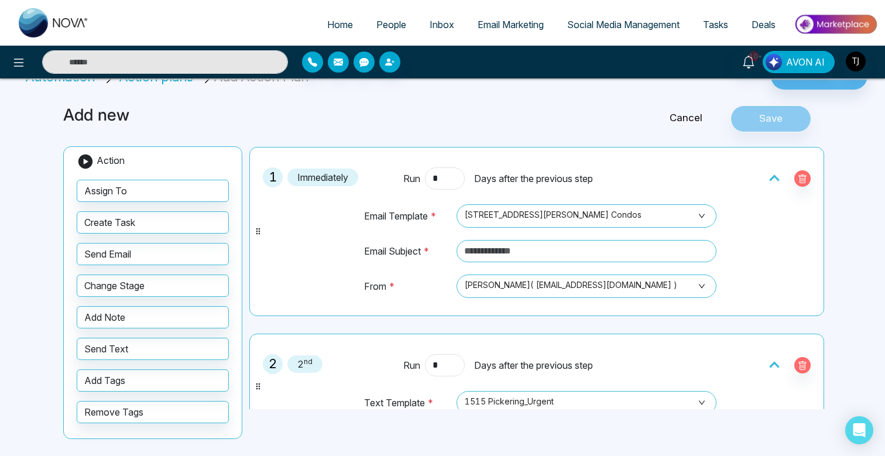
scroll to position [0, 0]
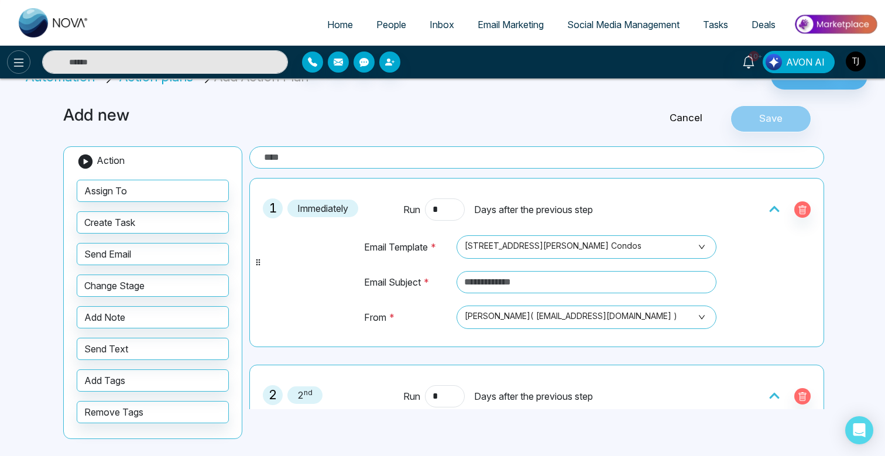
click at [19, 56] on icon at bounding box center [19, 63] width 14 height 14
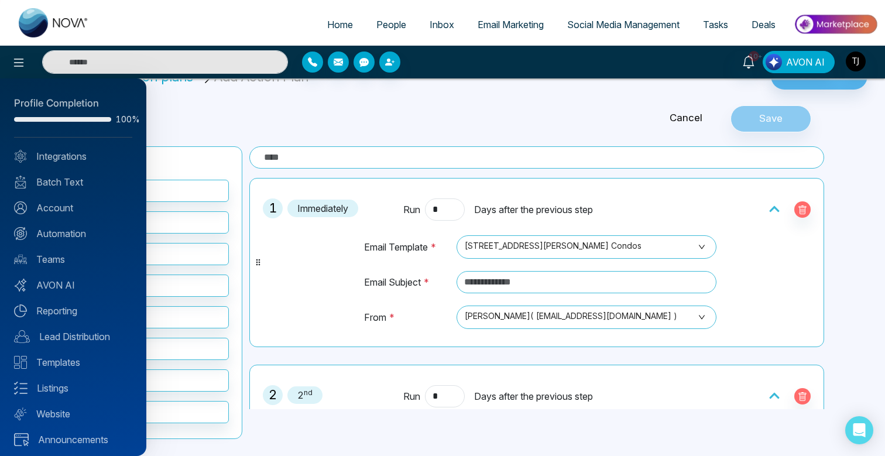
click at [69, 240] on div "Profile Completion 100% Integrations Batch Text Account Automation Teams AVON A…" at bounding box center [73, 267] width 146 height 378
click at [73, 236] on link "Automation" at bounding box center [73, 234] width 118 height 14
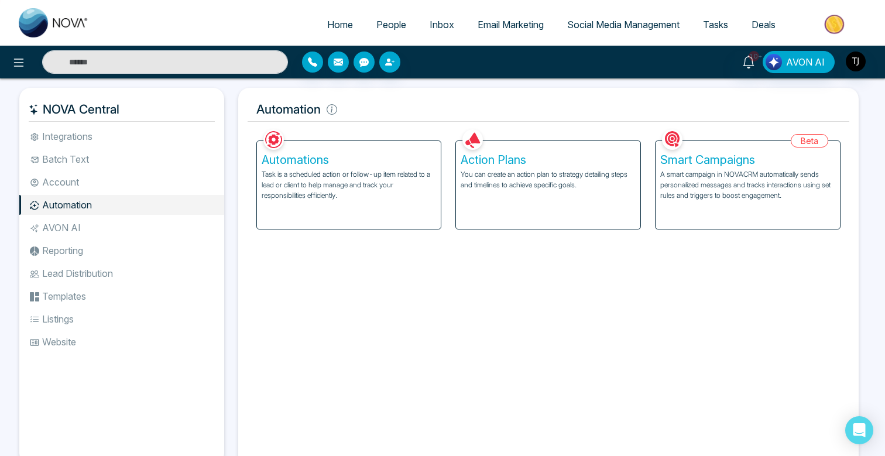
click at [700, 191] on p "A smart campaign in NOVACRM automatically sends personalized messages and track…" at bounding box center [747, 185] width 175 height 32
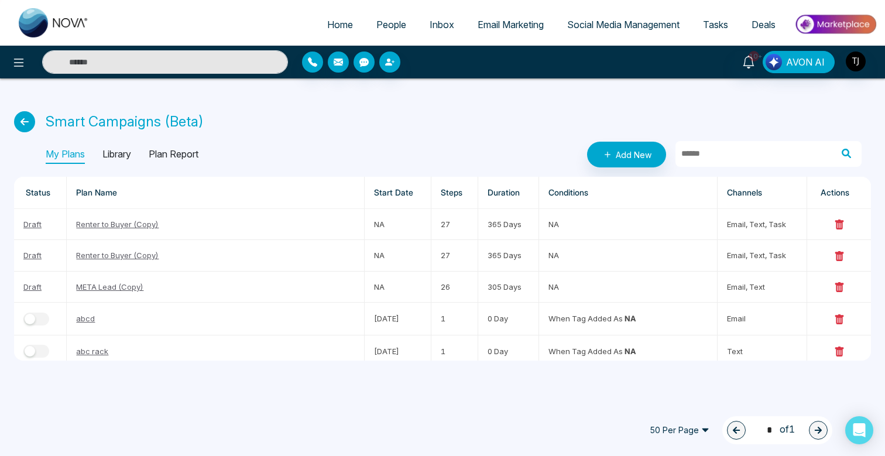
click at [125, 156] on p "Library" at bounding box center [116, 154] width 29 height 19
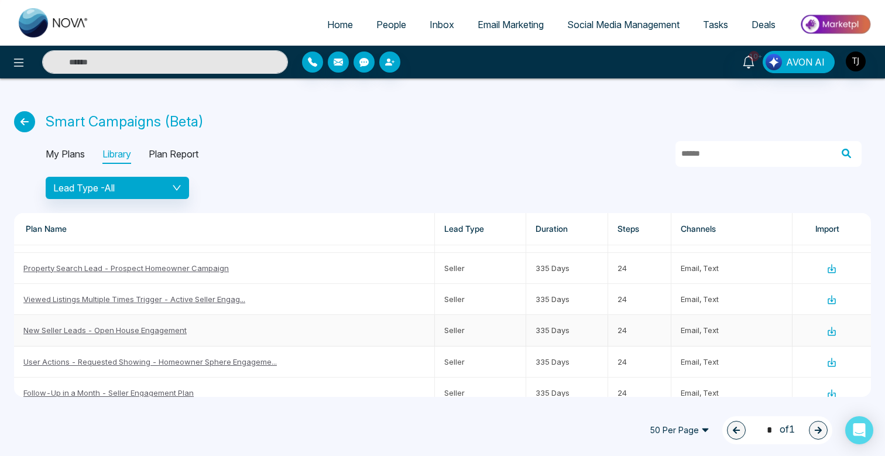
scroll to position [653, 0]
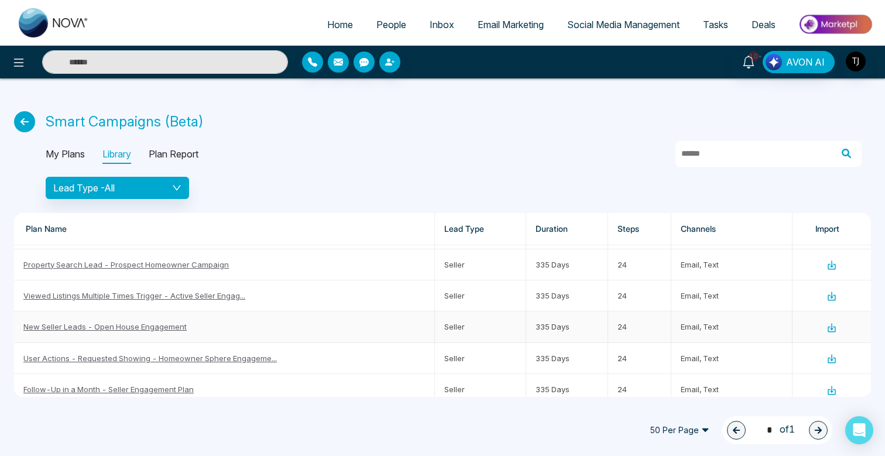
click at [158, 325] on link "New Seller Leads - Open House Engagement" at bounding box center [104, 326] width 163 height 9
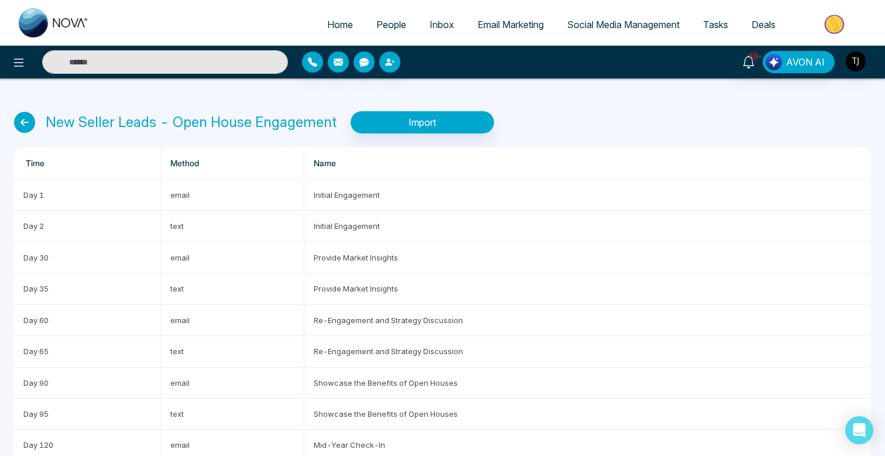
scroll to position [4, 0]
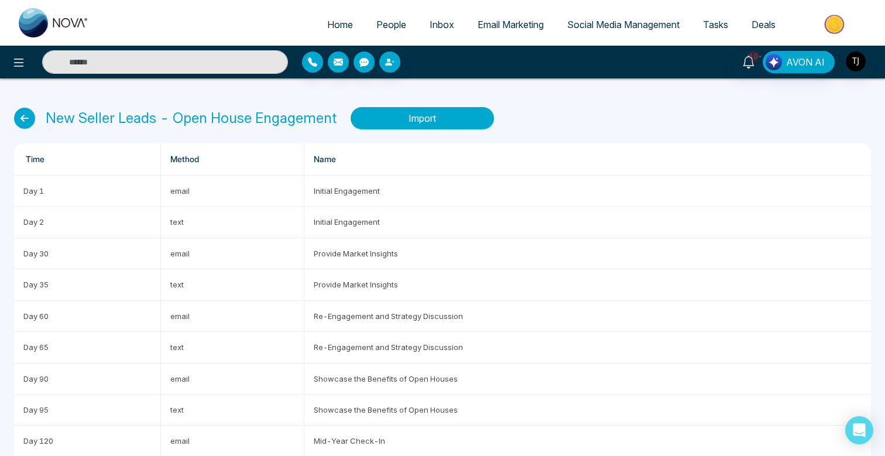
click at [423, 121] on button "Import" at bounding box center [422, 118] width 143 height 22
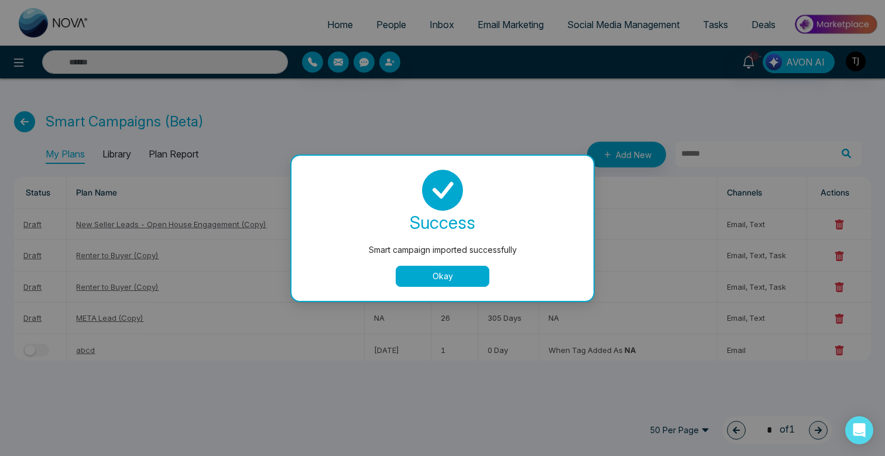
click at [425, 271] on button "Okay" at bounding box center [443, 276] width 94 height 21
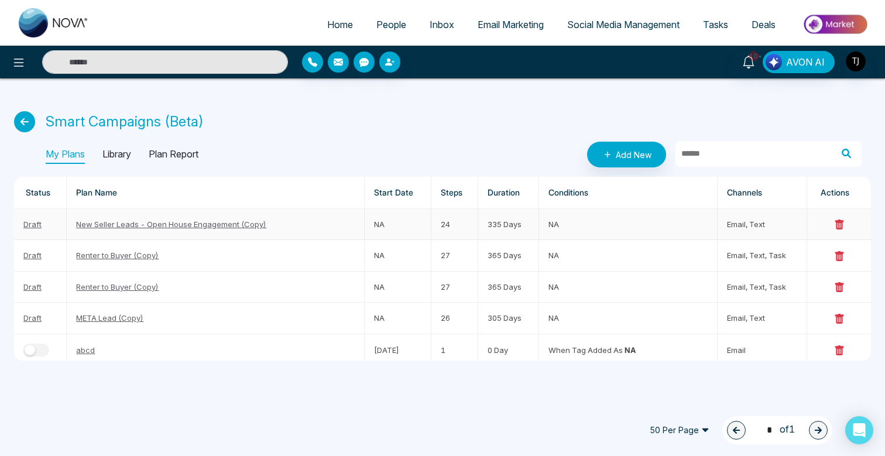
click at [108, 225] on link "New Seller Leads - Open House Engagement (Copy)" at bounding box center [171, 224] width 190 height 9
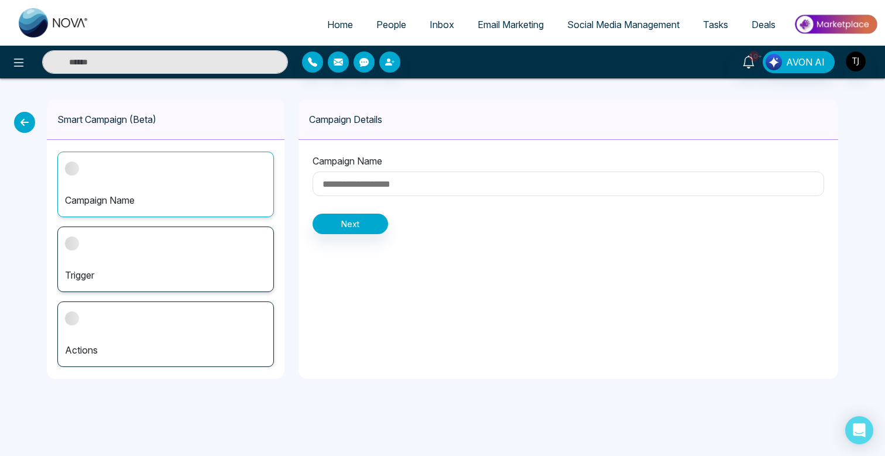
type input "**********"
click at [160, 316] on div "Actions" at bounding box center [165, 334] width 217 height 66
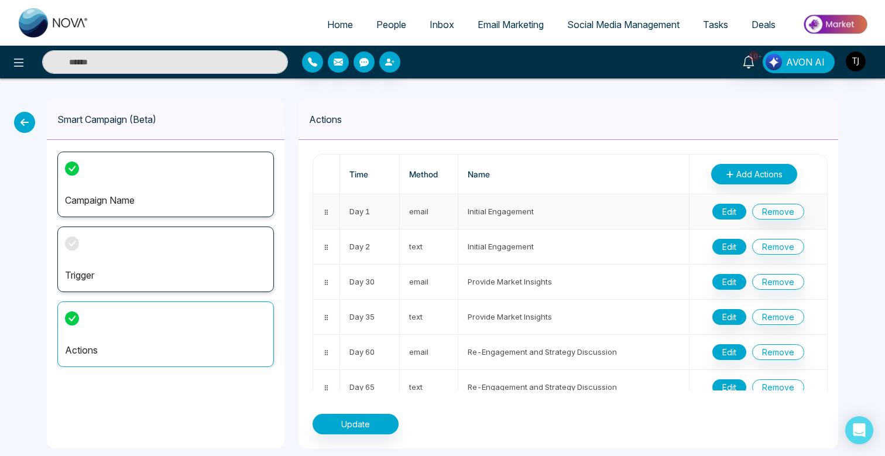
click at [730, 213] on button "Edit" at bounding box center [729, 212] width 34 height 16
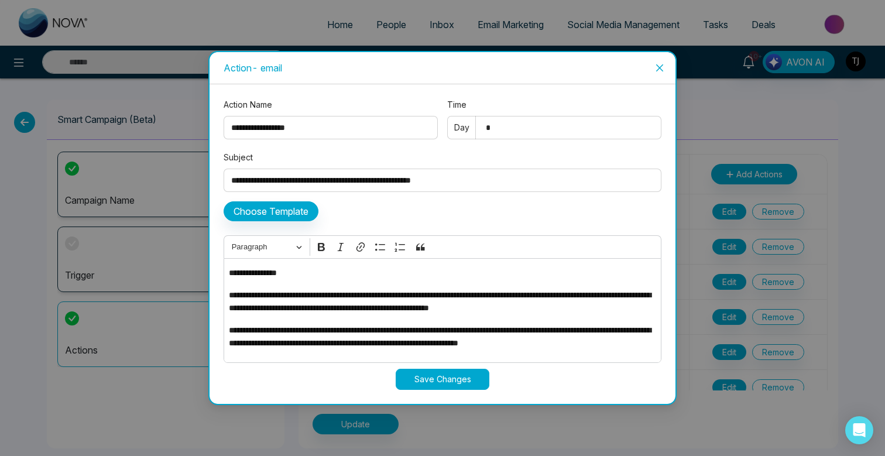
click at [656, 64] on icon "close" at bounding box center [659, 67] width 9 height 9
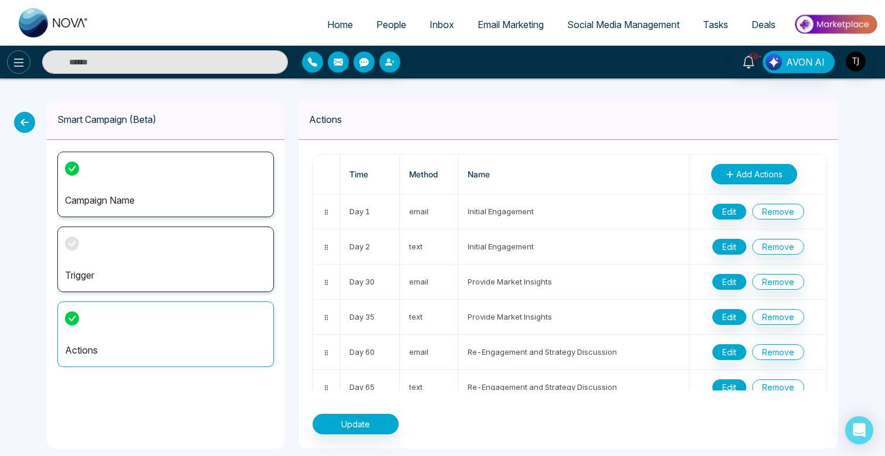
click at [17, 57] on icon at bounding box center [19, 63] width 14 height 14
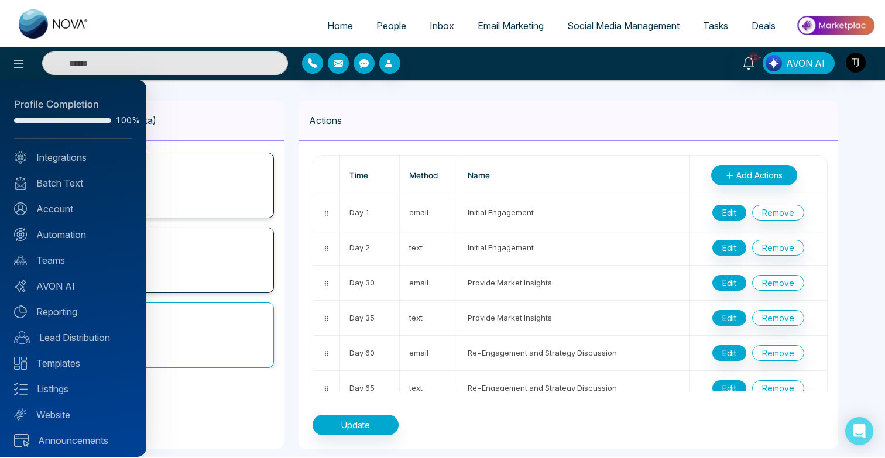
scroll to position [4, 0]
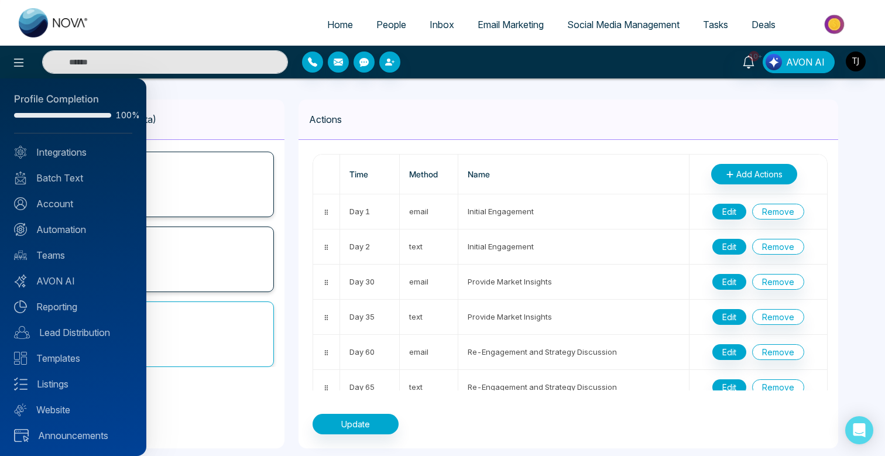
click at [386, 112] on div at bounding box center [442, 228] width 885 height 456
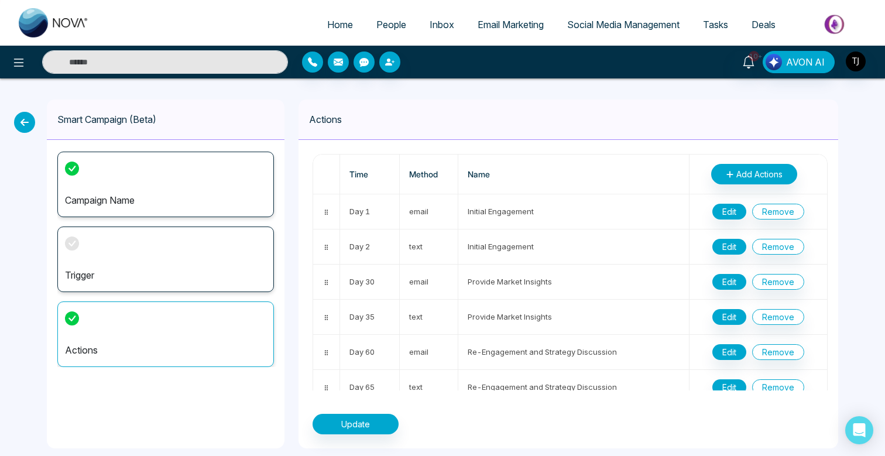
click at [114, 252] on div "Trigger" at bounding box center [165, 260] width 217 height 66
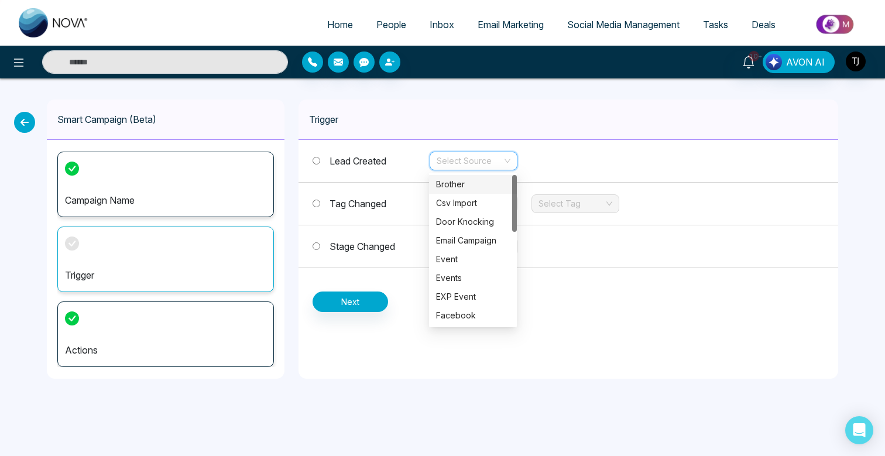
click at [464, 157] on input "search" at bounding box center [470, 161] width 66 height 18
click at [362, 210] on label "Tag Changed" at bounding box center [371, 204] width 117 height 14
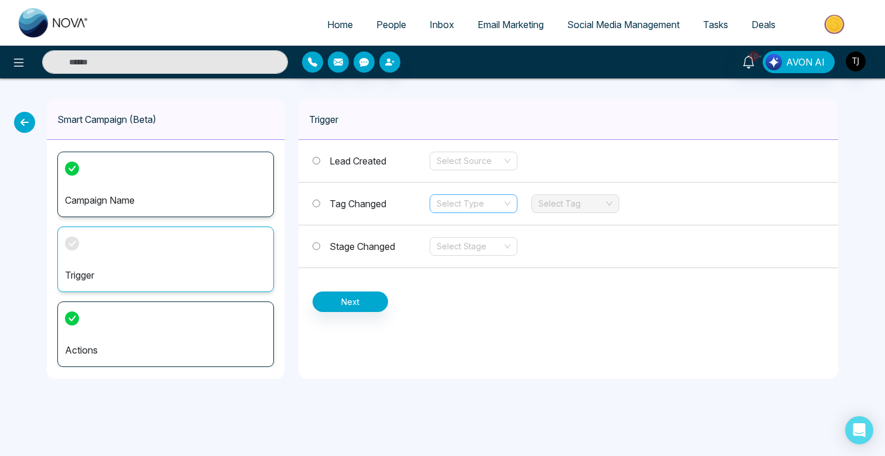
click at [505, 201] on div "Select Type" at bounding box center [474, 203] width 88 height 19
drag, startPoint x: 472, startPoint y: 228, endPoint x: 491, endPoint y: 225, distance: 19.5
click at [475, 228] on div "Add" at bounding box center [473, 227] width 74 height 13
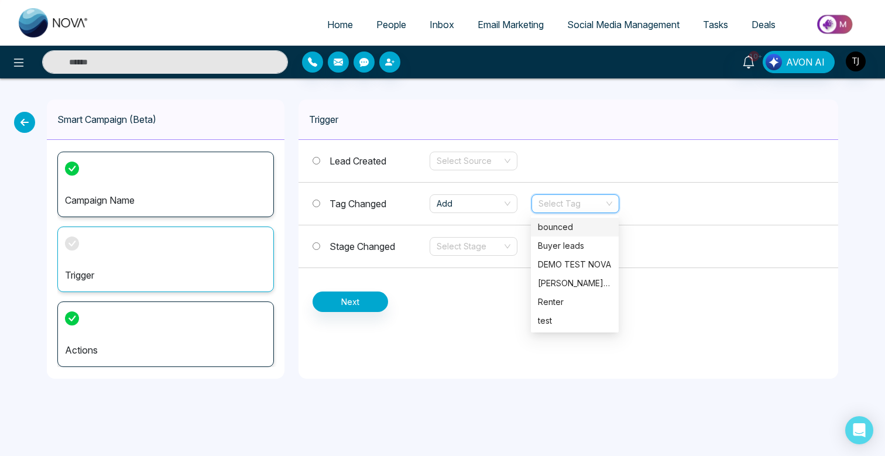
click at [594, 200] on input "search" at bounding box center [572, 204] width 66 height 18
click at [506, 371] on div "Trigger Lead Created Select Source Tag Changed Add Select Tag Stage Changed Sel…" at bounding box center [569, 239] width 540 height 279
click at [595, 201] on input "search" at bounding box center [572, 204] width 66 height 18
click at [17, 64] on icon at bounding box center [19, 63] width 14 height 14
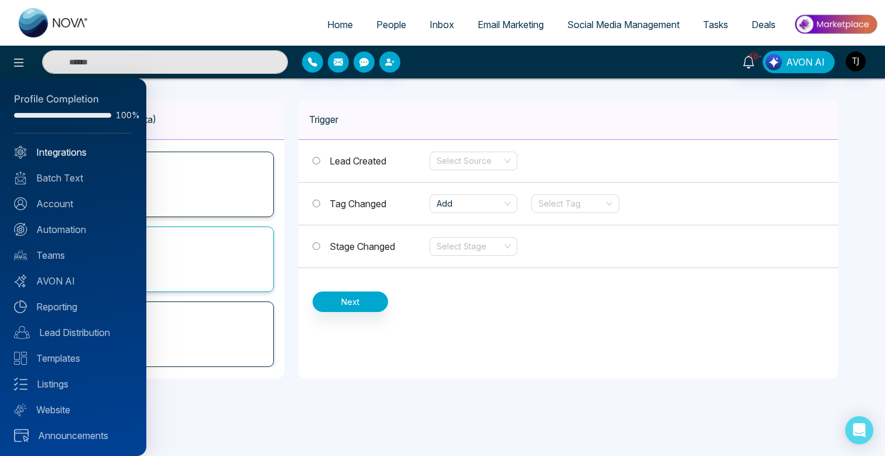
click at [74, 153] on link "Integrations" at bounding box center [73, 152] width 118 height 14
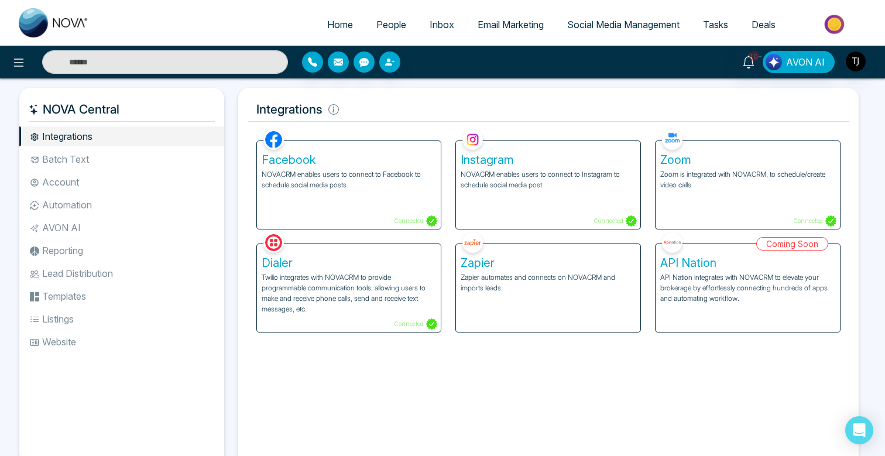
click at [80, 185] on li "Account" at bounding box center [121, 182] width 205 height 20
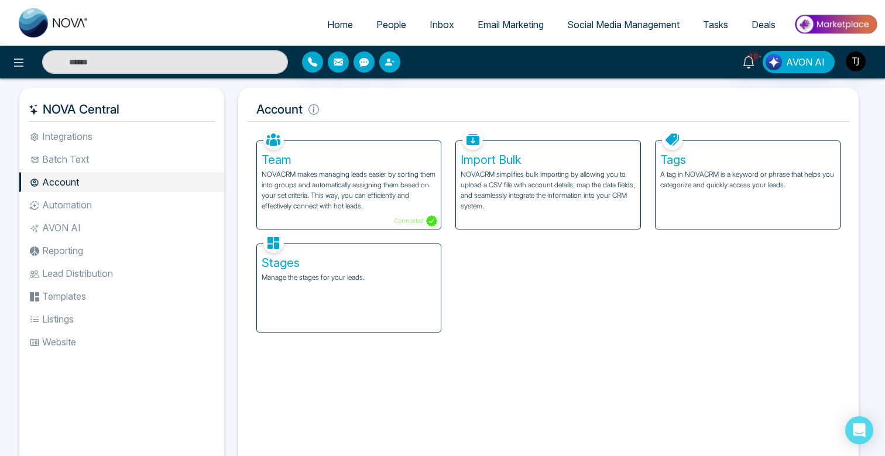
click at [81, 271] on li "Lead Distribution" at bounding box center [121, 273] width 205 height 20
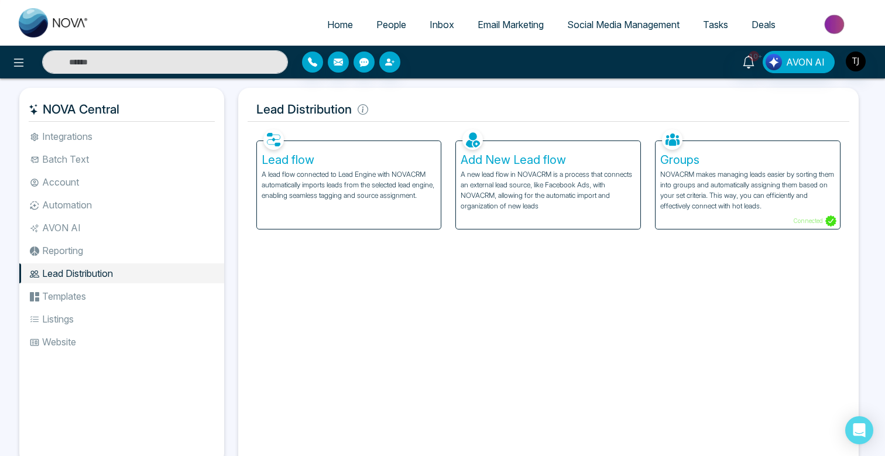
click at [364, 186] on p "A lead flow connected to Lead Engine with NOVACRM automatically imports leads f…" at bounding box center [349, 185] width 175 height 32
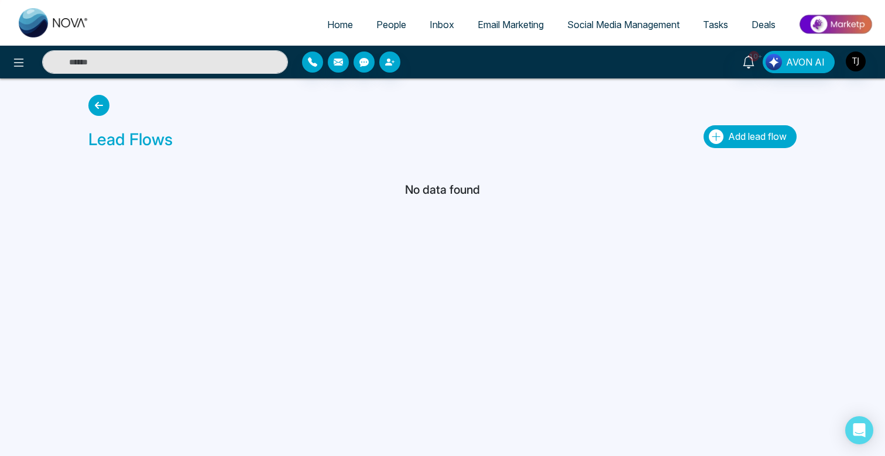
click at [738, 138] on span "Add lead flow" at bounding box center [757, 137] width 59 height 12
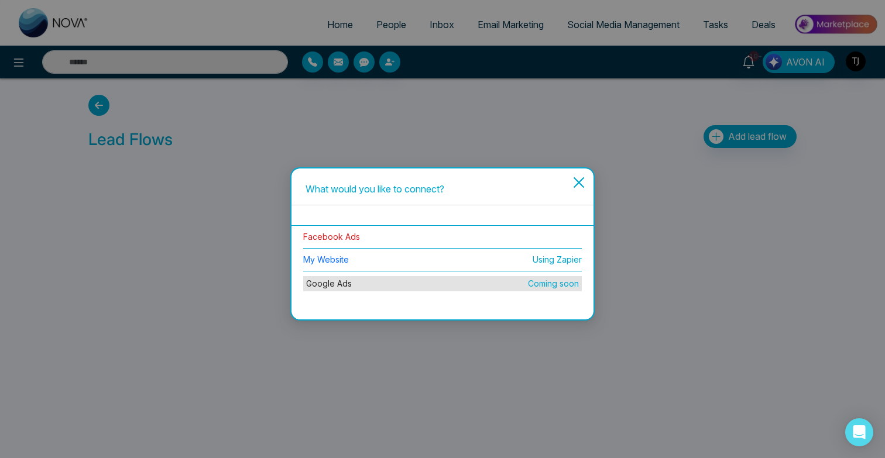
click at [325, 238] on link "Facebook Ads" at bounding box center [331, 237] width 57 height 10
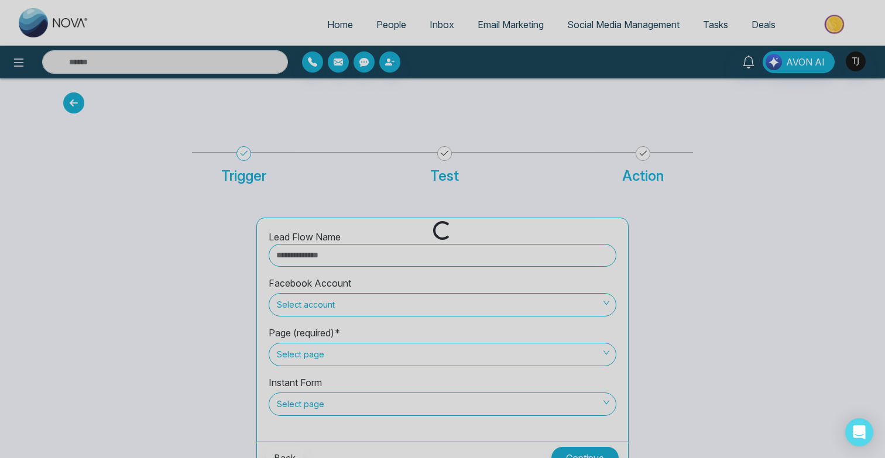
scroll to position [16, 0]
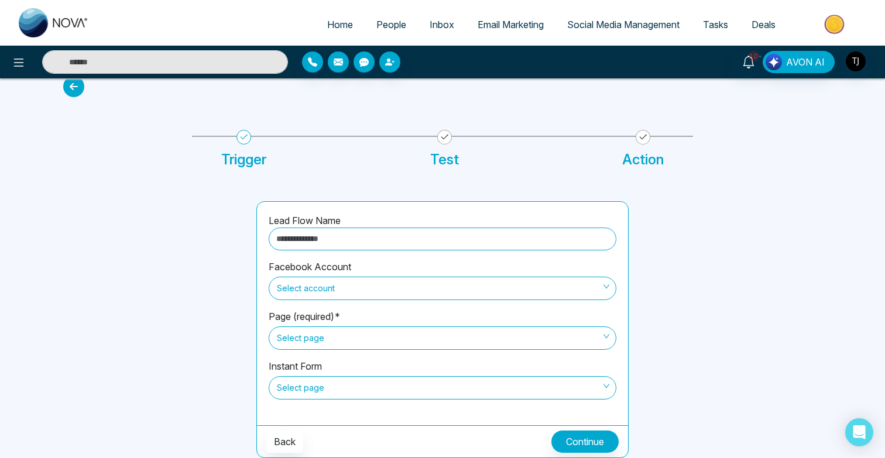
click at [301, 236] on input "text" at bounding box center [443, 239] width 348 height 23
click at [530, 149] on div "Trigger Test Action" at bounding box center [442, 154] width 501 height 37
click at [15, 66] on icon at bounding box center [19, 63] width 10 height 8
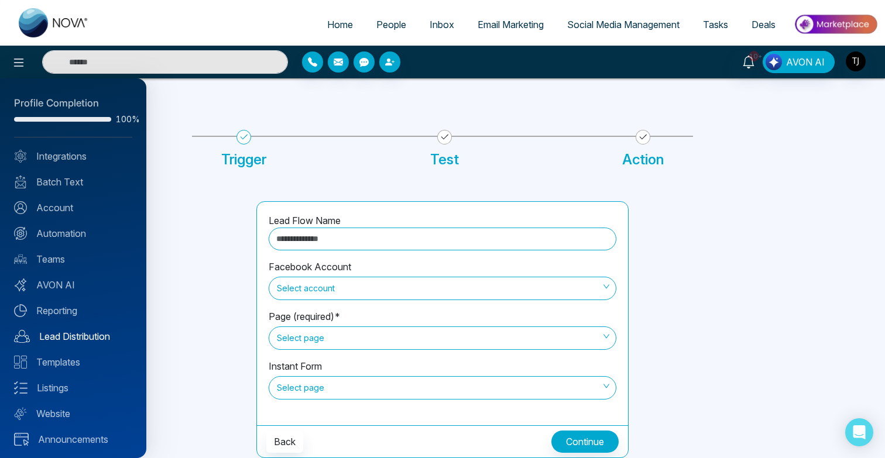
click at [91, 339] on link "Lead Distribution" at bounding box center [73, 337] width 118 height 14
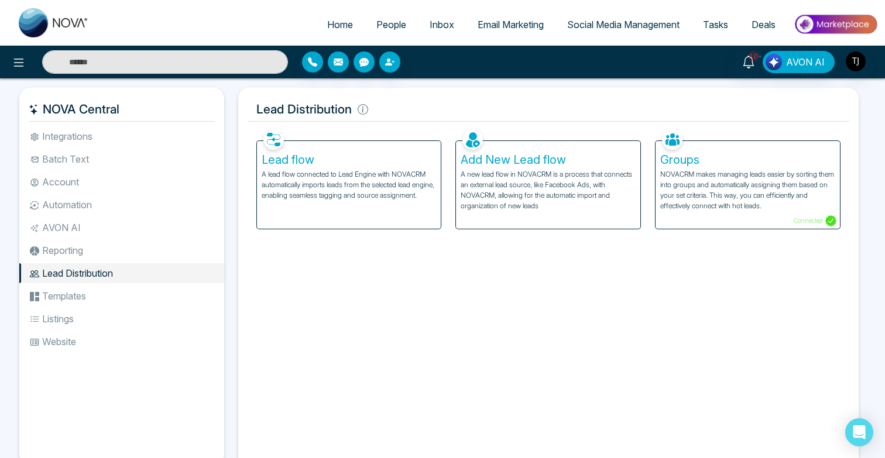
click at [674, 188] on p "NOVACRM makes managing leads easier by sorting them into groups and automatical…" at bounding box center [747, 190] width 175 height 42
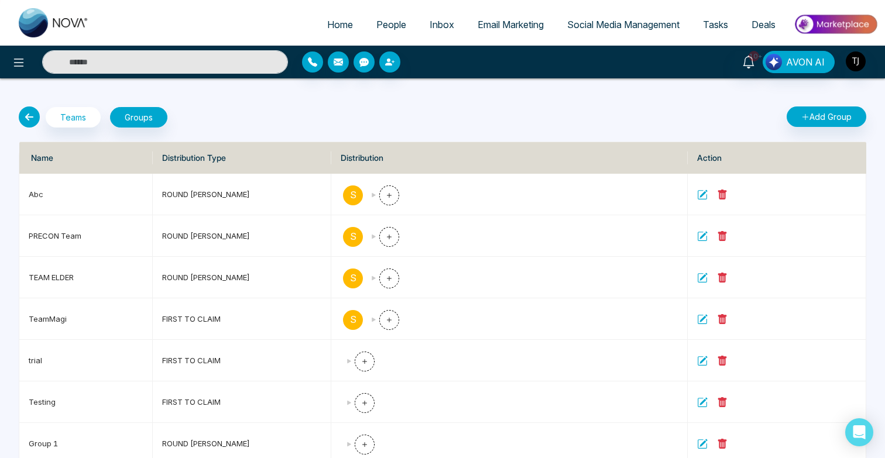
click at [36, 122] on icon at bounding box center [29, 117] width 21 height 21
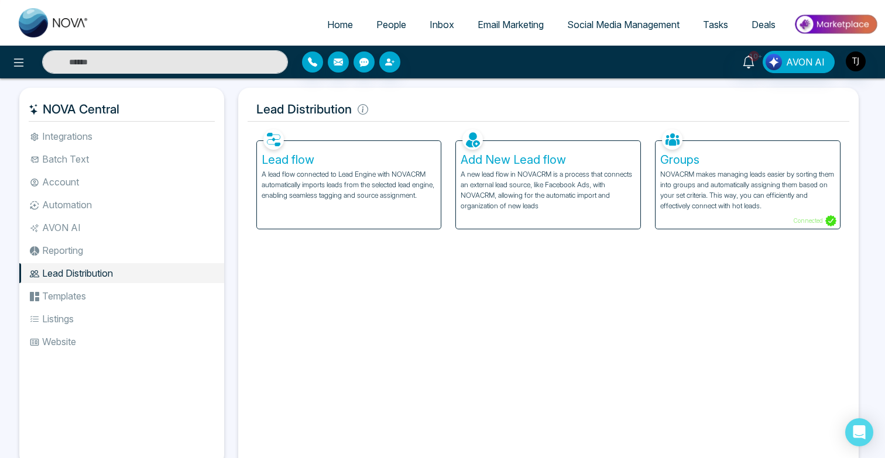
click at [55, 248] on li "Reporting" at bounding box center [121, 251] width 205 height 20
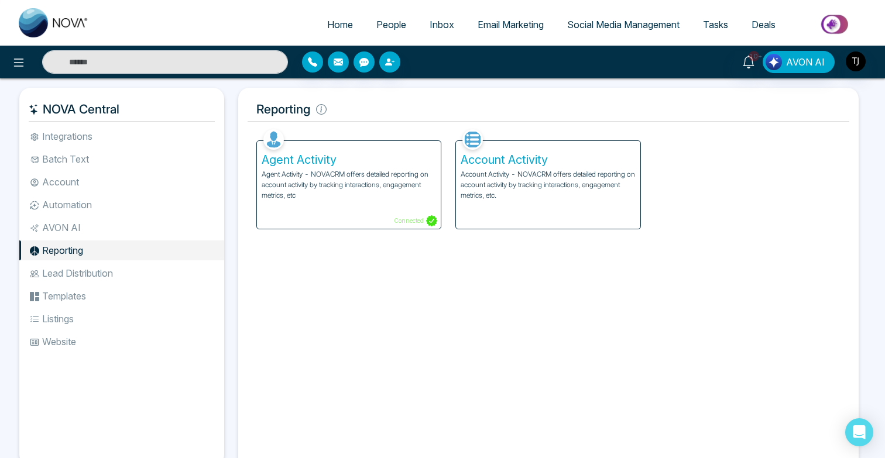
click at [731, 29] on link "Tasks" at bounding box center [715, 24] width 49 height 22
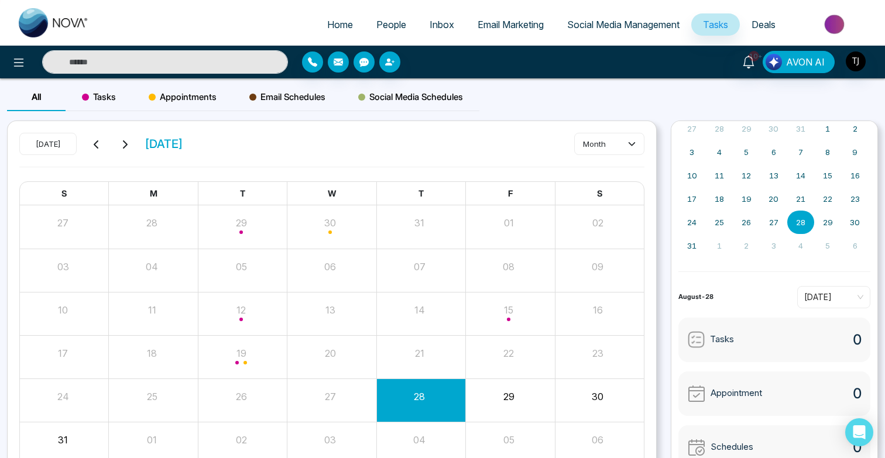
scroll to position [4, 0]
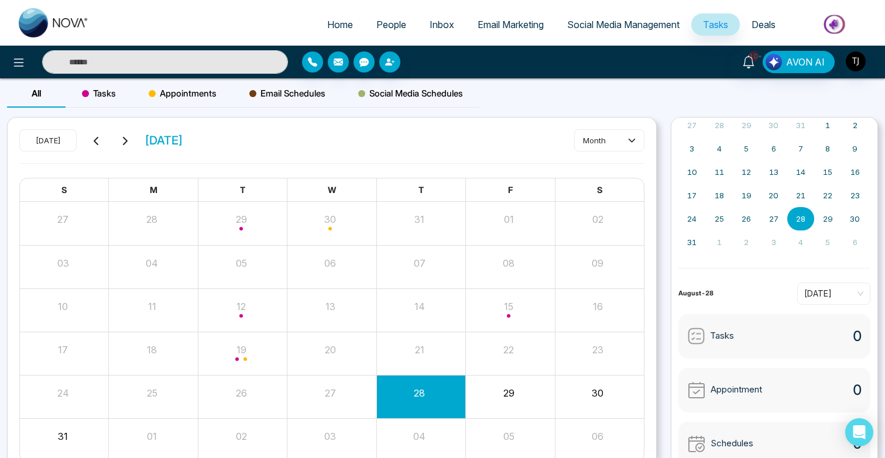
click at [760, 30] on span "Deals" at bounding box center [764, 25] width 24 height 12
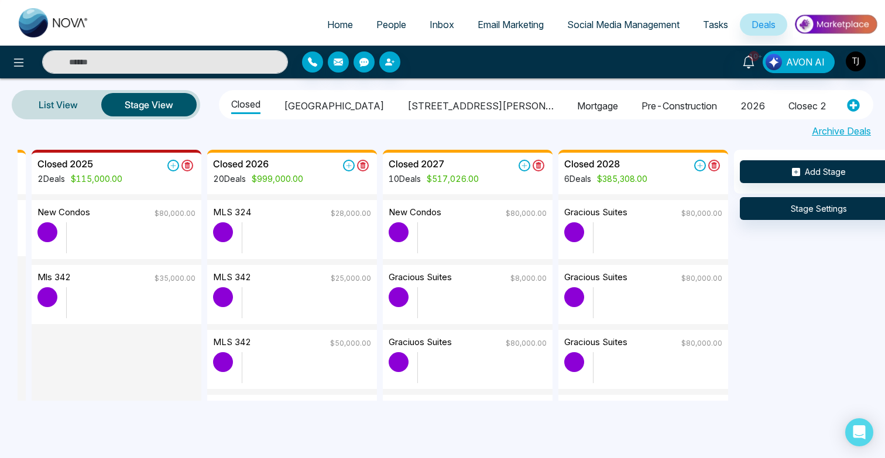
scroll to position [0, 171]
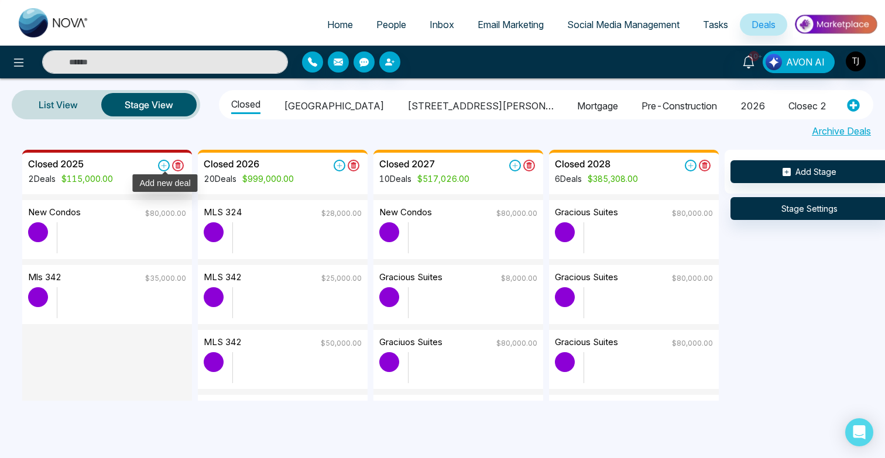
click at [164, 169] on icon at bounding box center [164, 166] width 12 height 12
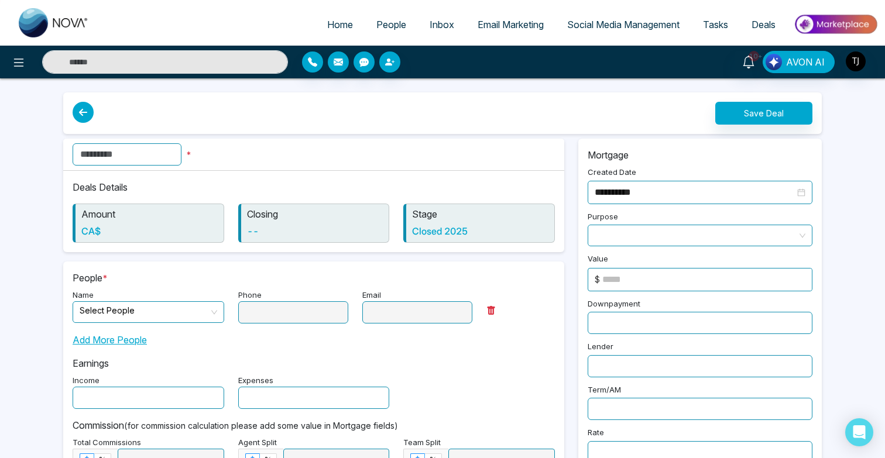
click at [149, 156] on input "text" at bounding box center [127, 154] width 109 height 22
type input "**********"
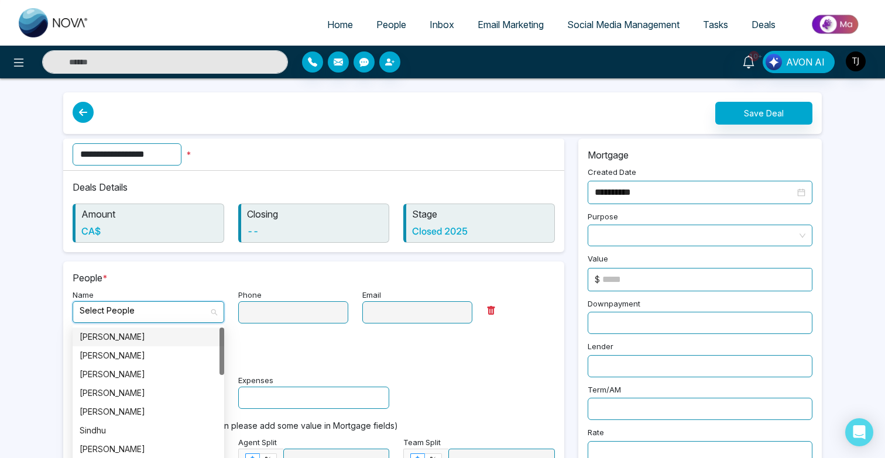
click at [146, 315] on input "search" at bounding box center [144, 311] width 129 height 18
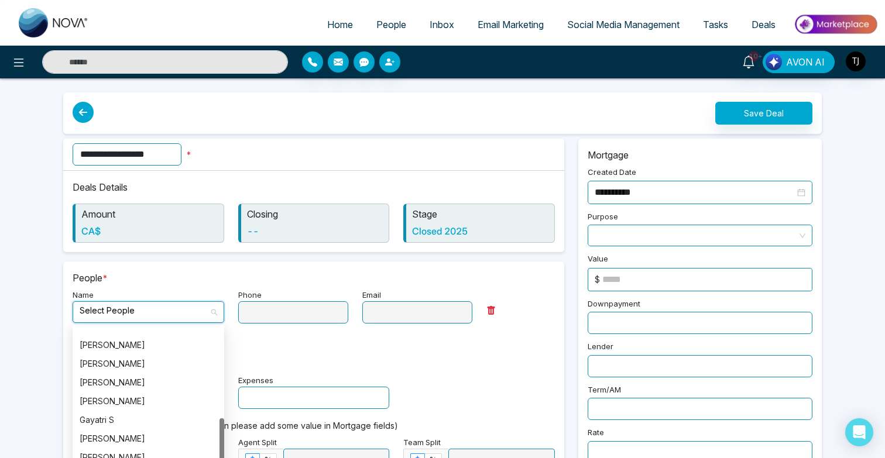
scroll to position [294, 0]
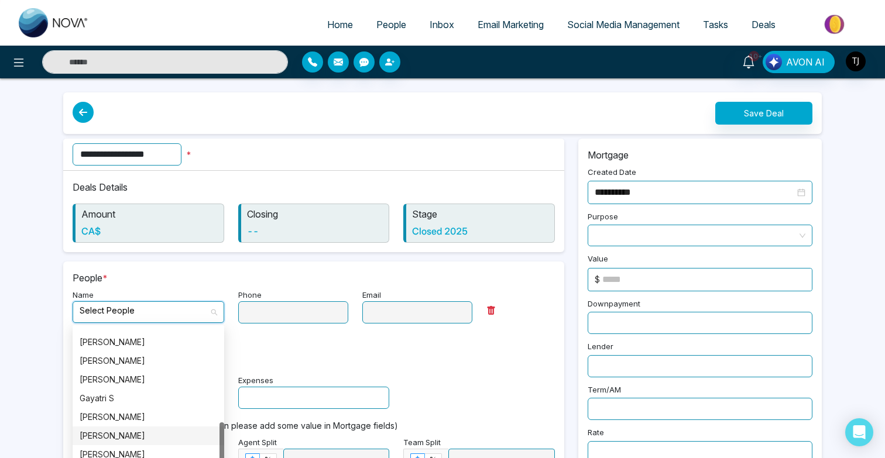
click at [144, 438] on div "Adnan Khan" at bounding box center [149, 436] width 138 height 13
type input "**********"
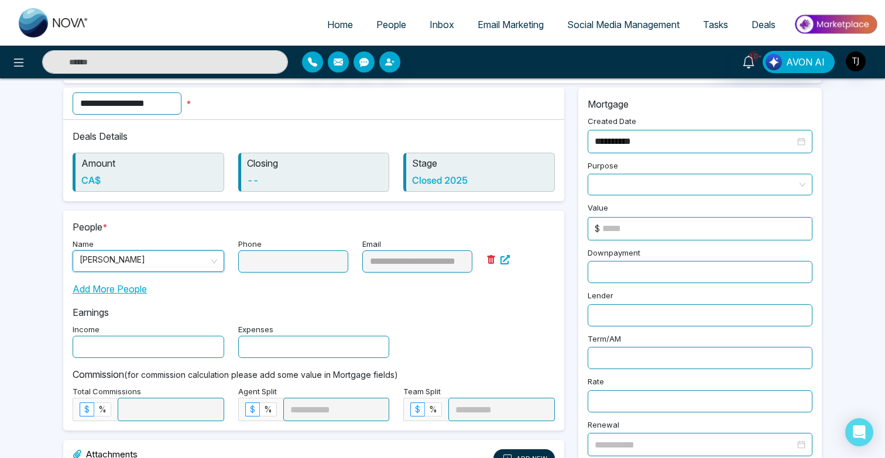
scroll to position [50, 0]
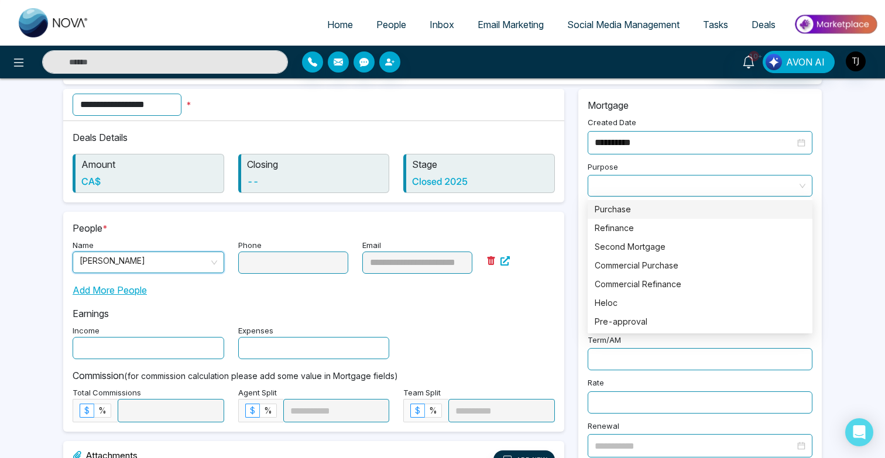
click at [717, 176] on span at bounding box center [700, 186] width 211 height 20
click at [643, 208] on div "Purchase" at bounding box center [700, 209] width 211 height 13
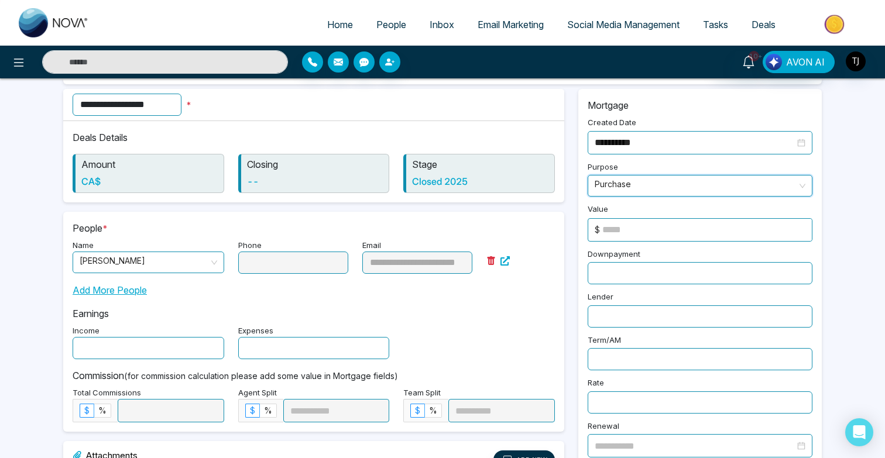
click at [711, 225] on input at bounding box center [707, 230] width 210 height 22
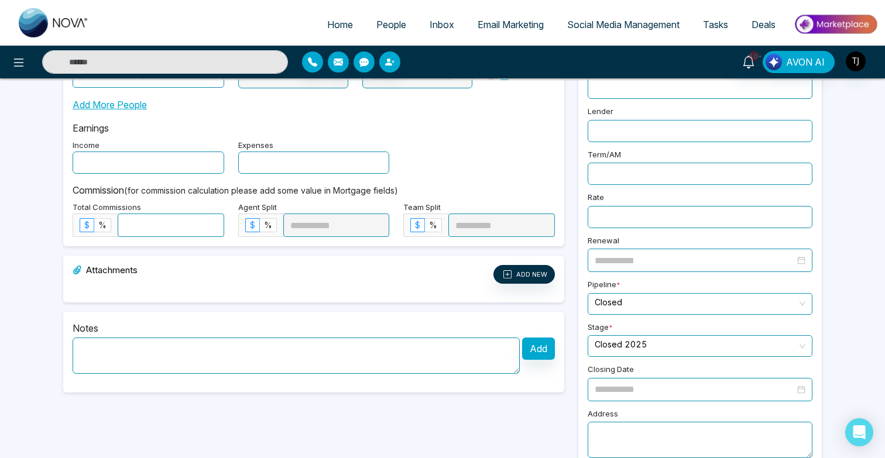
scroll to position [252, 0]
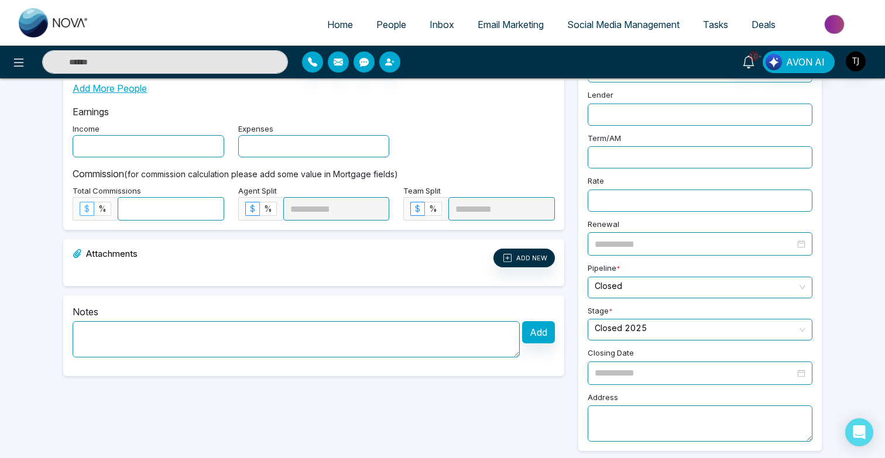
type input "******"
click at [90, 211] on span at bounding box center [86, 209] width 13 height 13
click at [107, 210] on label "%" at bounding box center [102, 209] width 17 height 14
click at [136, 210] on input at bounding box center [170, 209] width 105 height 22
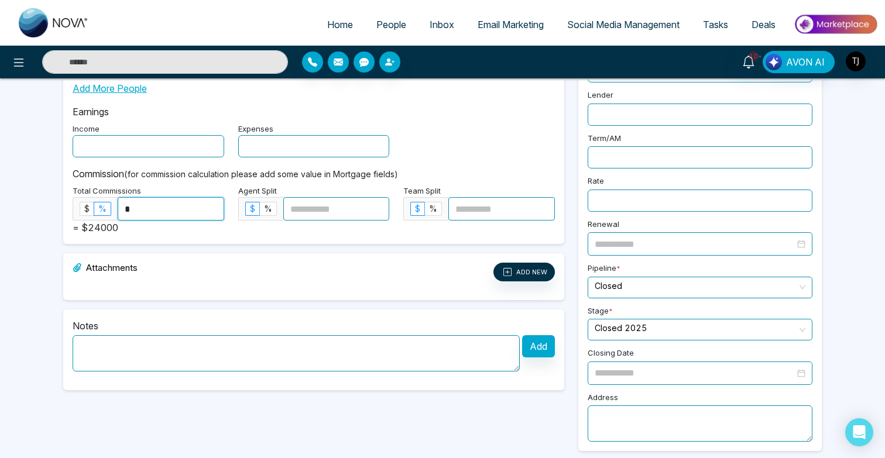
scroll to position [0, 0]
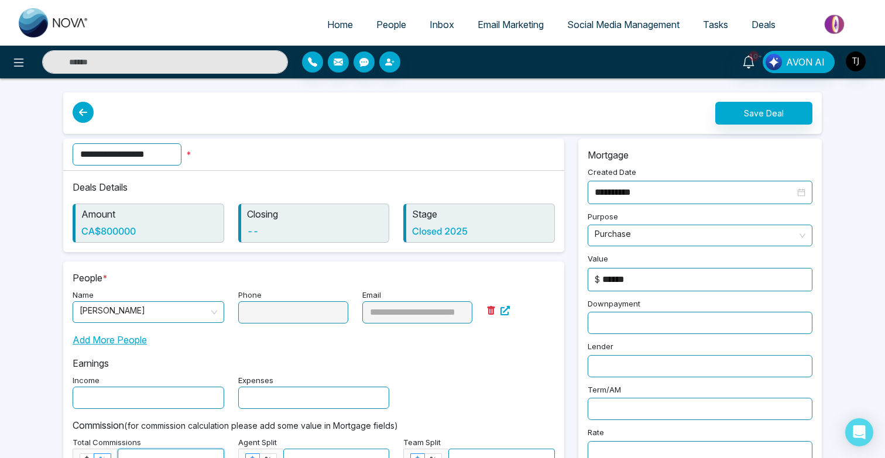
type input "*"
click at [732, 121] on button "Save Deal" at bounding box center [763, 113] width 97 height 23
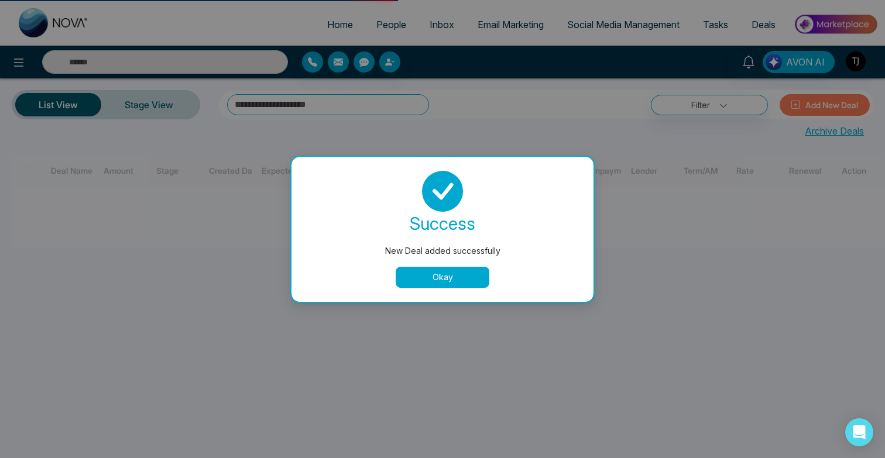
click at [474, 275] on button "Okay" at bounding box center [443, 277] width 94 height 21
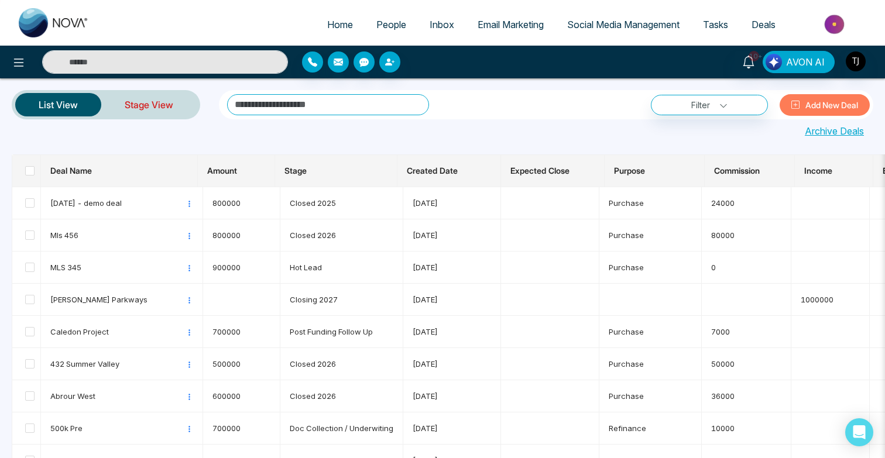
click at [134, 104] on link "Stage View" at bounding box center [148, 105] width 95 height 28
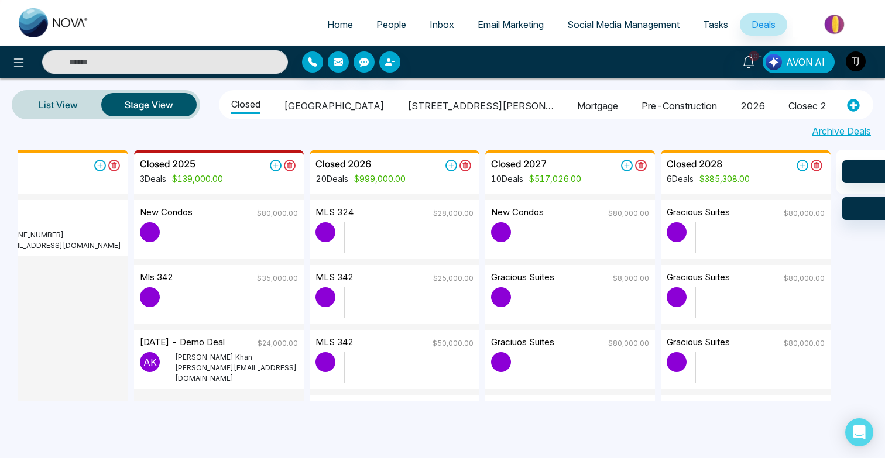
scroll to position [0, 59]
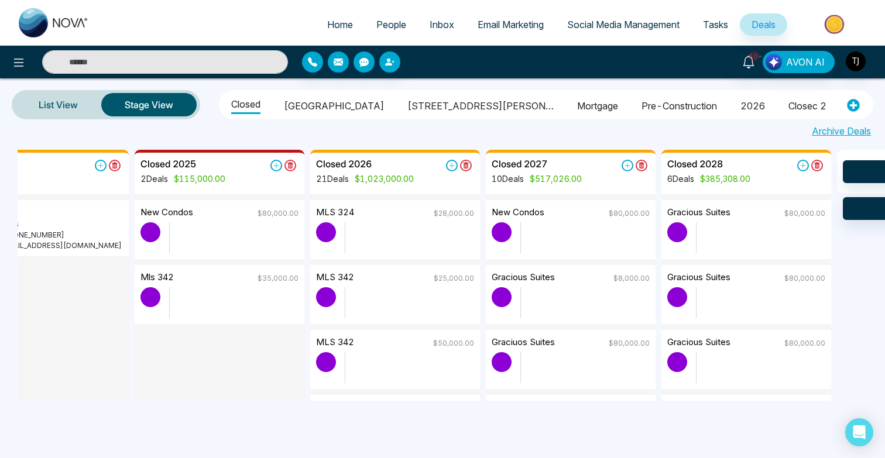
drag, startPoint x: 275, startPoint y: 354, endPoint x: 401, endPoint y: 321, distance: 130.6
click at [401, 321] on div "Hot Lead 1 Deals MLS 345 A S Alin S +14376616013 alin@mmnovatech.com Closed 202…" at bounding box center [460, 276] width 885 height 252
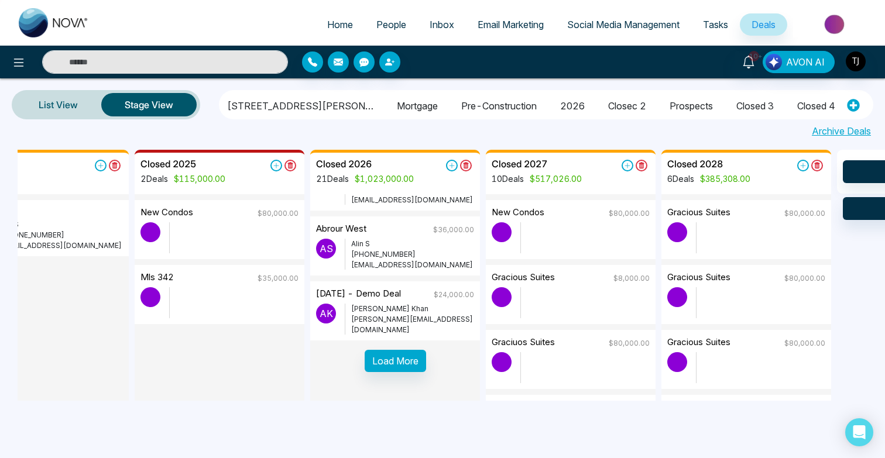
scroll to position [0, 0]
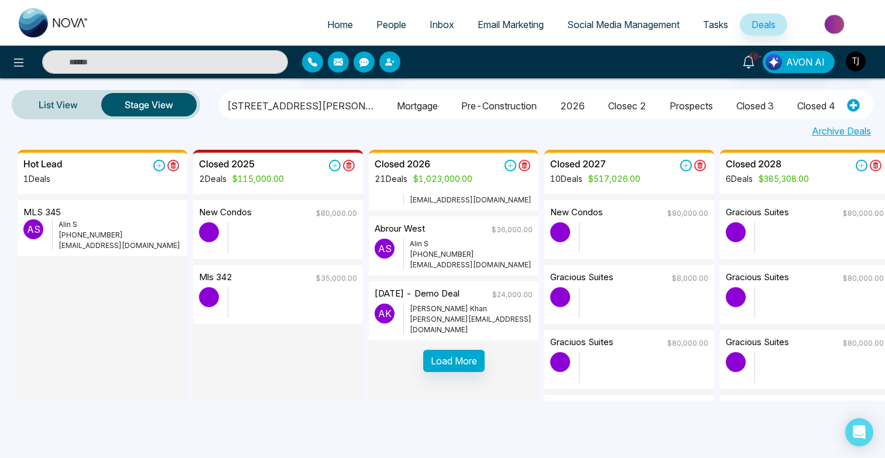
click at [101, 236] on p "+14376616013" at bounding box center [120, 235] width 123 height 11
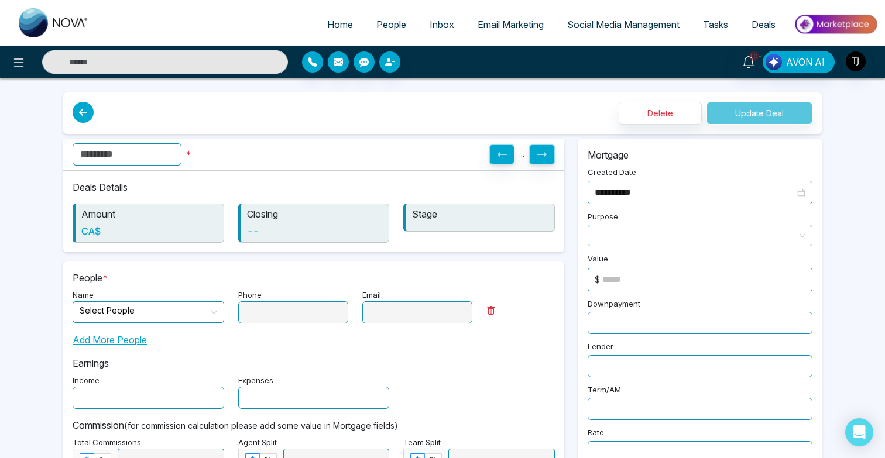
type input "*******"
type input "**********"
type input "*"
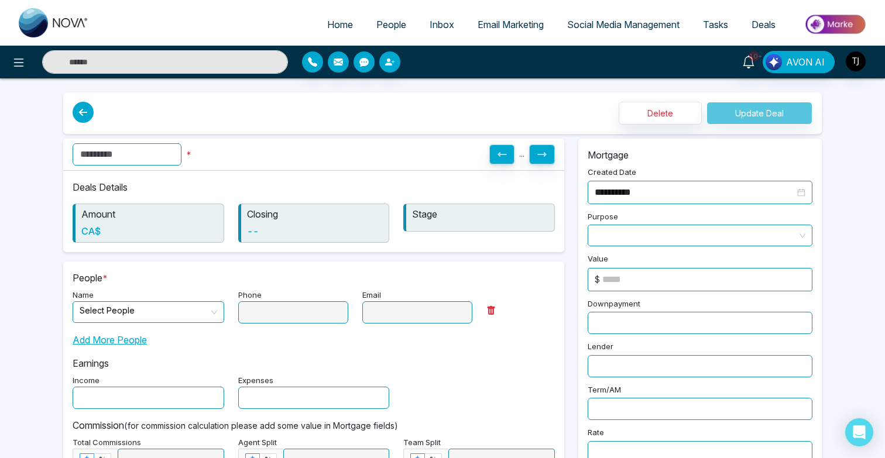
type input "*"
type input "******"
type input "*****"
type input "**********"
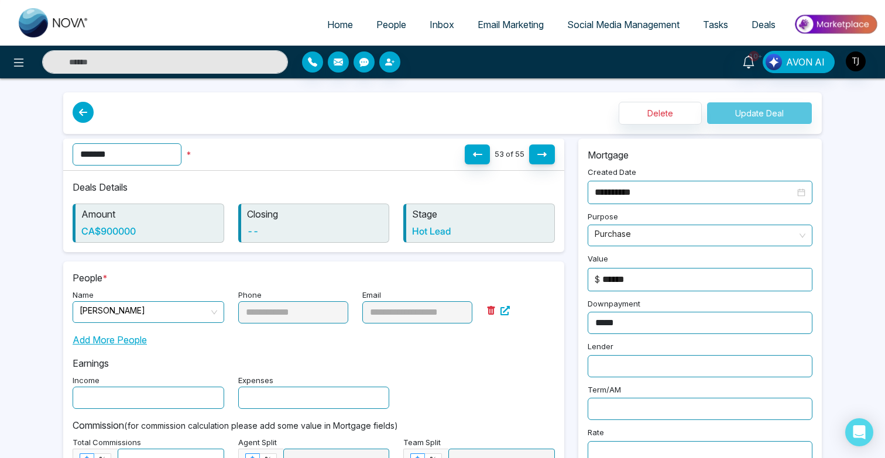
click at [80, 111] on icon at bounding box center [83, 112] width 21 height 21
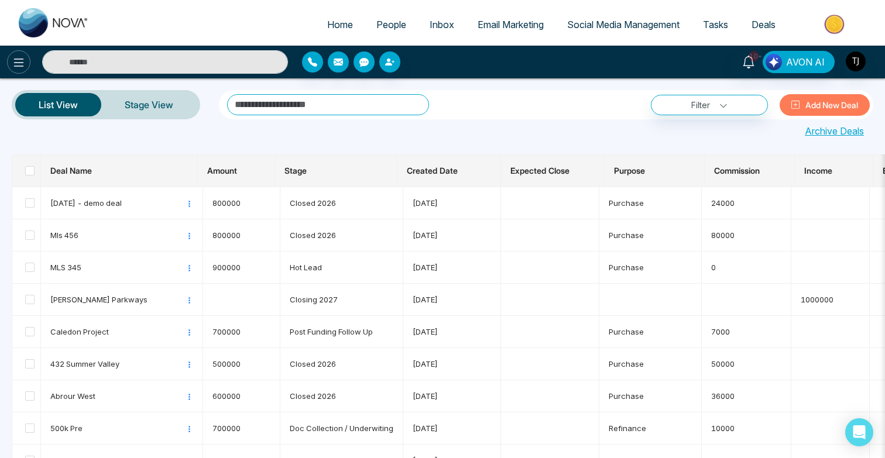
click at [22, 64] on icon at bounding box center [19, 63] width 14 height 14
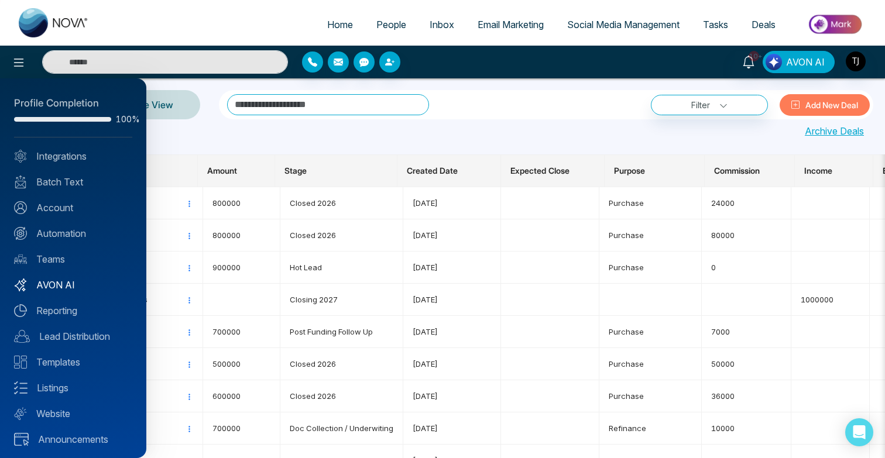
click at [60, 285] on link "AVON AI" at bounding box center [73, 285] width 118 height 14
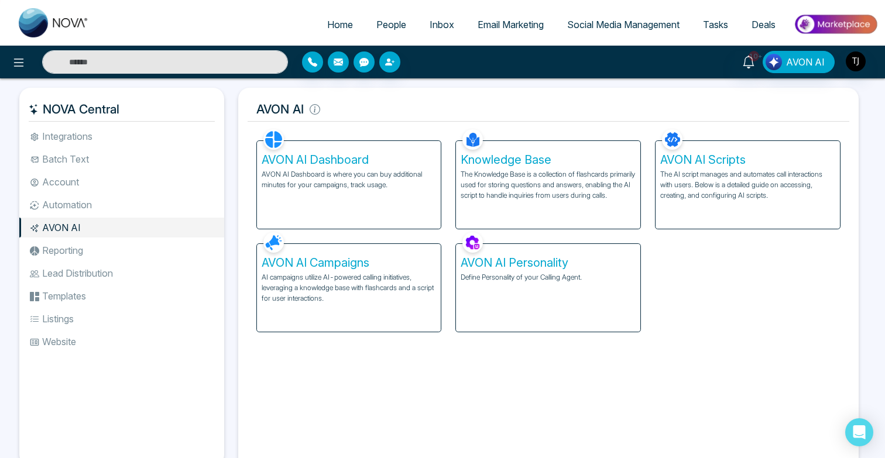
click at [465, 280] on p "Define Personality of your Calling Agent." at bounding box center [548, 277] width 175 height 11
select select "****"
select select "*******"
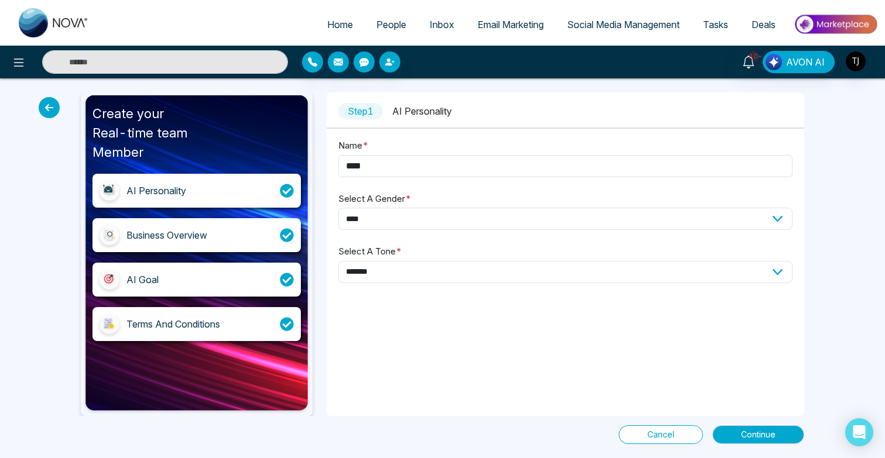
click at [196, 231] on div "Business Overview" at bounding box center [166, 235] width 81 height 14
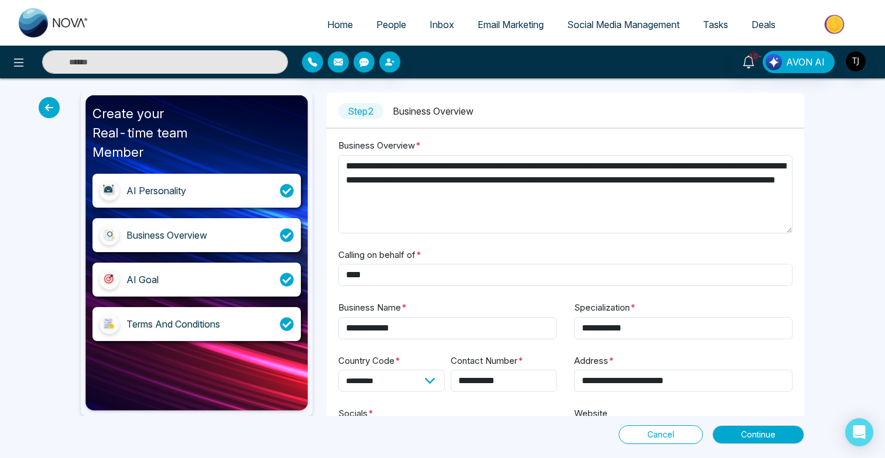
scroll to position [52, 0]
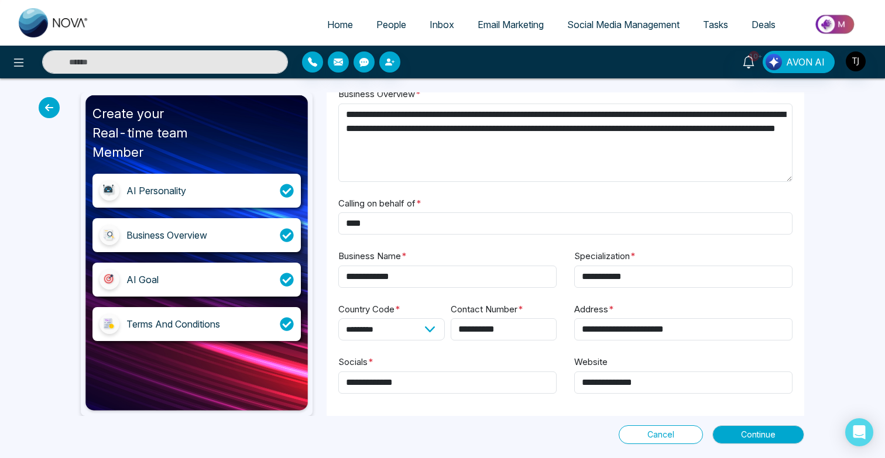
click at [140, 280] on div "AI Goal" at bounding box center [142, 280] width 32 height 14
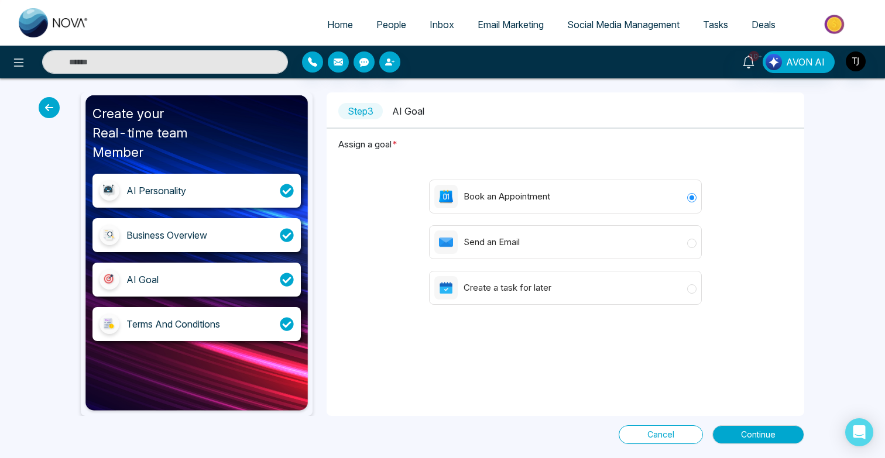
scroll to position [0, 0]
click at [50, 102] on icon at bounding box center [49, 107] width 21 height 21
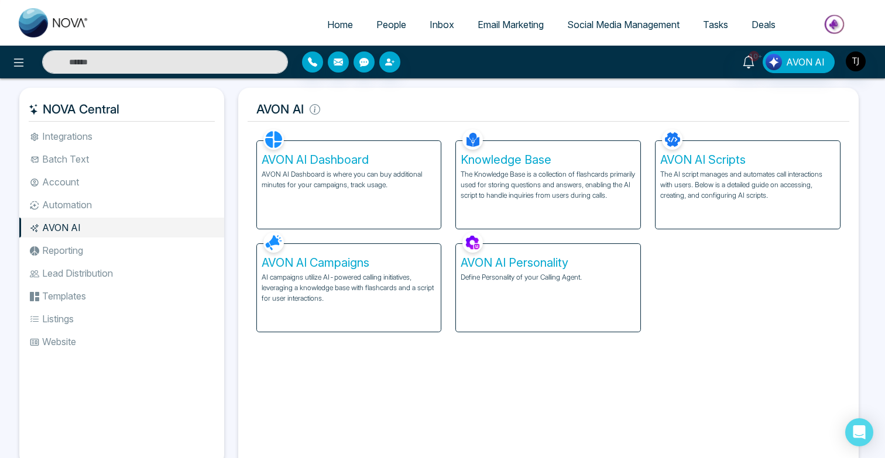
click at [559, 166] on h5 "Knowledge Base" at bounding box center [548, 160] width 175 height 14
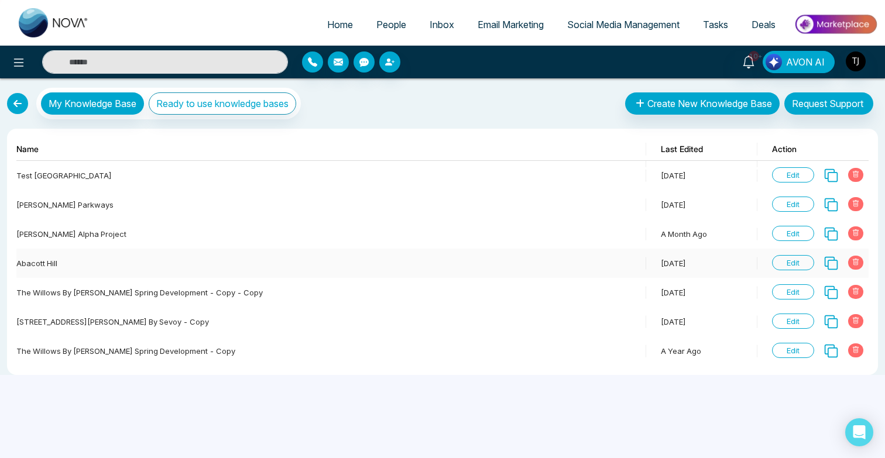
click at [781, 261] on span "Edit" at bounding box center [793, 262] width 42 height 15
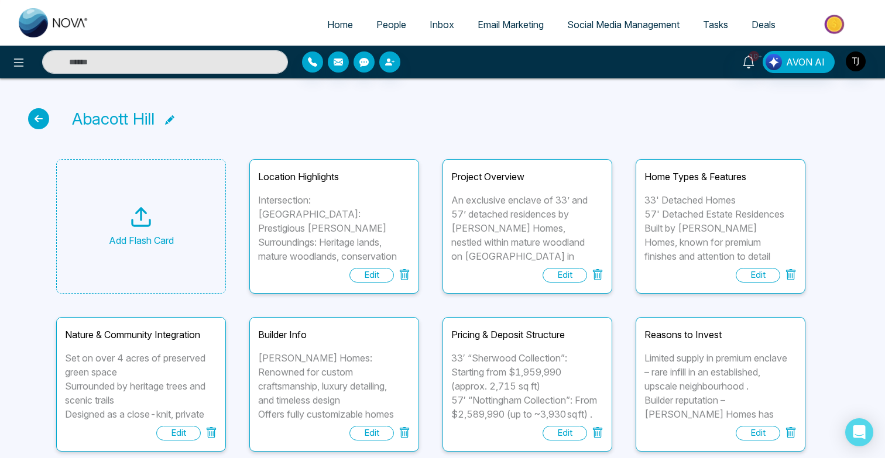
click at [135, 243] on div "Add Flash Card" at bounding box center [141, 241] width 65 height 14
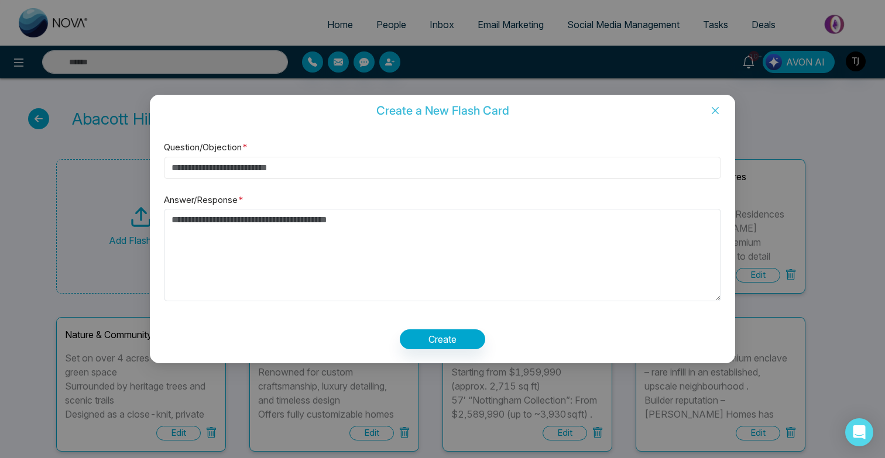
click at [215, 170] on input "Question/Objection *" at bounding box center [442, 168] width 557 height 22
click at [244, 239] on textarea "Answer/Response *" at bounding box center [442, 255] width 557 height 92
click at [716, 112] on icon "close" at bounding box center [715, 110] width 9 height 9
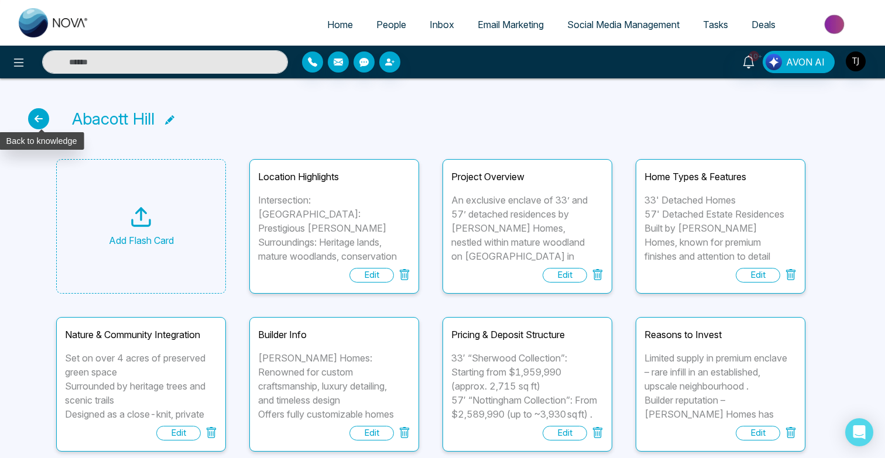
click at [40, 112] on icon at bounding box center [38, 118] width 21 height 21
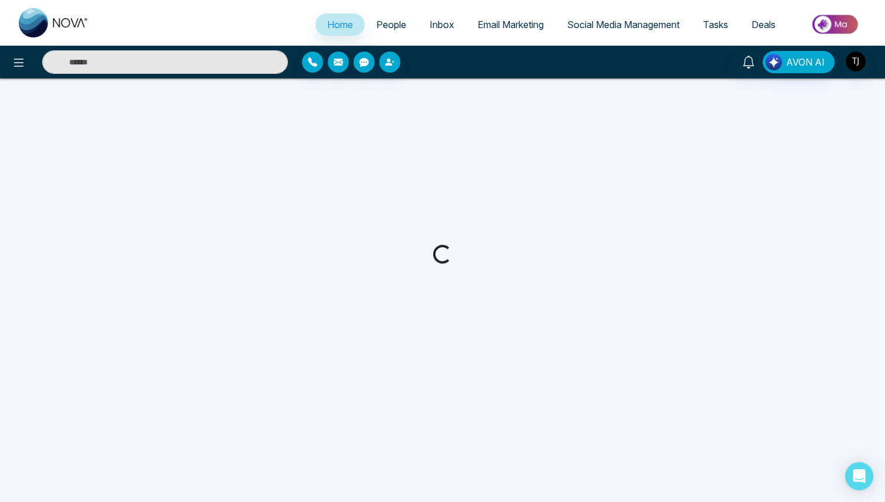
select select "*"
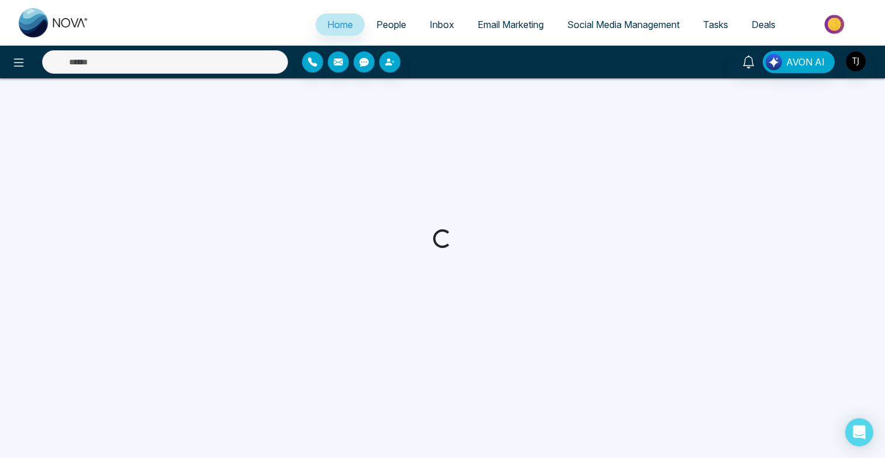
select select "*"
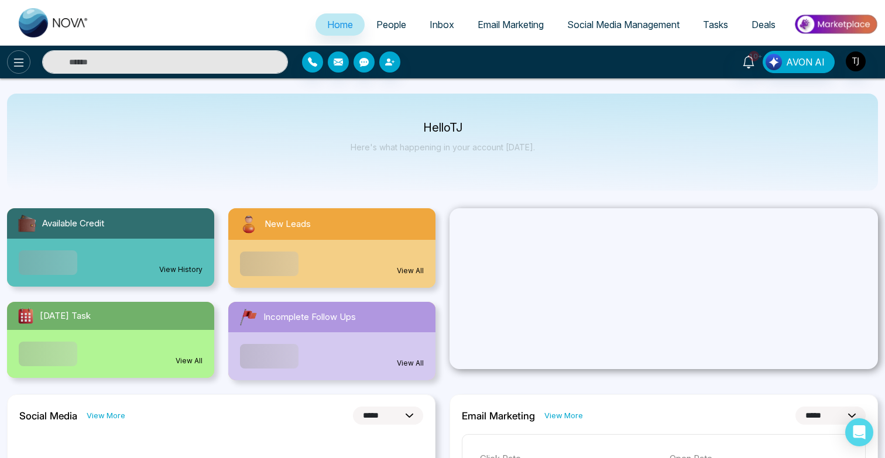
click at [18, 57] on icon at bounding box center [19, 63] width 14 height 14
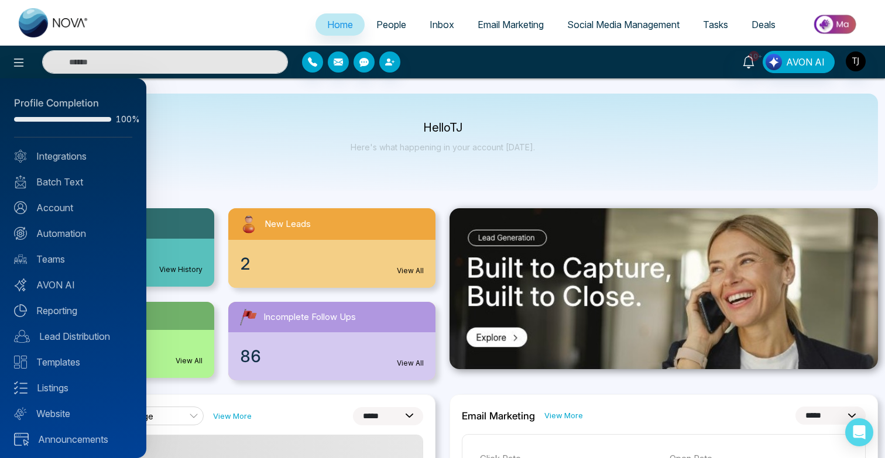
click at [56, 293] on div "Profile Completion 100% Integrations Batch Text Account Automation Teams AVON A…" at bounding box center [73, 268] width 146 height 380
click at [57, 286] on link "AVON AI" at bounding box center [73, 285] width 118 height 14
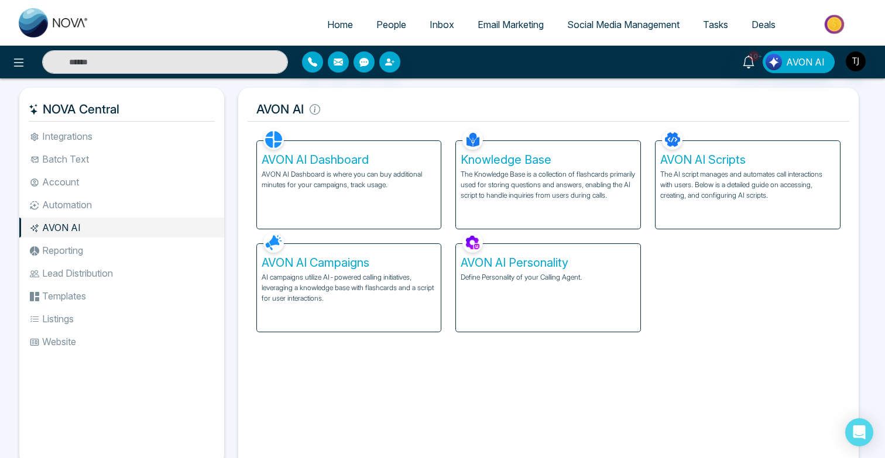
click at [699, 176] on p "The AI script manages and automates call interactions with users. Below is a de…" at bounding box center [747, 185] width 175 height 32
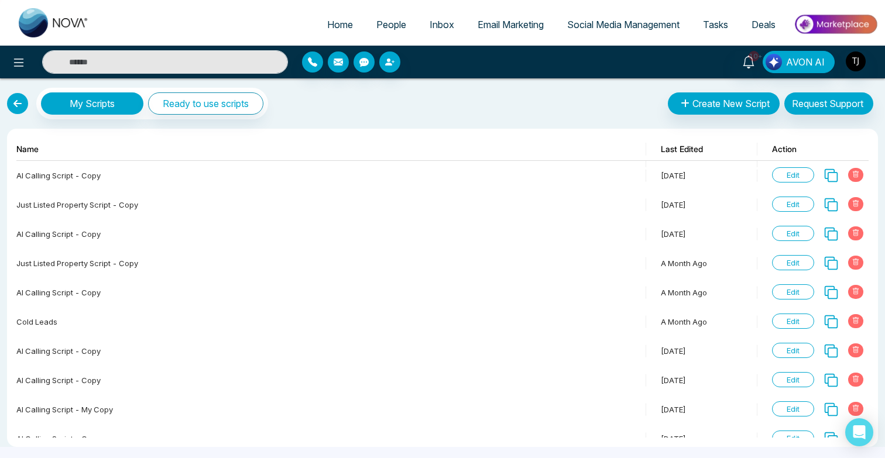
click at [19, 104] on link at bounding box center [17, 103] width 21 height 21
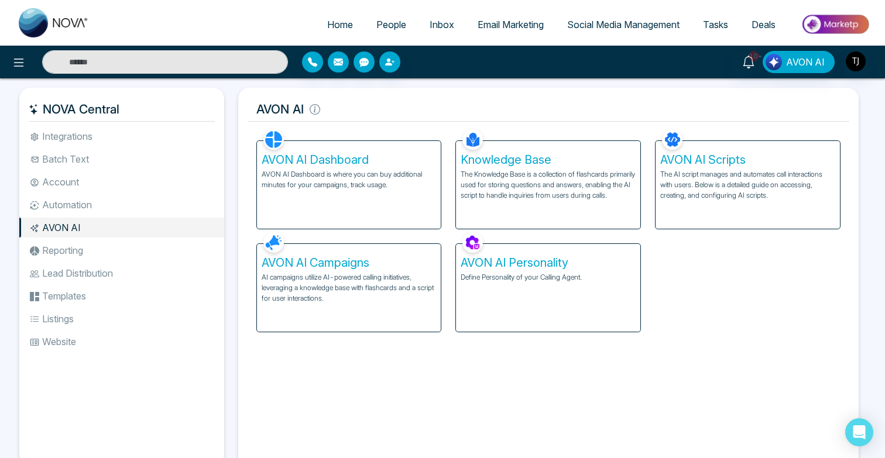
click at [378, 283] on p "AI campaigns utilize AI-powered calling initiatives, leveraging a knowledge bas…" at bounding box center [349, 288] width 175 height 32
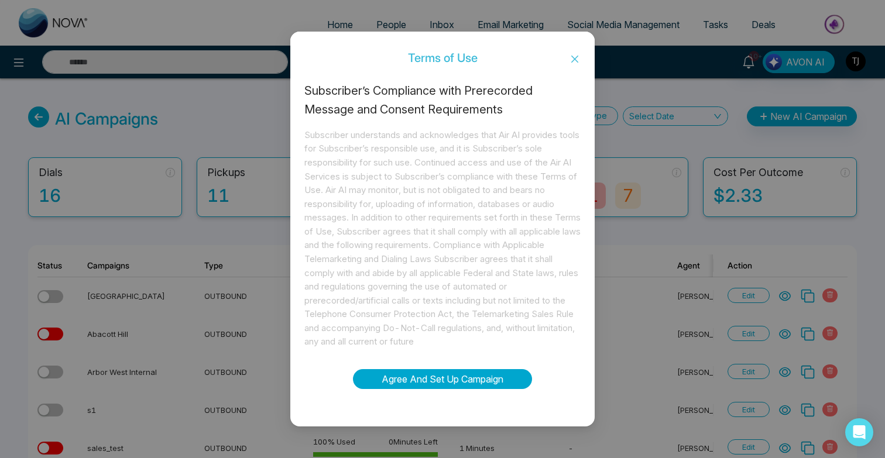
click at [446, 380] on button "Agree And Set Up Campaign" at bounding box center [442, 379] width 179 height 20
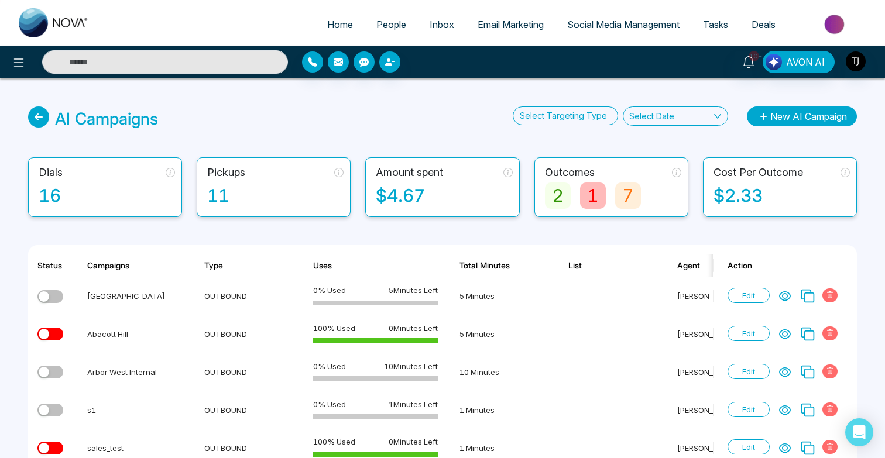
click at [803, 121] on button "New AI Campaign" at bounding box center [802, 117] width 110 height 20
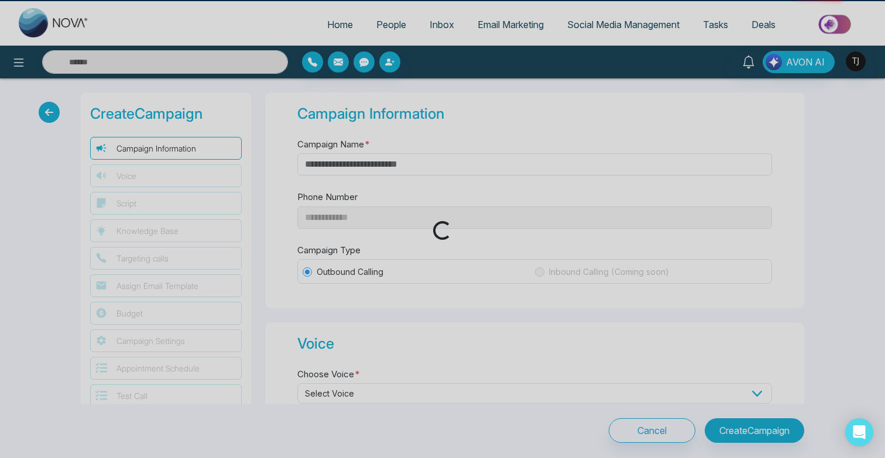
type input "**********"
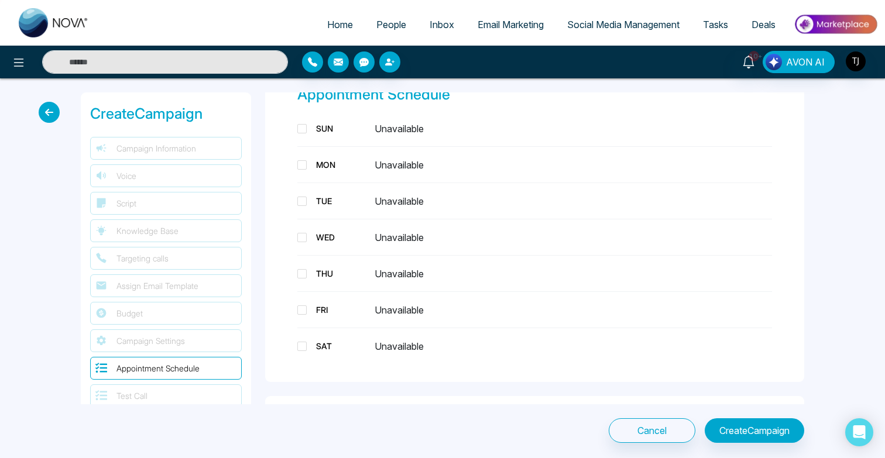
scroll to position [1267, 0]
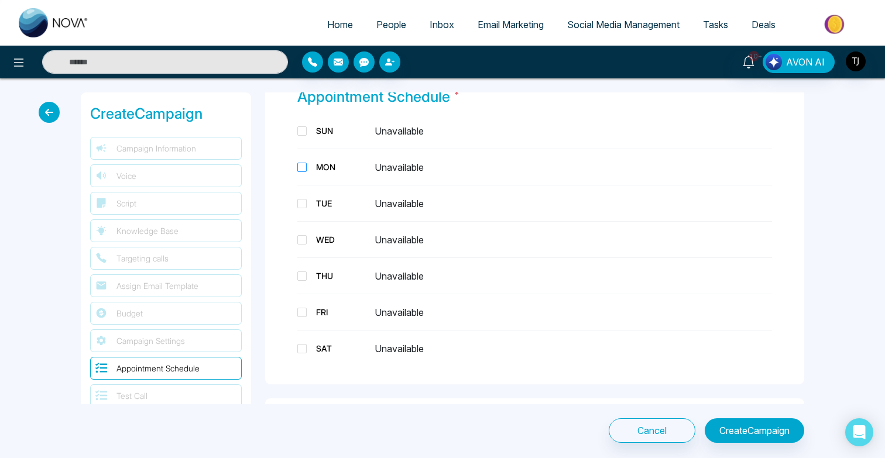
click at [303, 163] on span at bounding box center [301, 167] width 9 height 9
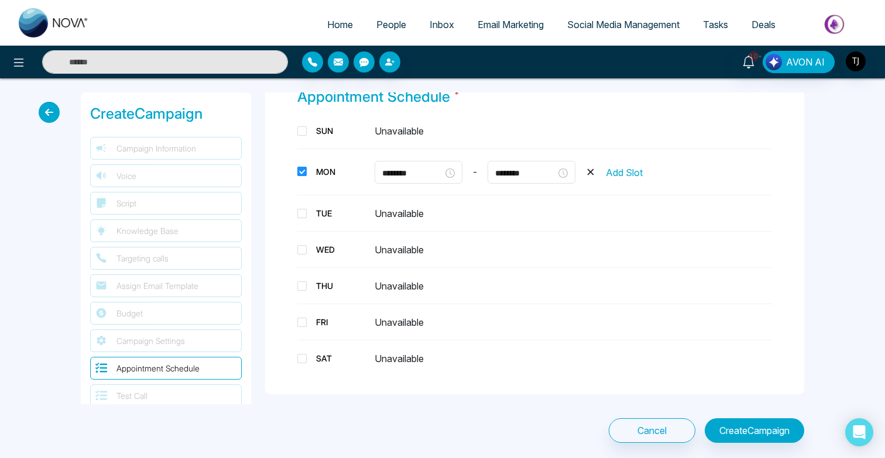
click at [300, 167] on span at bounding box center [301, 171] width 9 height 9
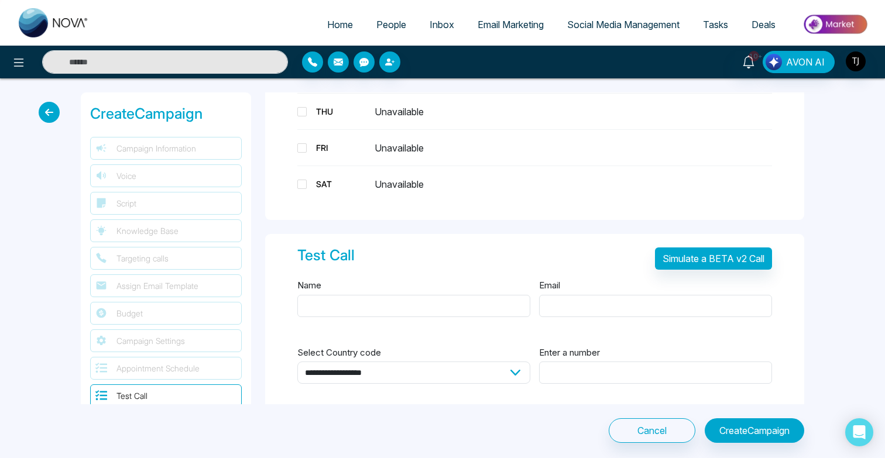
scroll to position [1442, 0]
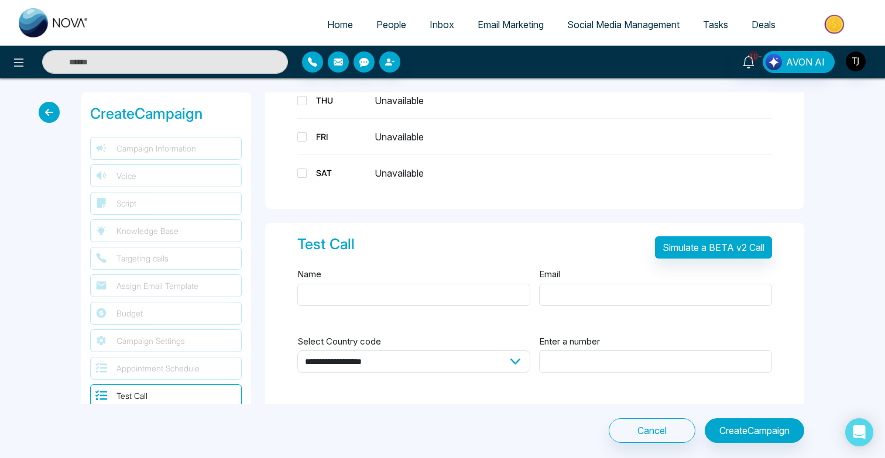
click at [50, 116] on icon at bounding box center [49, 112] width 21 height 21
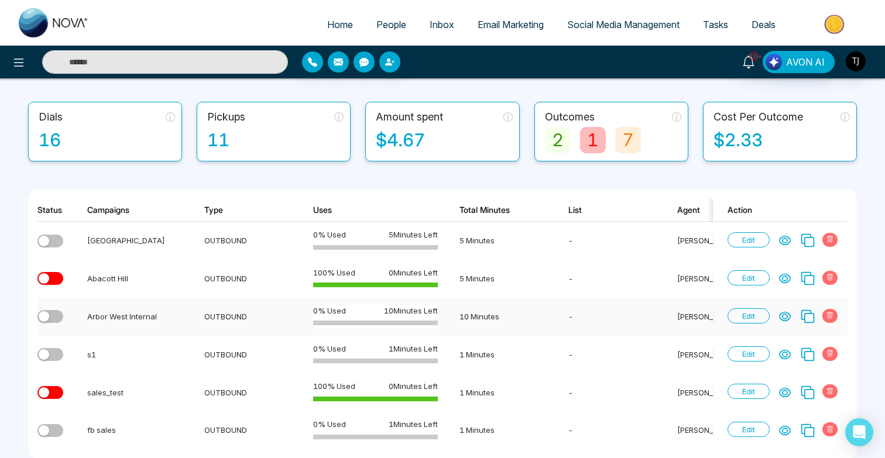
scroll to position [57, 0]
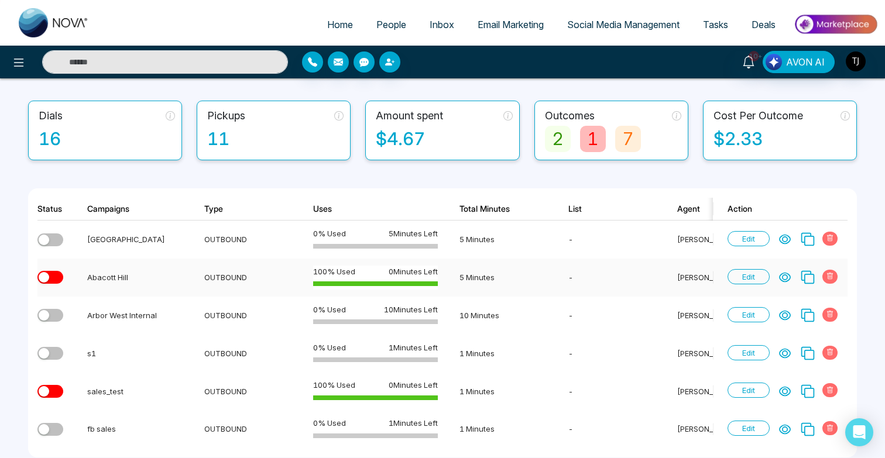
click at [784, 282] on icon at bounding box center [785, 277] width 11 height 9
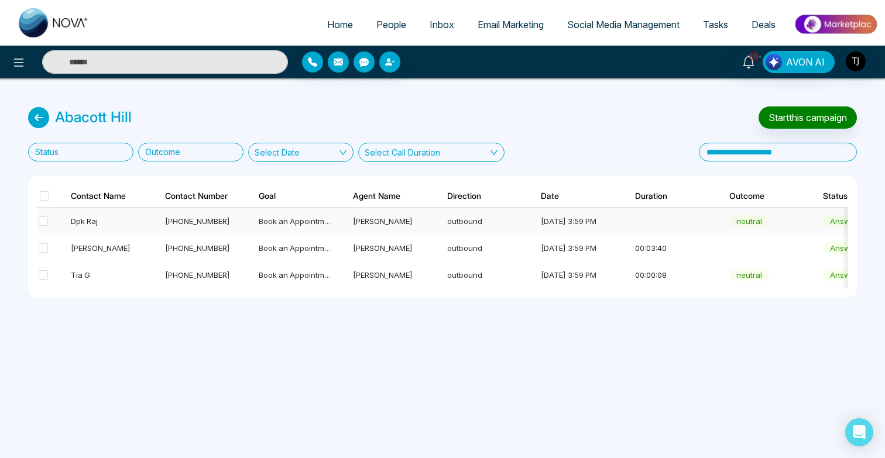
click at [83, 218] on div "Dpk Raj" at bounding box center [107, 221] width 73 height 12
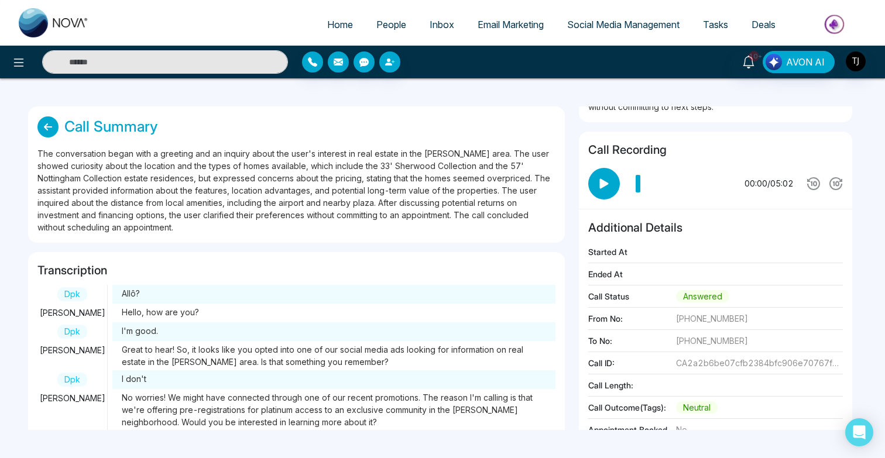
scroll to position [91, 0]
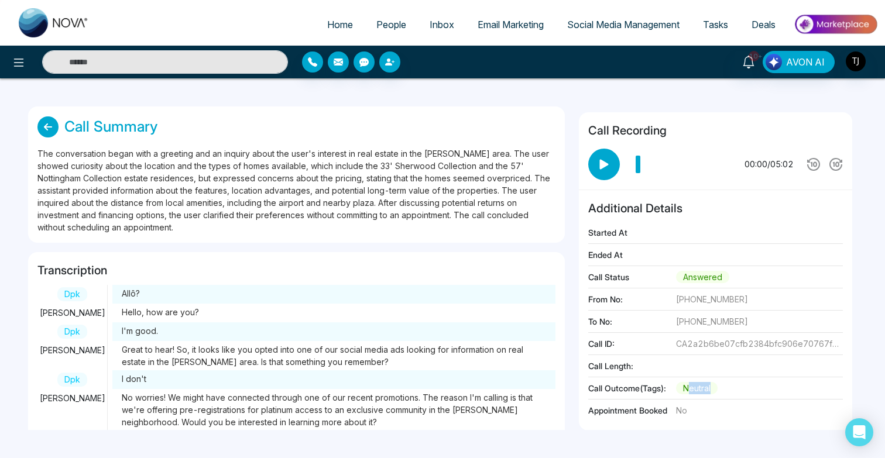
drag, startPoint x: 738, startPoint y: 388, endPoint x: 691, endPoint y: 387, distance: 46.2
click at [691, 387] on div "Call Outcome(Tags): neutral" at bounding box center [715, 391] width 255 height 18
click at [691, 387] on span "neutral" at bounding box center [697, 388] width 42 height 12
click at [46, 126] on icon at bounding box center [47, 126] width 21 height 21
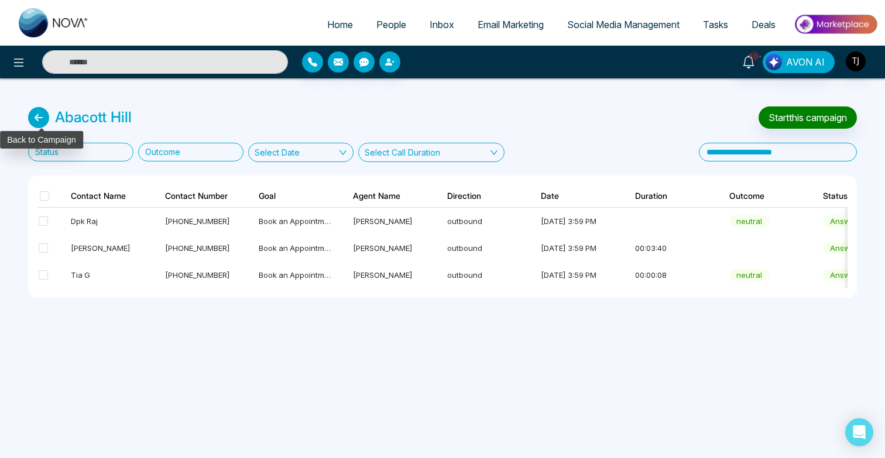
click at [44, 119] on icon at bounding box center [38, 117] width 21 height 21
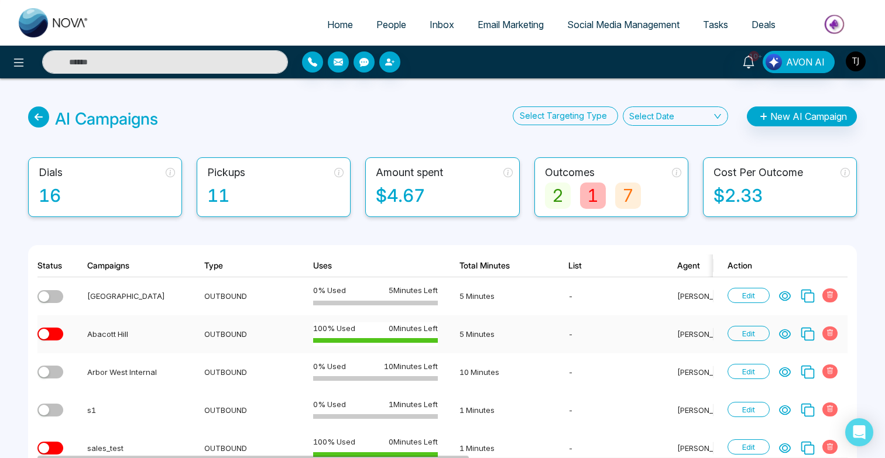
scroll to position [0, 5]
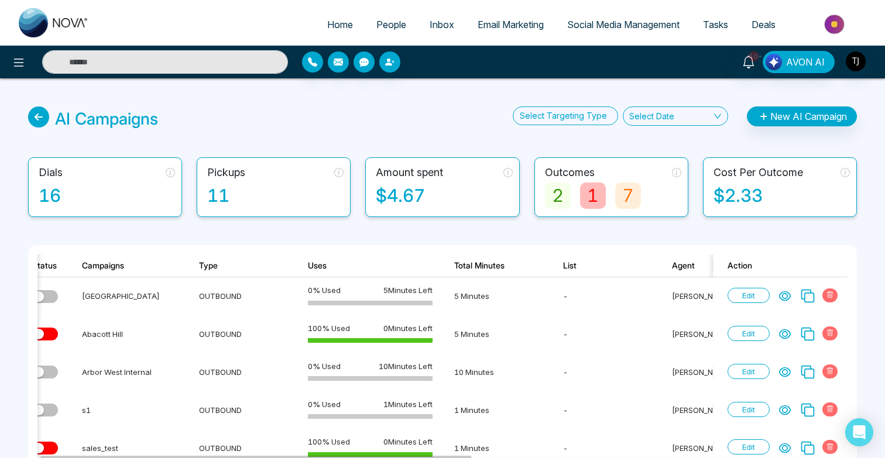
click at [26, 116] on div "AI Campaigns Select Targeting Type Select Date New AI Campaign Dials 16 Pickups…" at bounding box center [442, 324] width 885 height 493
click at [34, 117] on icon at bounding box center [38, 117] width 21 height 21
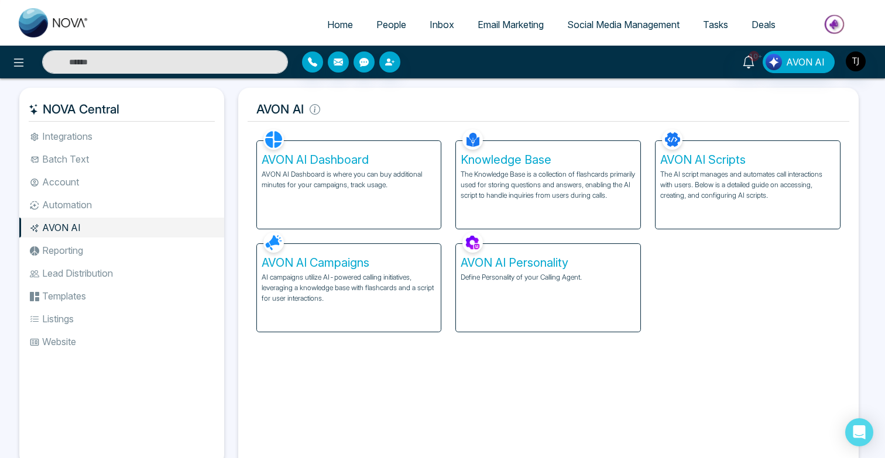
click at [318, 187] on p "AVON AI Dashboard is where you can buy additional minutes for your campaigns, t…" at bounding box center [349, 179] width 175 height 21
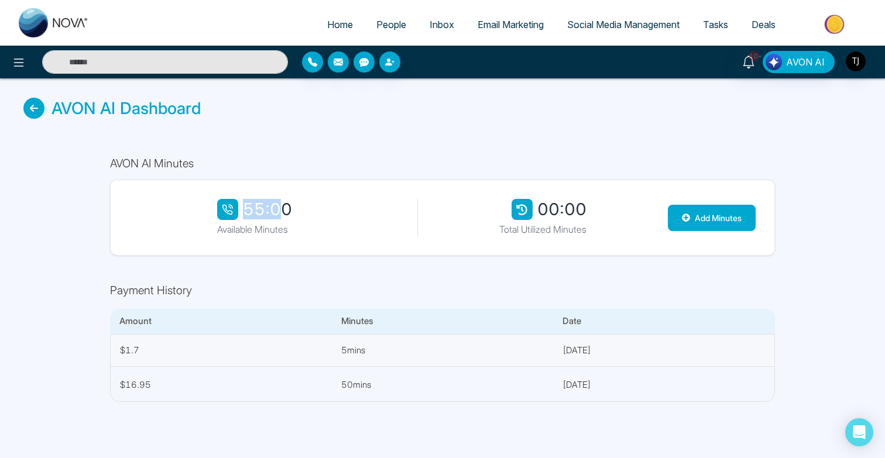
drag, startPoint x: 279, startPoint y: 219, endPoint x: 234, endPoint y: 217, distance: 45.1
click at [234, 217] on div "55:00" at bounding box center [254, 209] width 75 height 21
click at [33, 109] on icon at bounding box center [33, 108] width 21 height 21
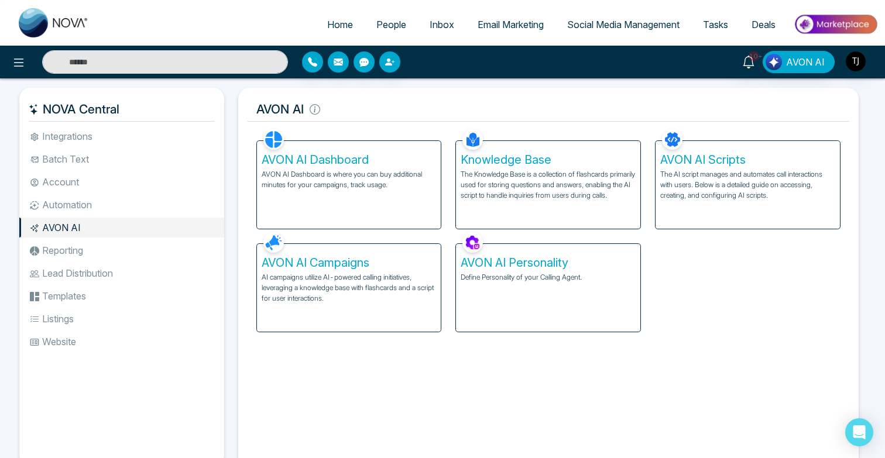
click at [843, 26] on img at bounding box center [835, 24] width 85 height 26
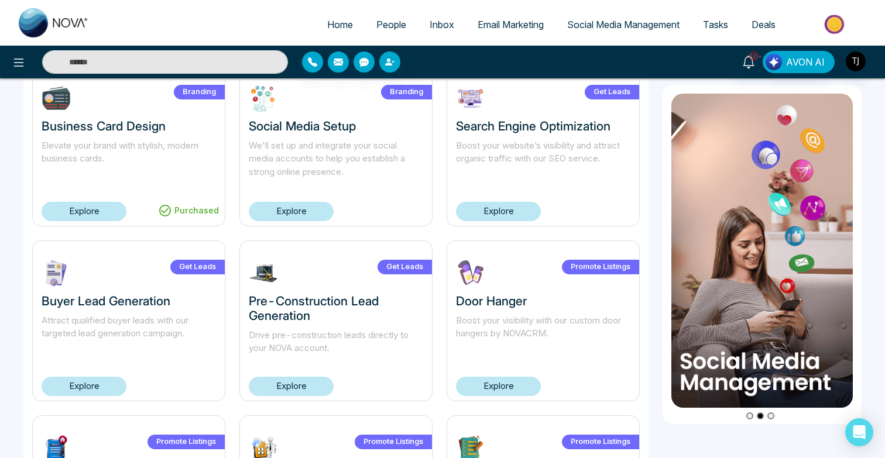
scroll to position [444, 0]
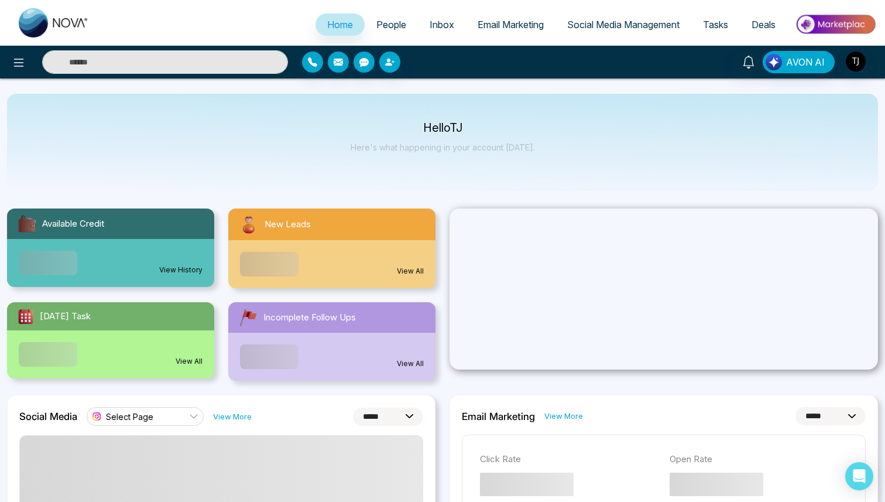
select select "*"
